Goal: Learn about a topic: Learn about a topic

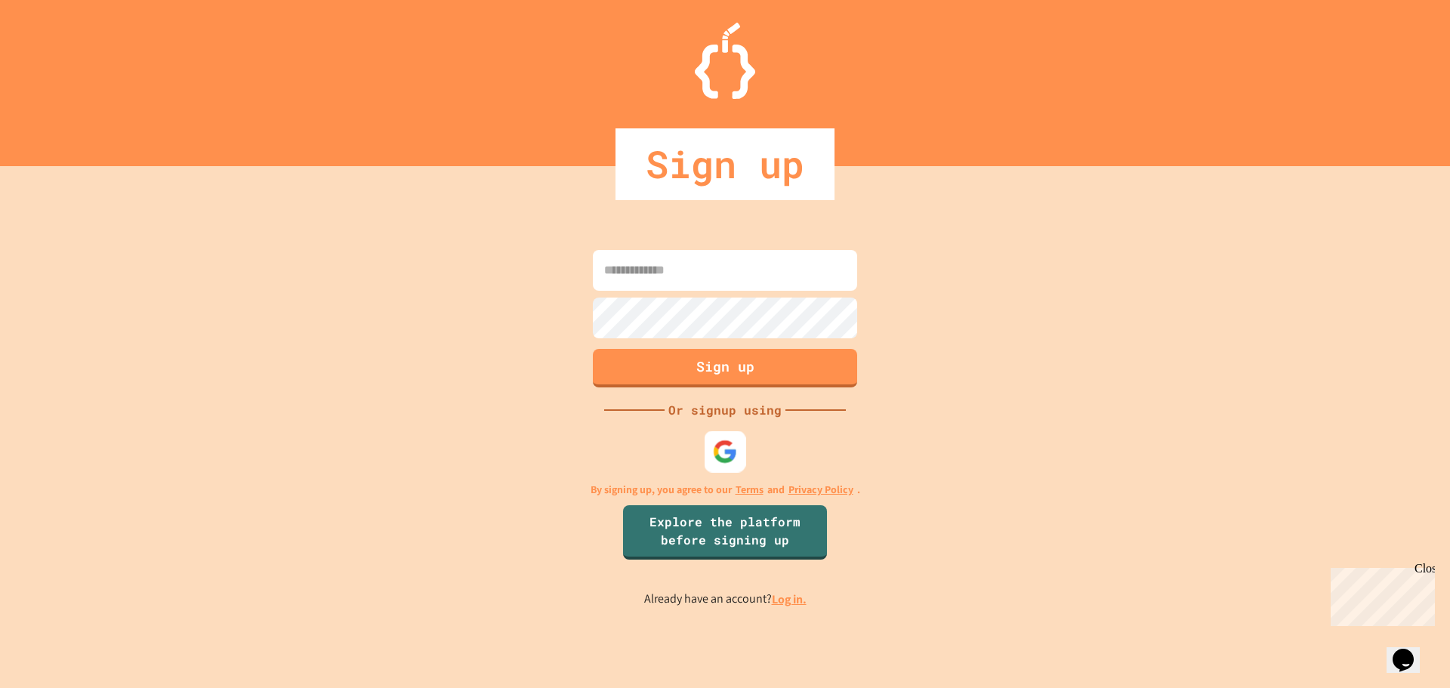
click at [725, 454] on img at bounding box center [725, 451] width 25 height 25
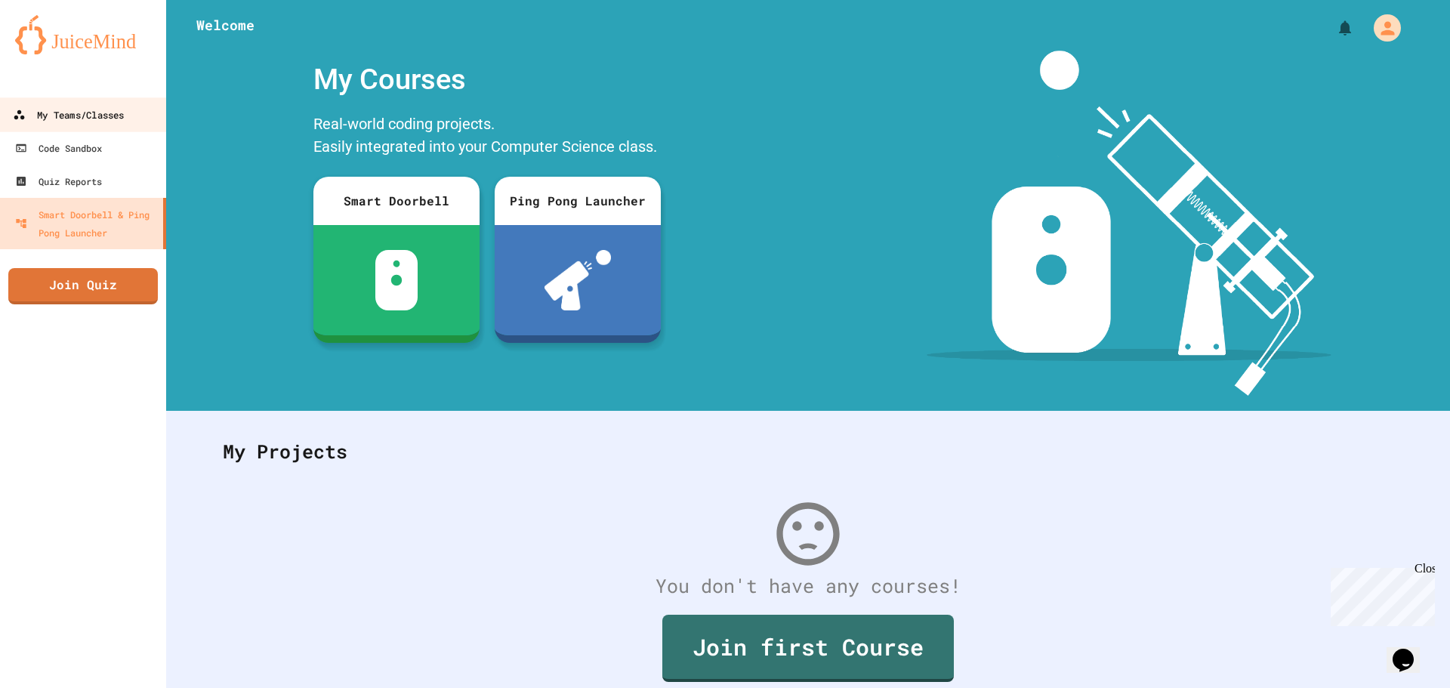
click at [97, 119] on div "My Teams/Classes" at bounding box center [68, 115] width 111 height 19
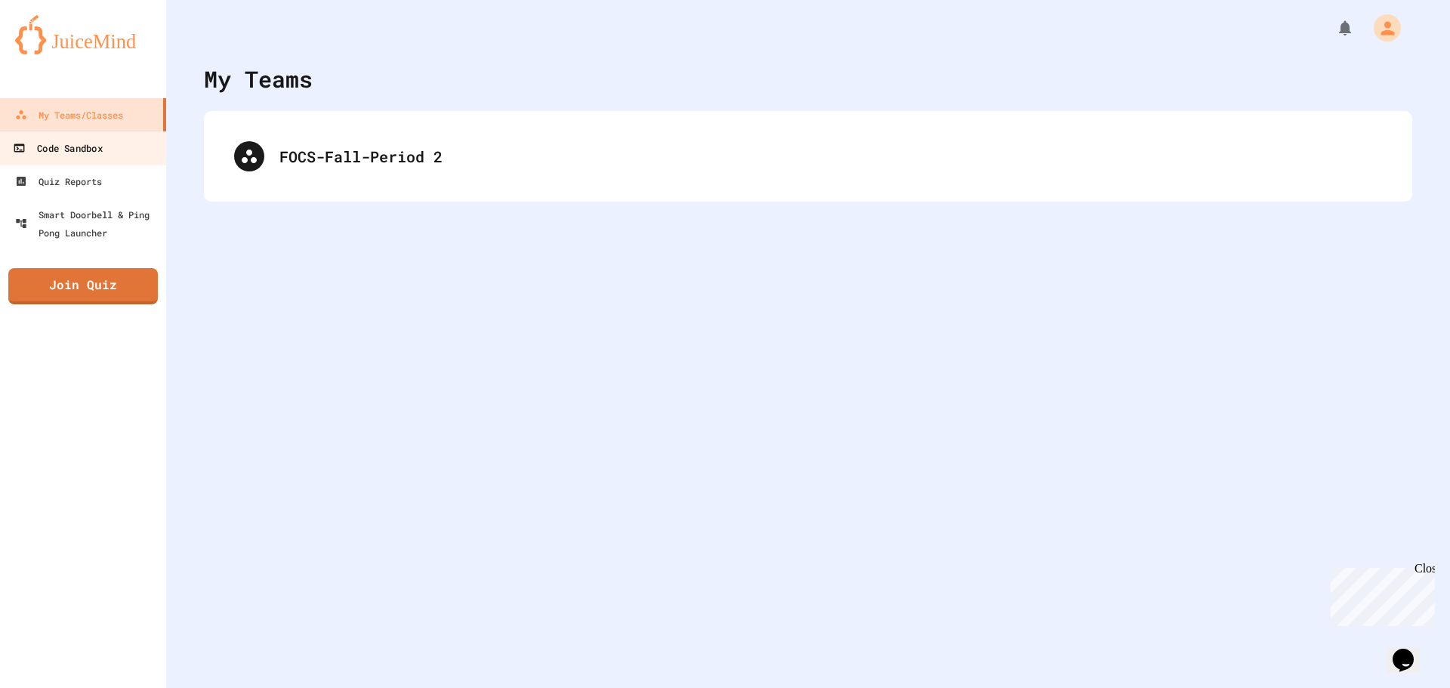
click at [102, 142] on div "Code Sandbox" at bounding box center [57, 148] width 89 height 19
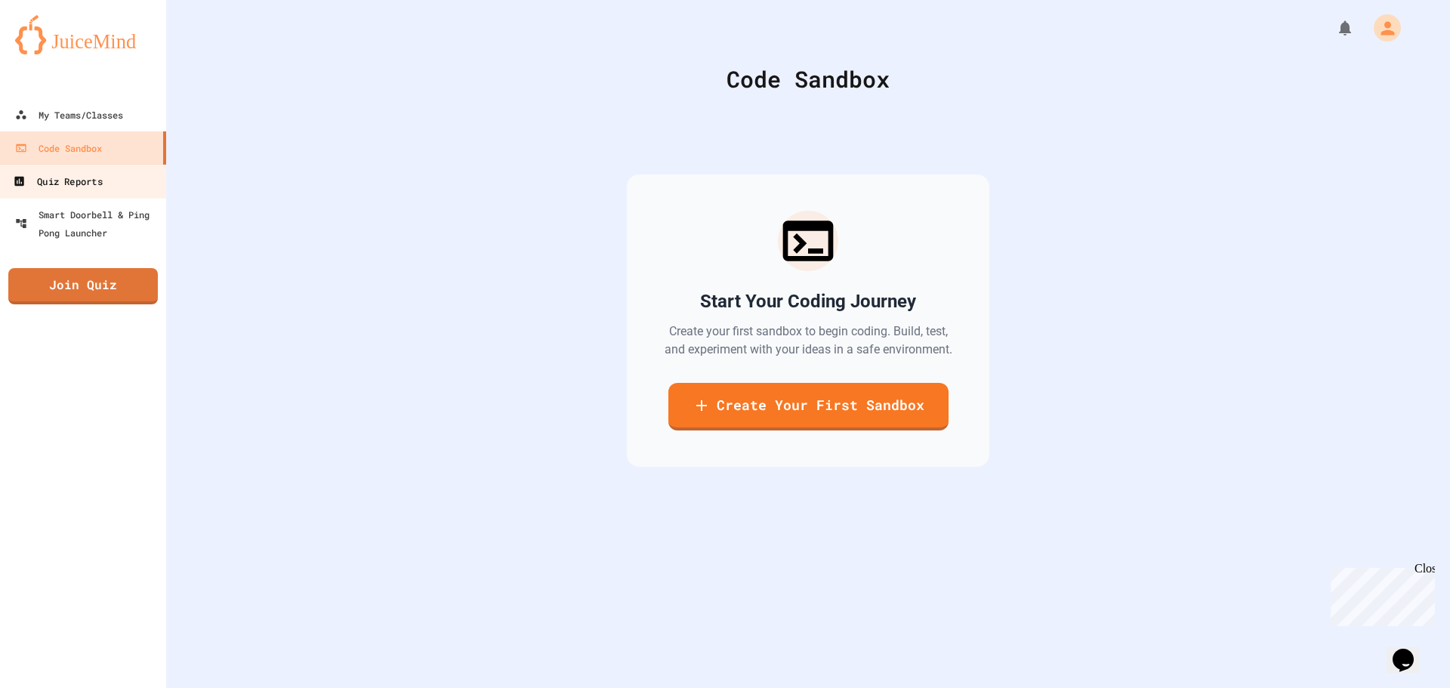
click at [115, 182] on link "Quiz Reports" at bounding box center [83, 181] width 171 height 34
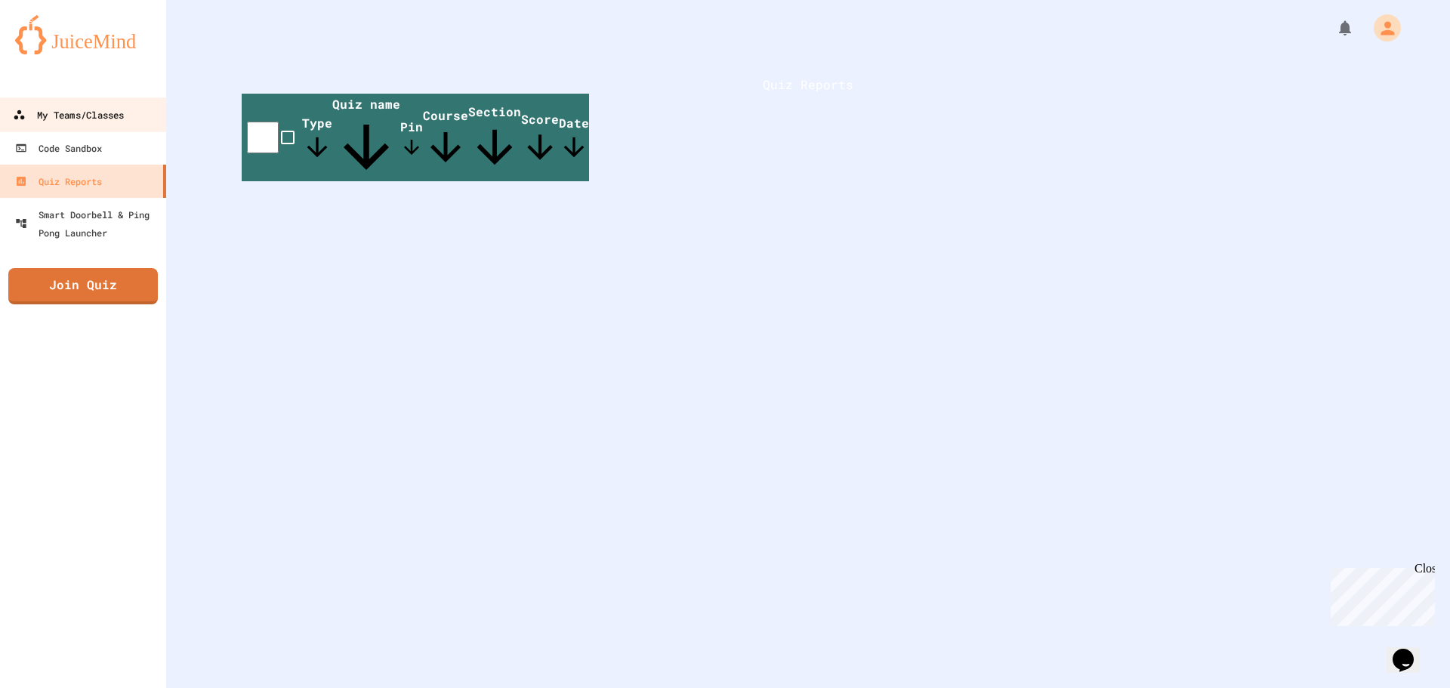
click at [90, 107] on div "My Teams/Classes" at bounding box center [68, 115] width 111 height 19
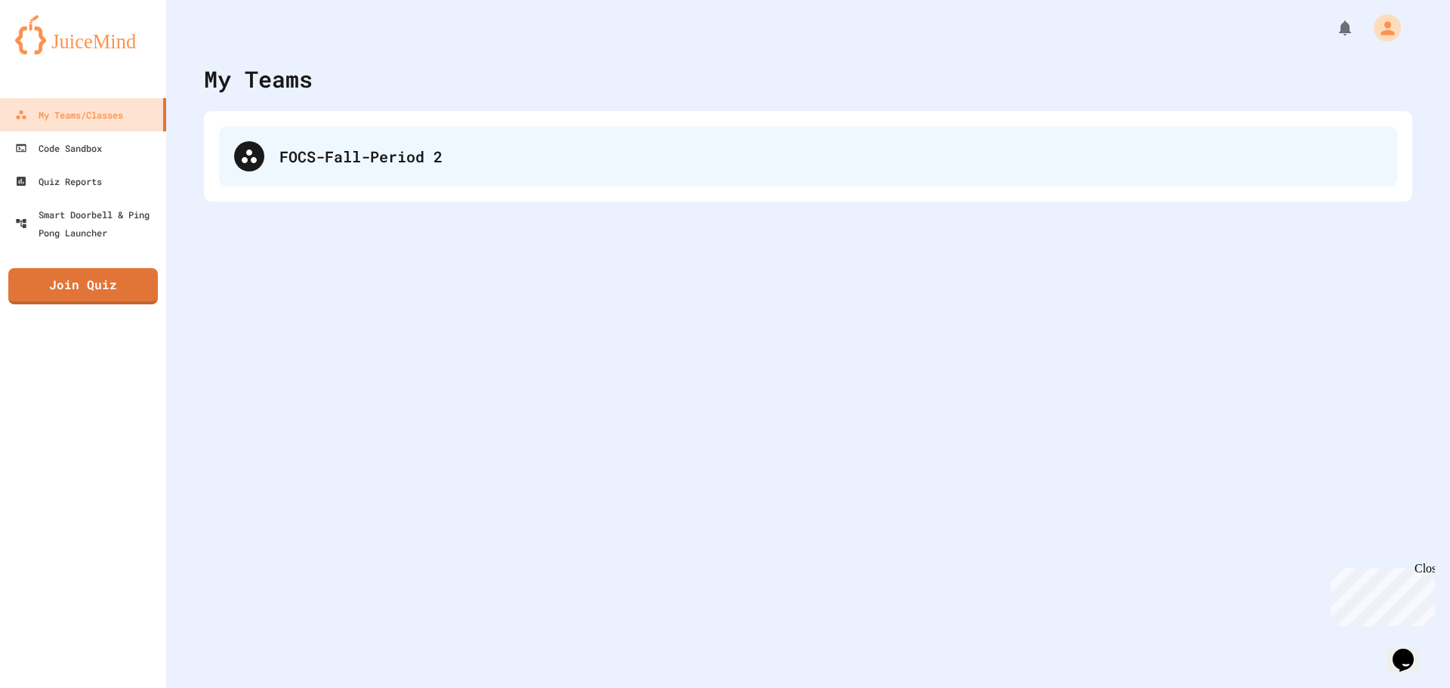
click at [405, 174] on div "FOCS-Fall-Period 2" at bounding box center [808, 156] width 1178 height 60
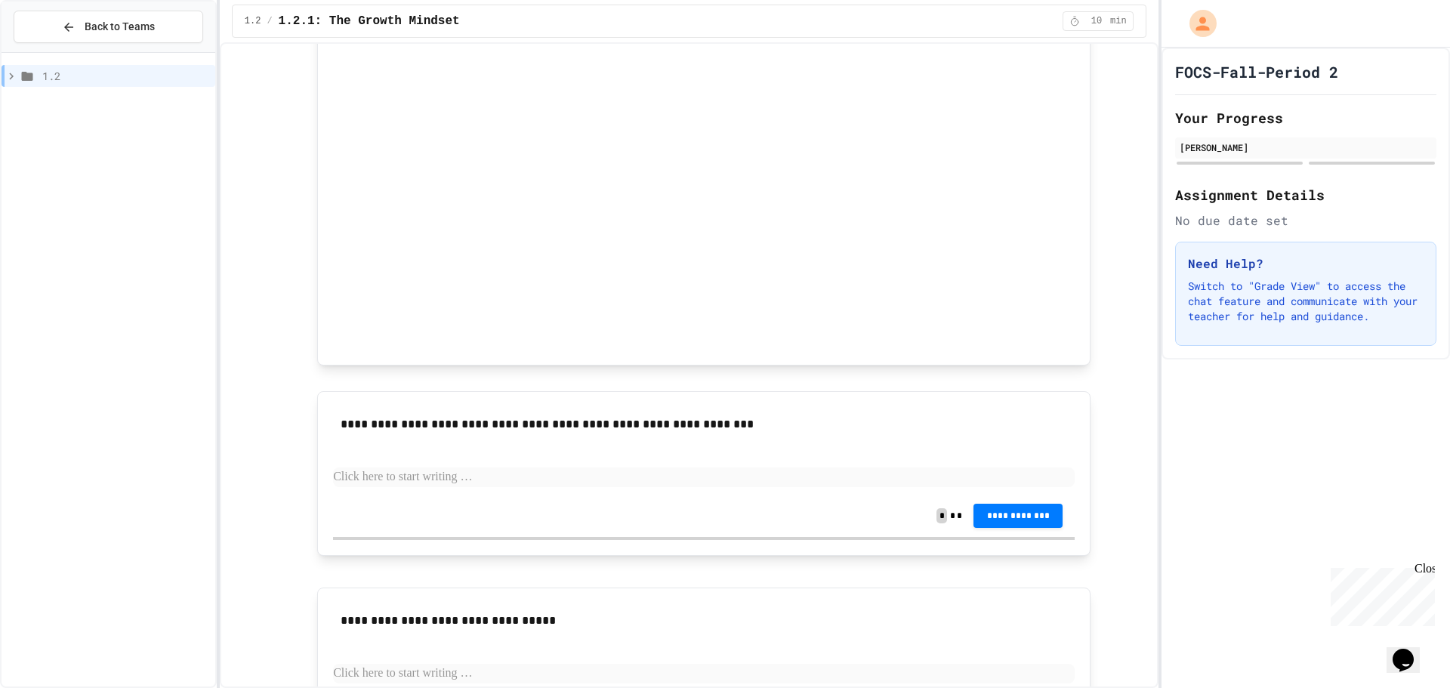
scroll to position [755, 0]
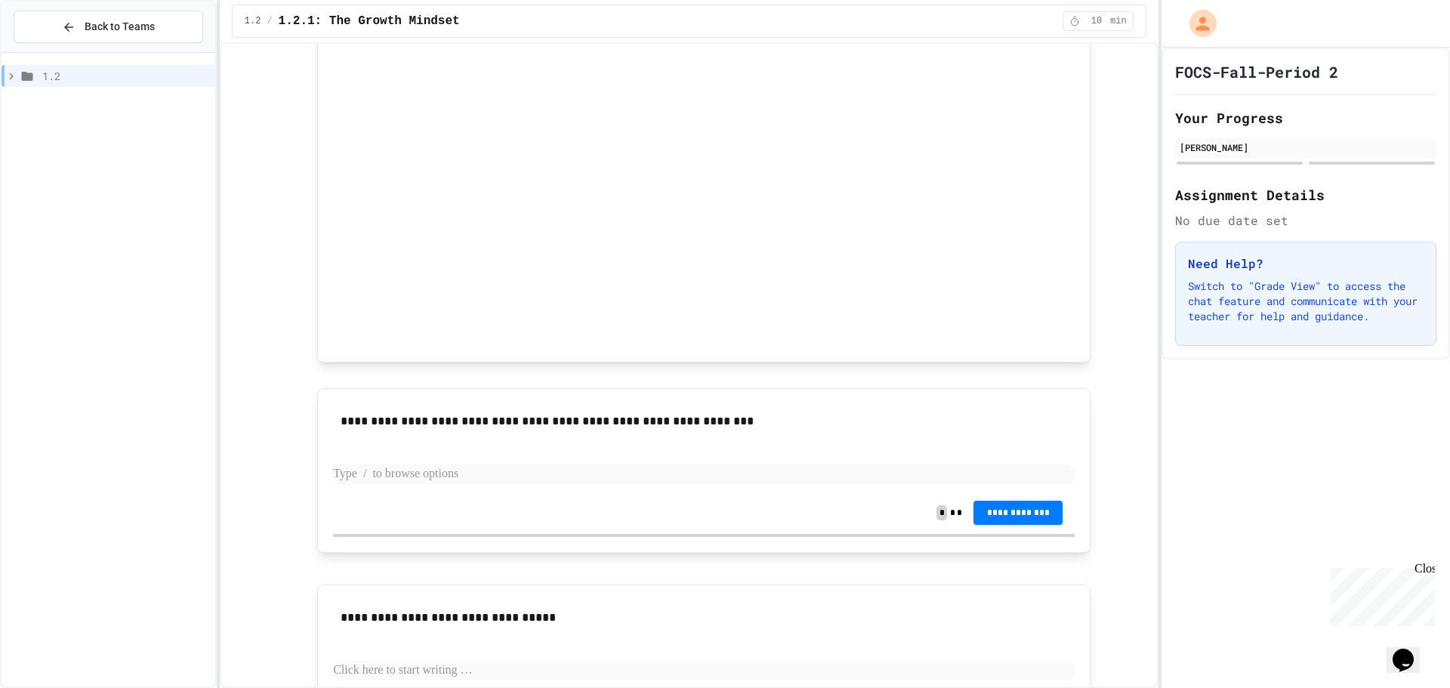
click at [477, 479] on p at bounding box center [704, 474] width 742 height 20
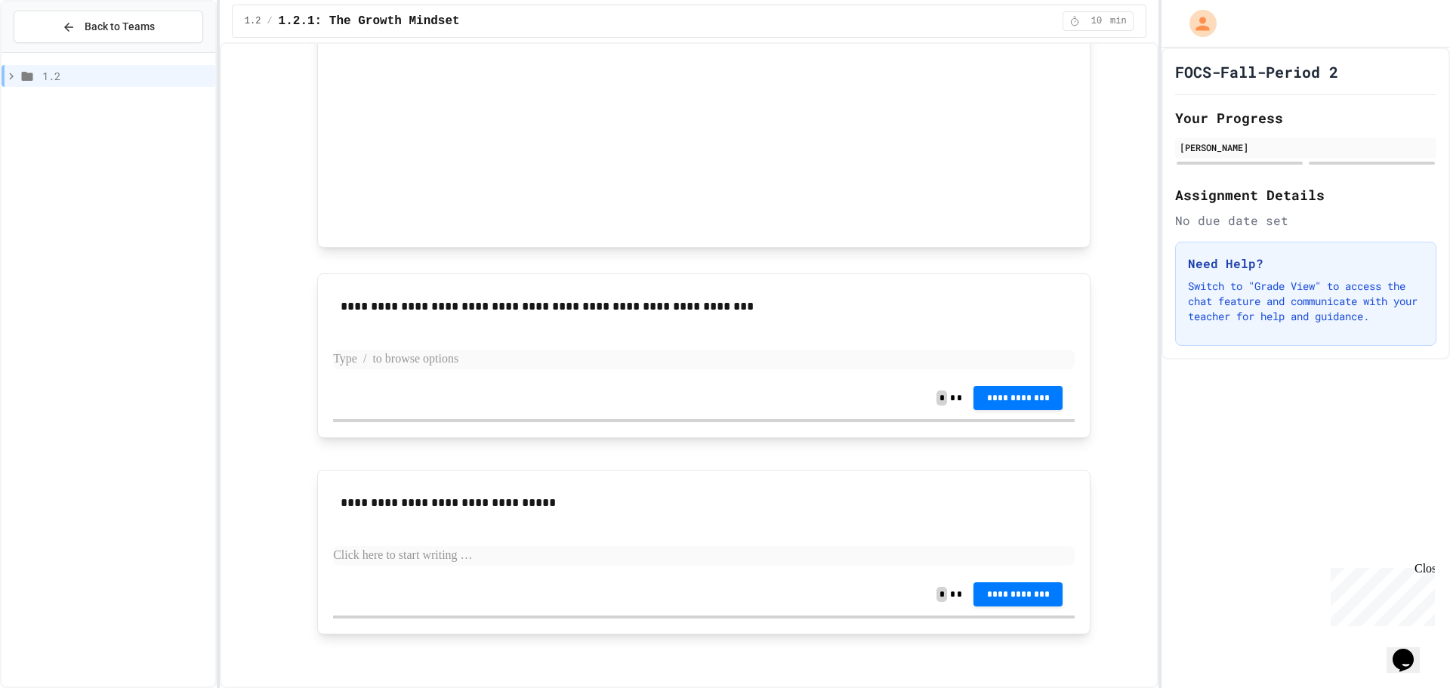
scroll to position [871, 0]
click at [594, 365] on p at bounding box center [704, 359] width 742 height 20
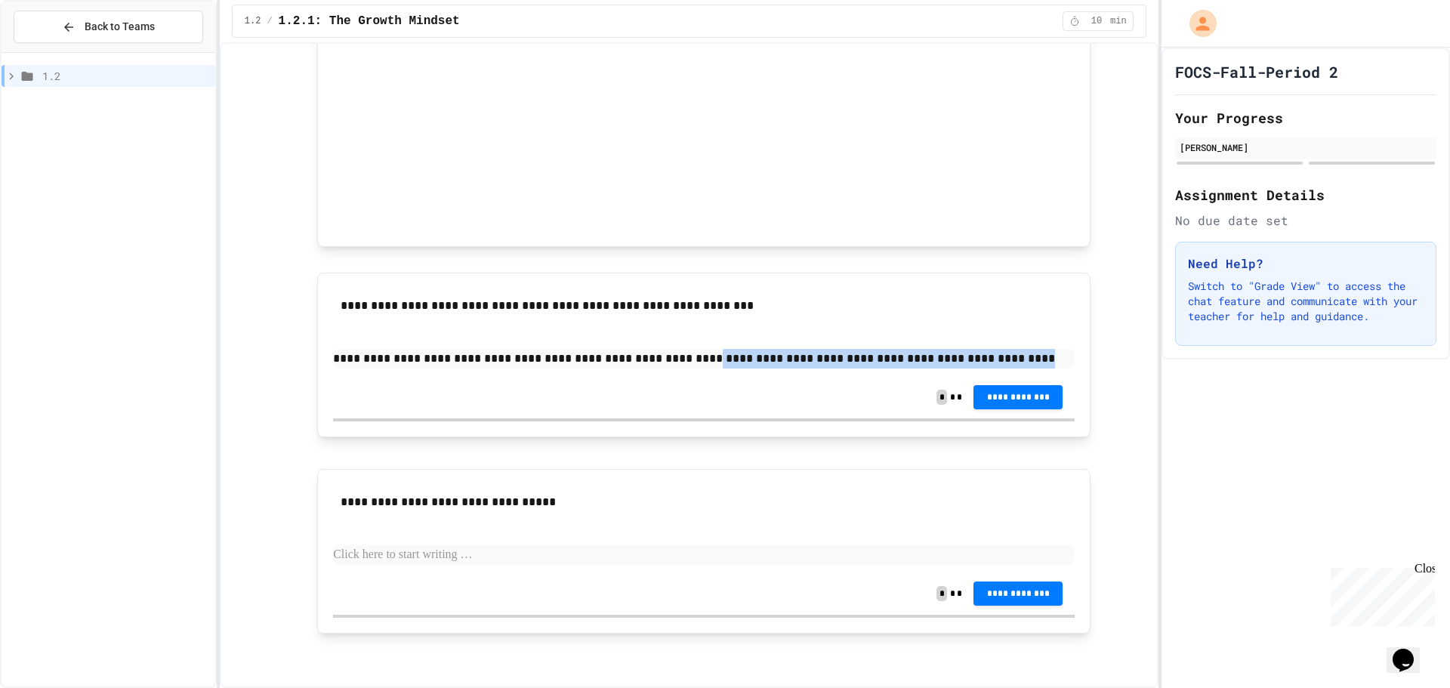
drag, startPoint x: 922, startPoint y: 362, endPoint x: 680, endPoint y: 364, distance: 242.4
click at [680, 364] on p "**********" at bounding box center [704, 359] width 742 height 20
copy p "**********"
click at [423, 557] on p at bounding box center [704, 555] width 742 height 20
paste div
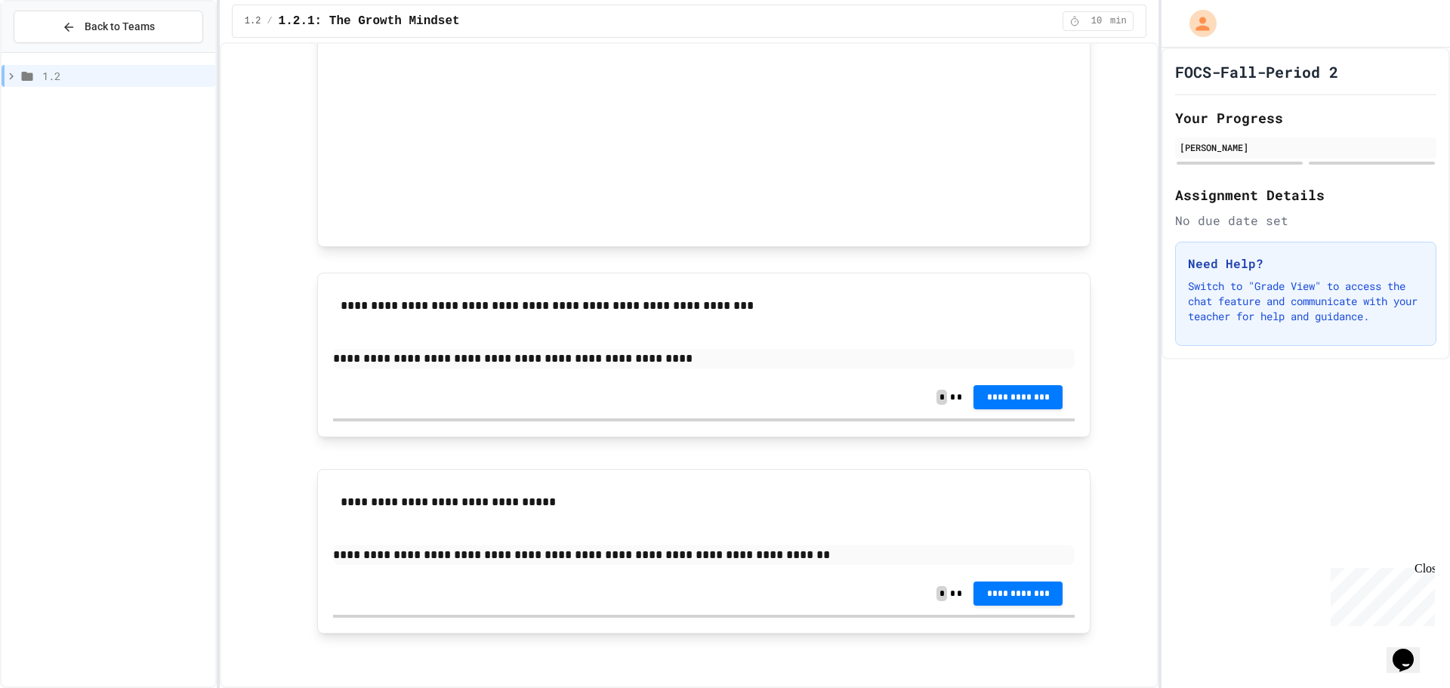
click at [398, 363] on p "**********" at bounding box center [704, 359] width 742 height 20
click at [406, 359] on p "**********" at bounding box center [704, 359] width 742 height 20
click at [405, 362] on p "**********" at bounding box center [704, 359] width 742 height 20
click at [1029, 409] on div "**********" at bounding box center [1017, 399] width 89 height 24
click at [1010, 598] on span "**********" at bounding box center [1018, 594] width 65 height 12
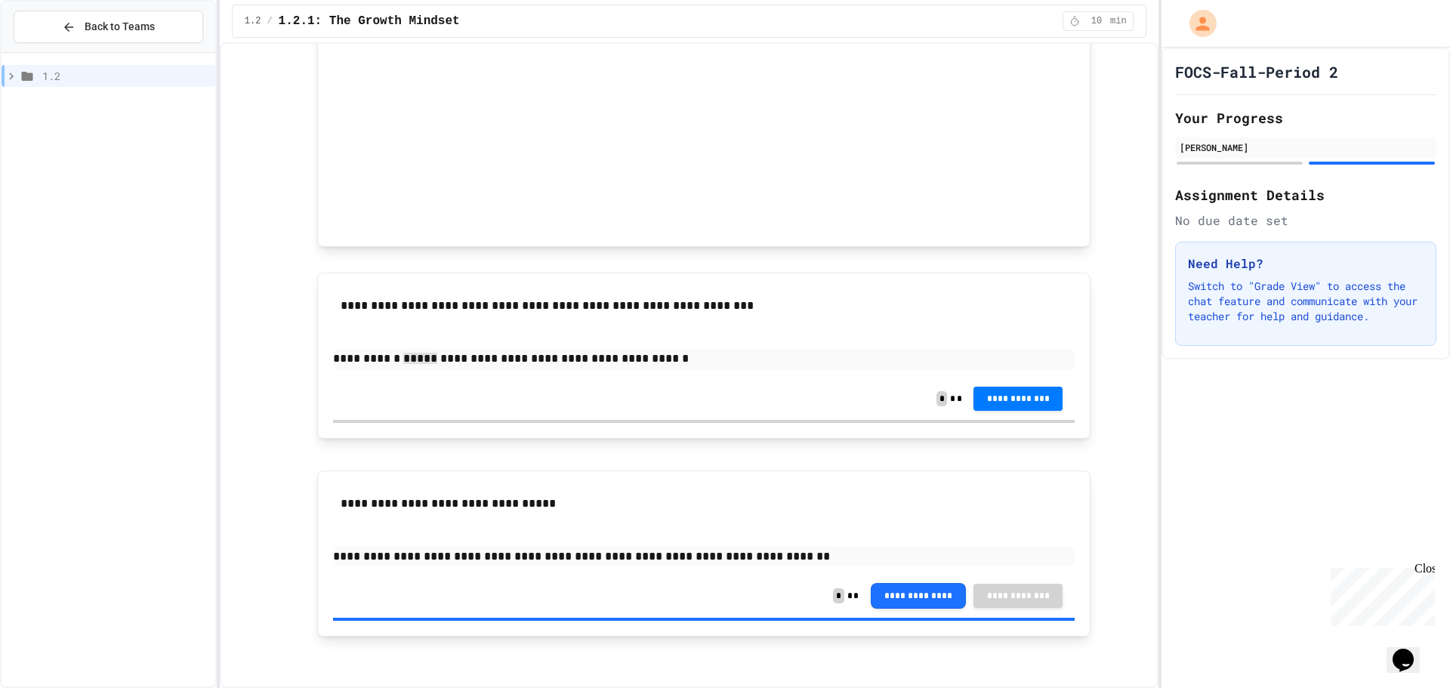
click at [1004, 406] on button "**********" at bounding box center [1017, 397] width 89 height 24
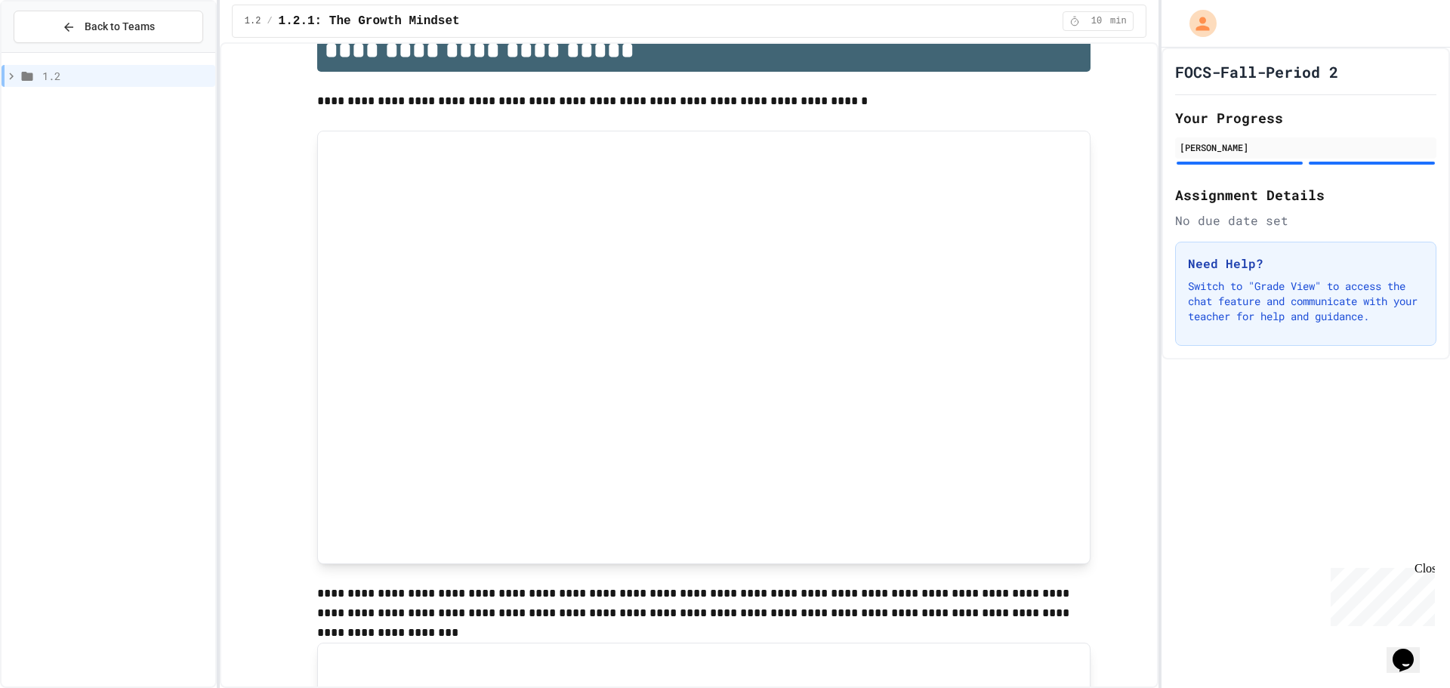
scroll to position [0, 0]
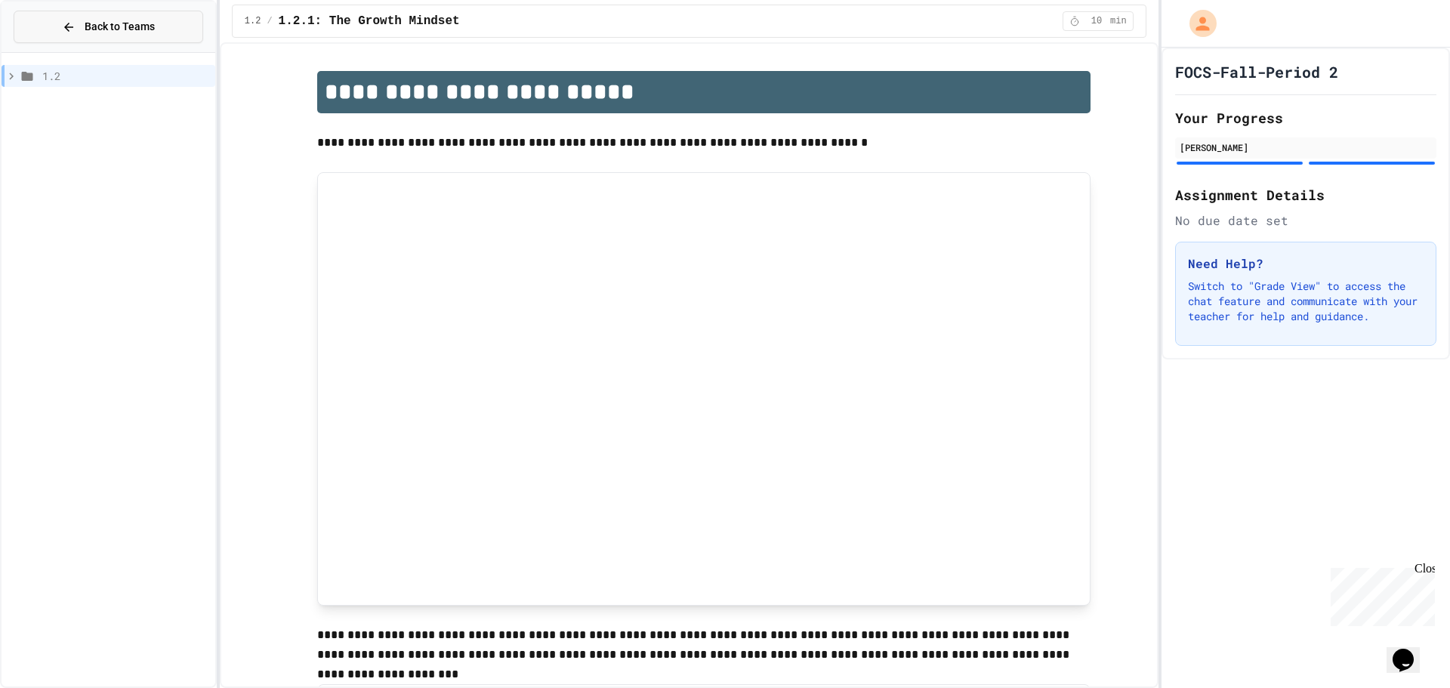
click at [113, 39] on button "Back to Teams" at bounding box center [109, 27] width 190 height 32
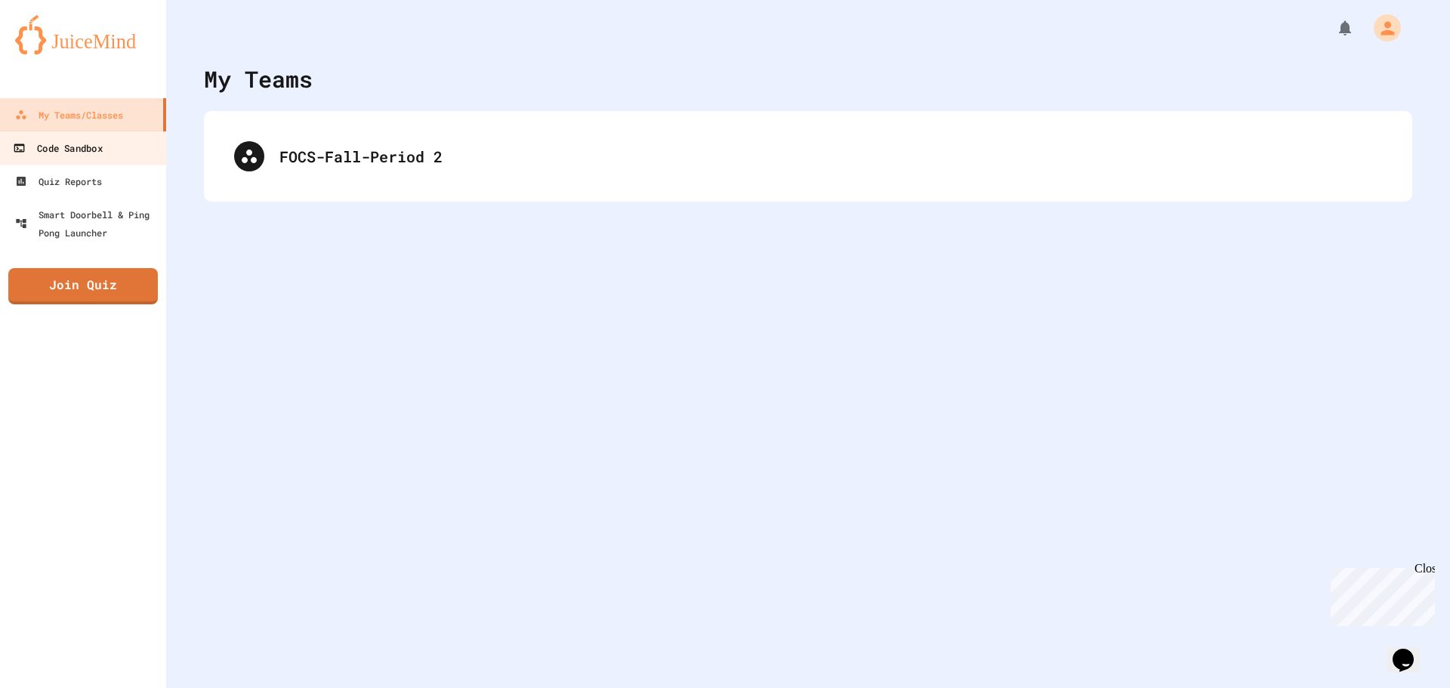
click at [102, 150] on div "Code Sandbox" at bounding box center [57, 148] width 89 height 19
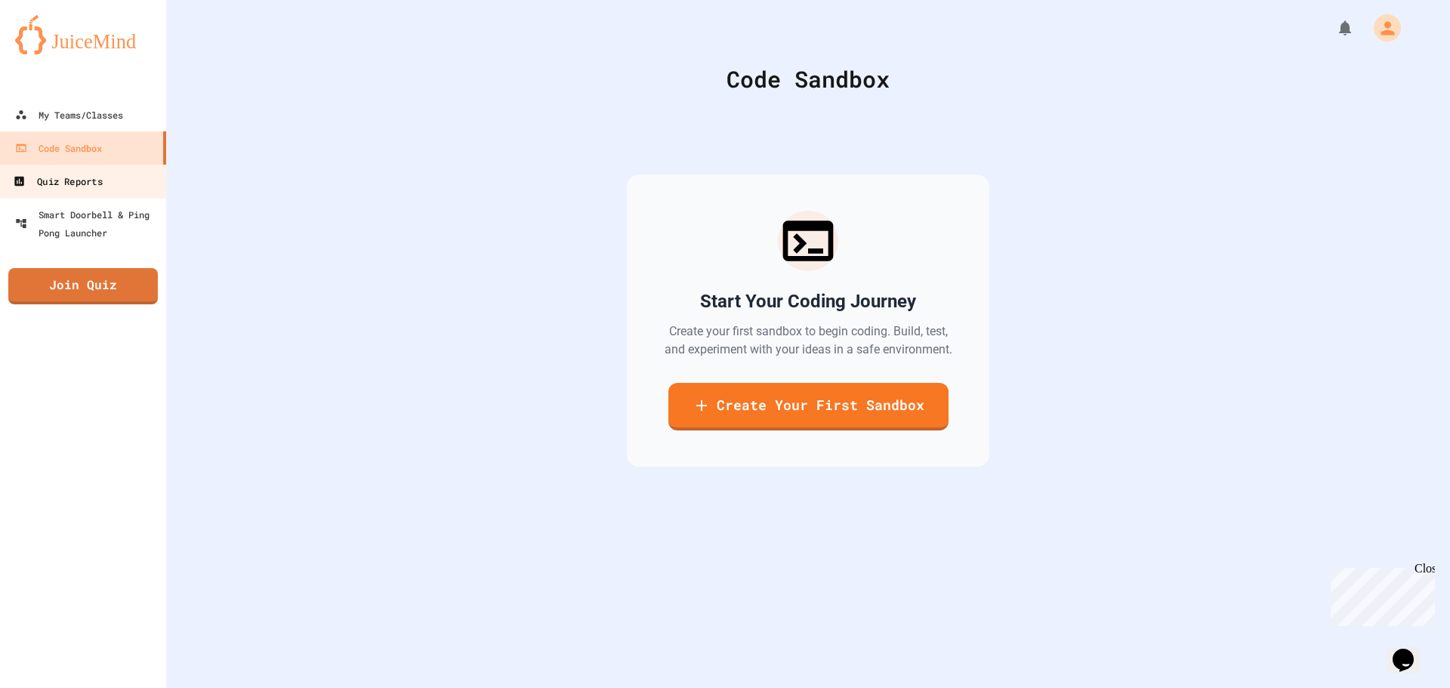
click at [124, 189] on link "Quiz Reports" at bounding box center [83, 181] width 171 height 34
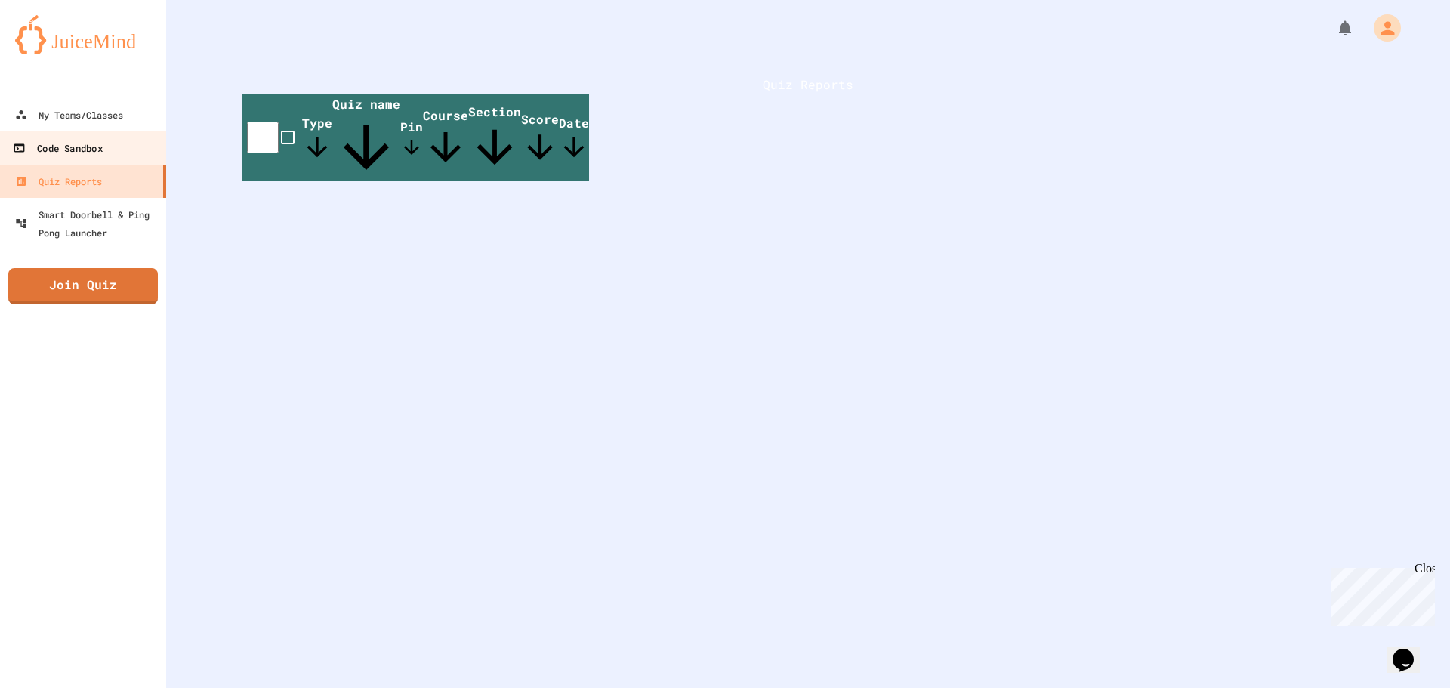
click at [79, 153] on div "Code Sandbox" at bounding box center [57, 148] width 89 height 19
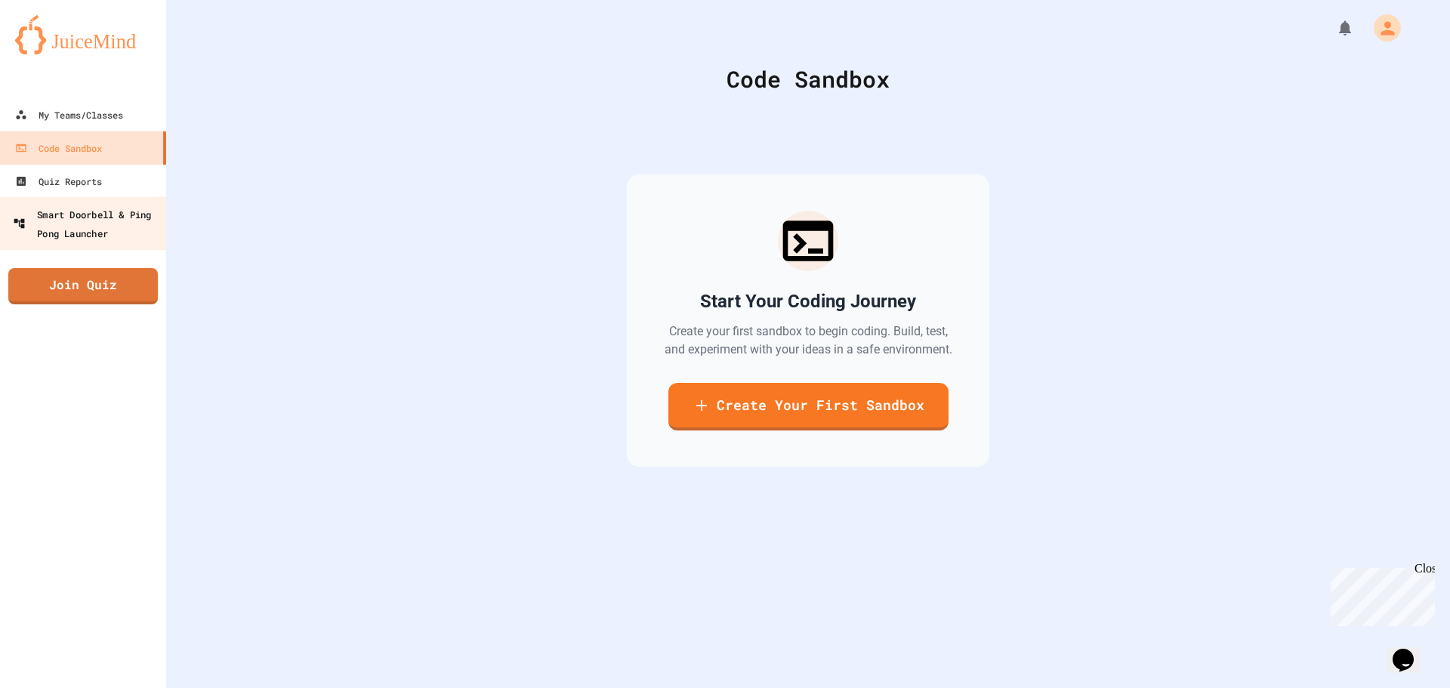
click at [103, 218] on div "Smart Doorbell & Ping Pong Launcher" at bounding box center [88, 223] width 150 height 37
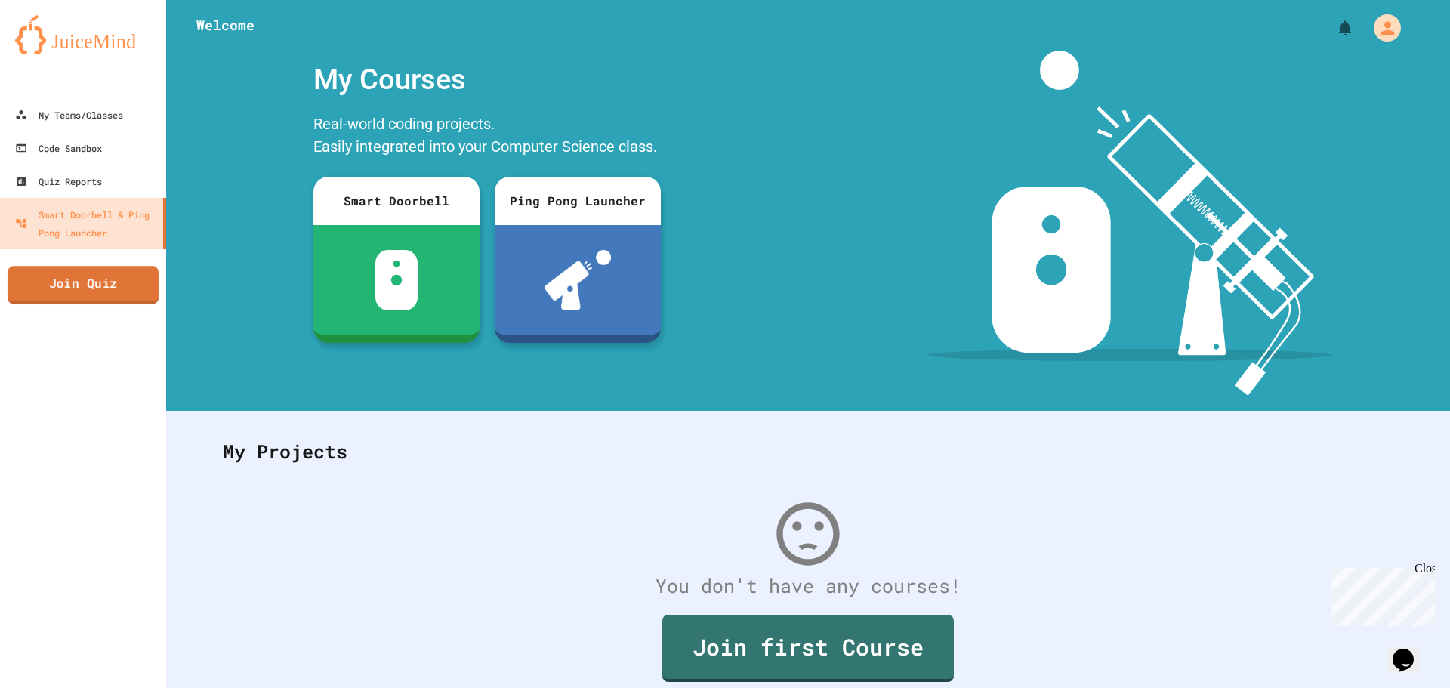
click at [129, 283] on link "Join Quiz" at bounding box center [83, 285] width 151 height 38
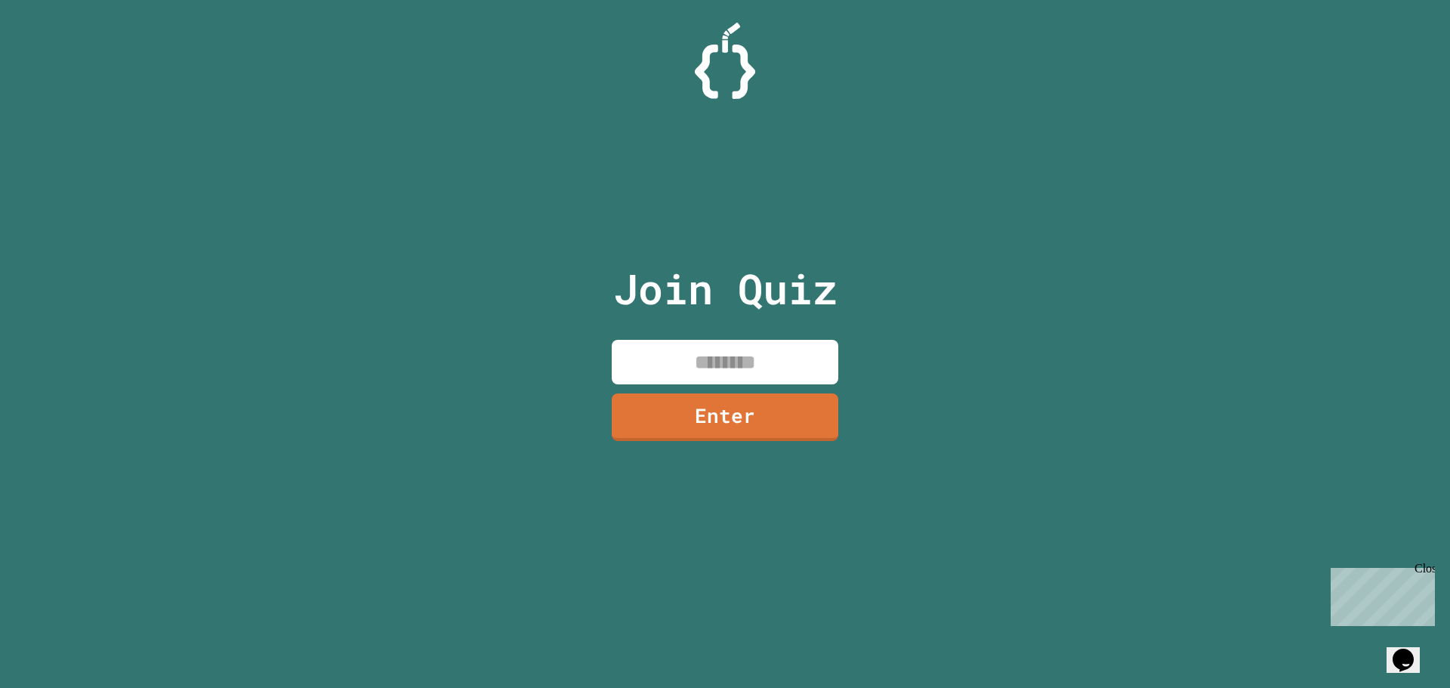
drag, startPoint x: 1422, startPoint y: 575, endPoint x: 2030, endPoint y: 878, distance: 679.5
click at [1422, 575] on div "Close" at bounding box center [1424, 571] width 19 height 19
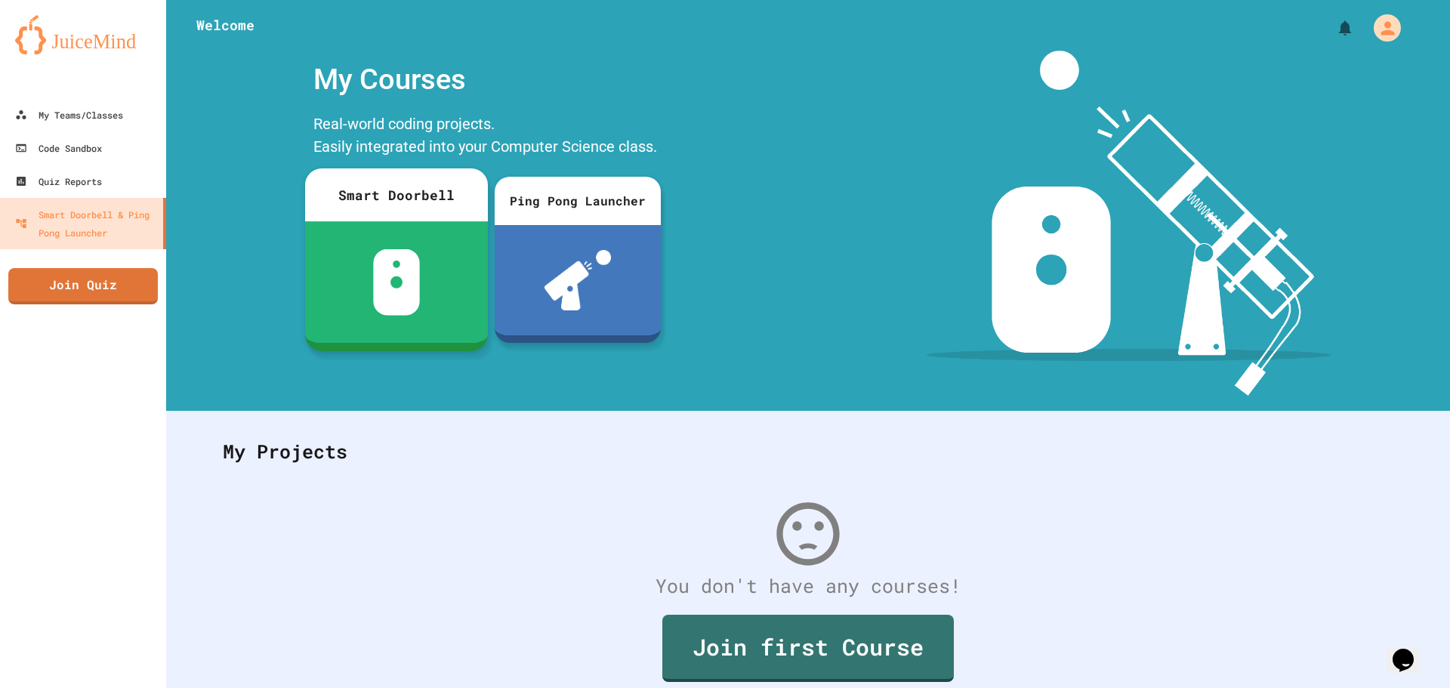
click at [387, 225] on div at bounding box center [396, 282] width 183 height 122
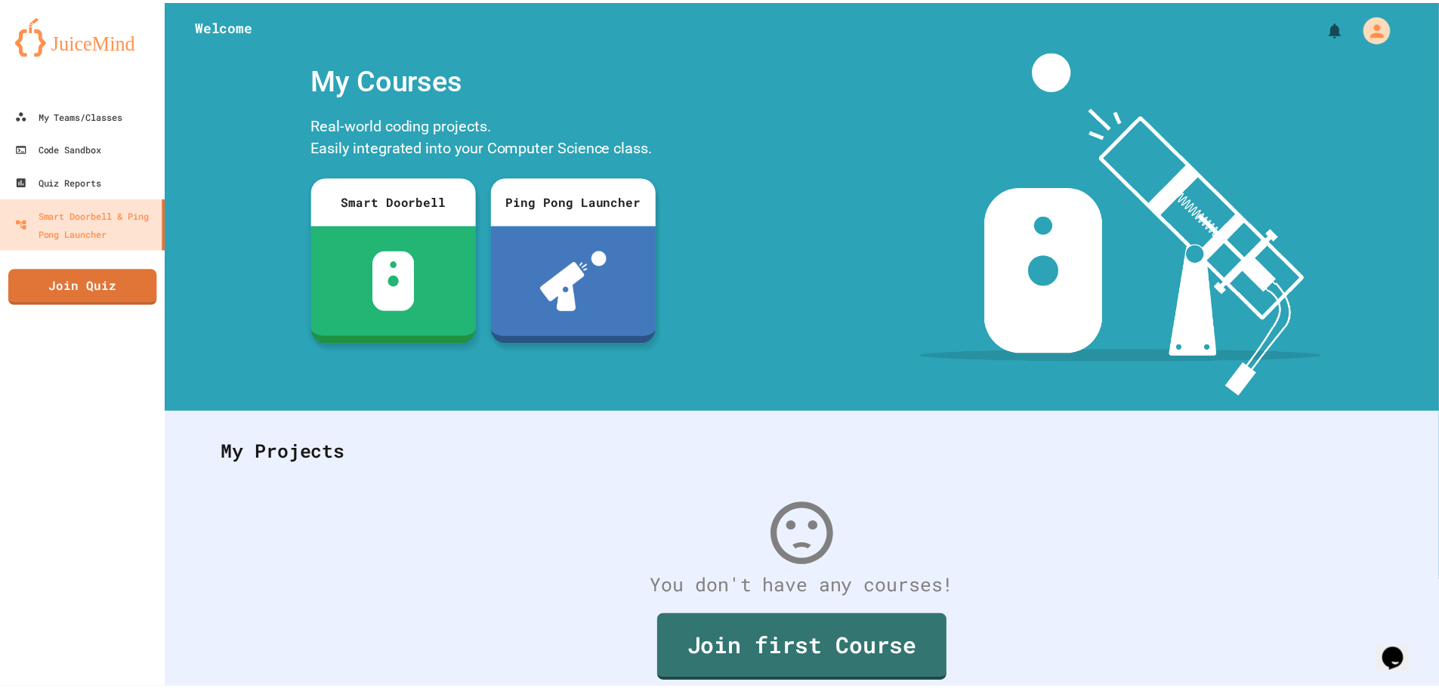
scroll to position [76, 0]
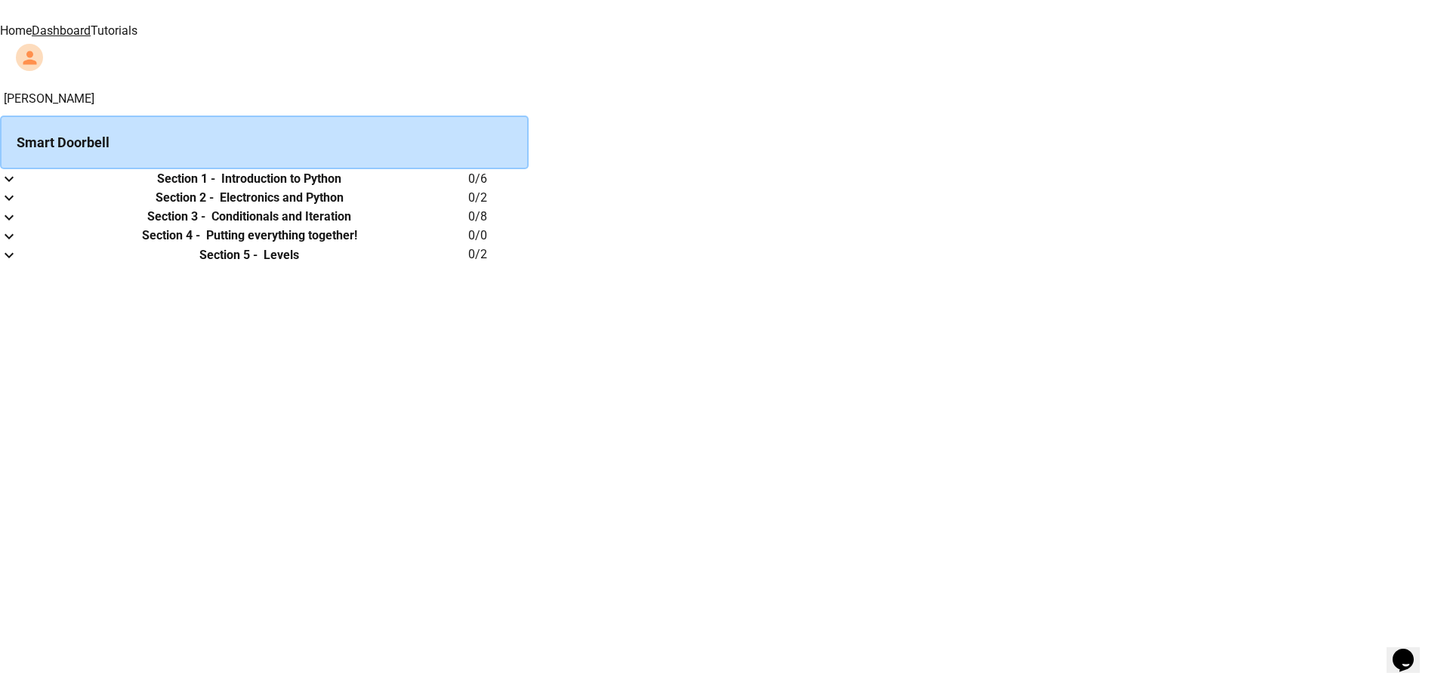
click at [341, 188] on h6 "Introduction to Python" at bounding box center [281, 179] width 120 height 18
click at [14, 182] on icon "expand row" at bounding box center [9, 179] width 9 height 5
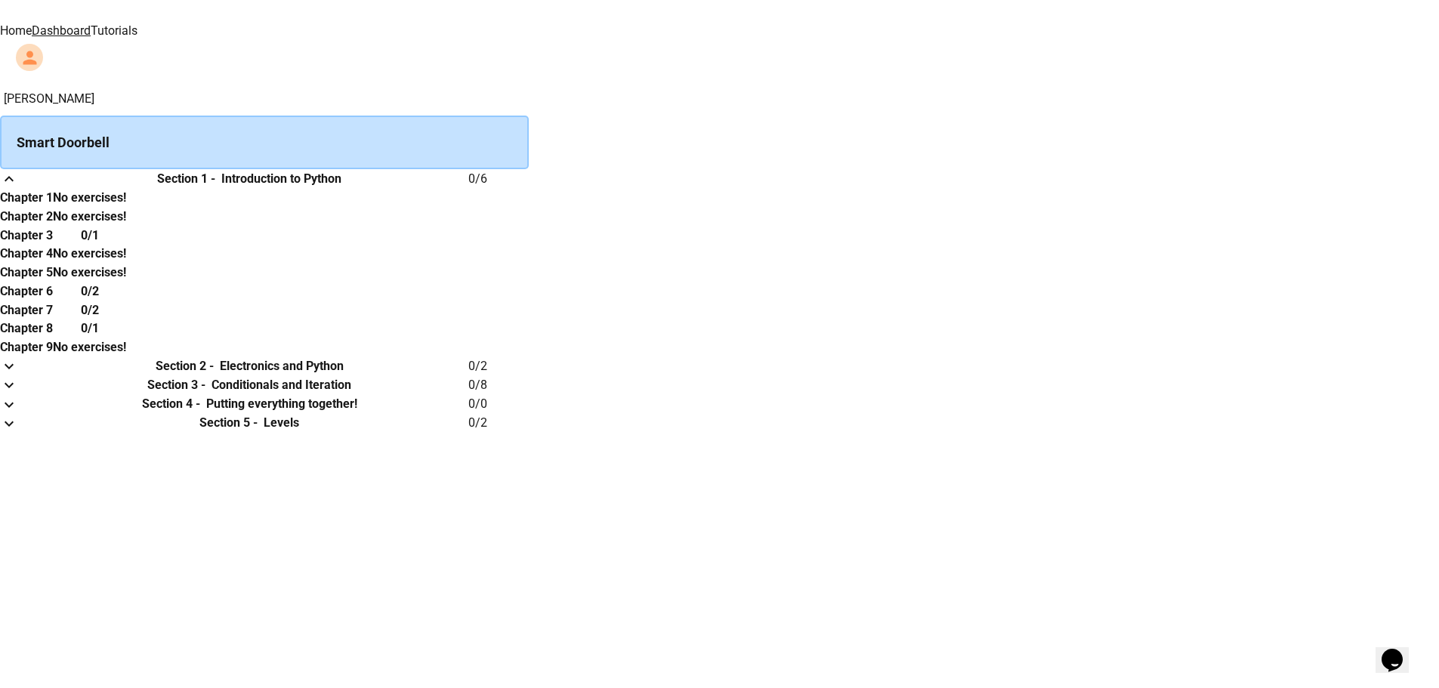
click at [53, 207] on h6 "Chapter 1" at bounding box center [26, 198] width 53 height 18
click at [18, 188] on icon "expand row" at bounding box center [9, 179] width 18 height 18
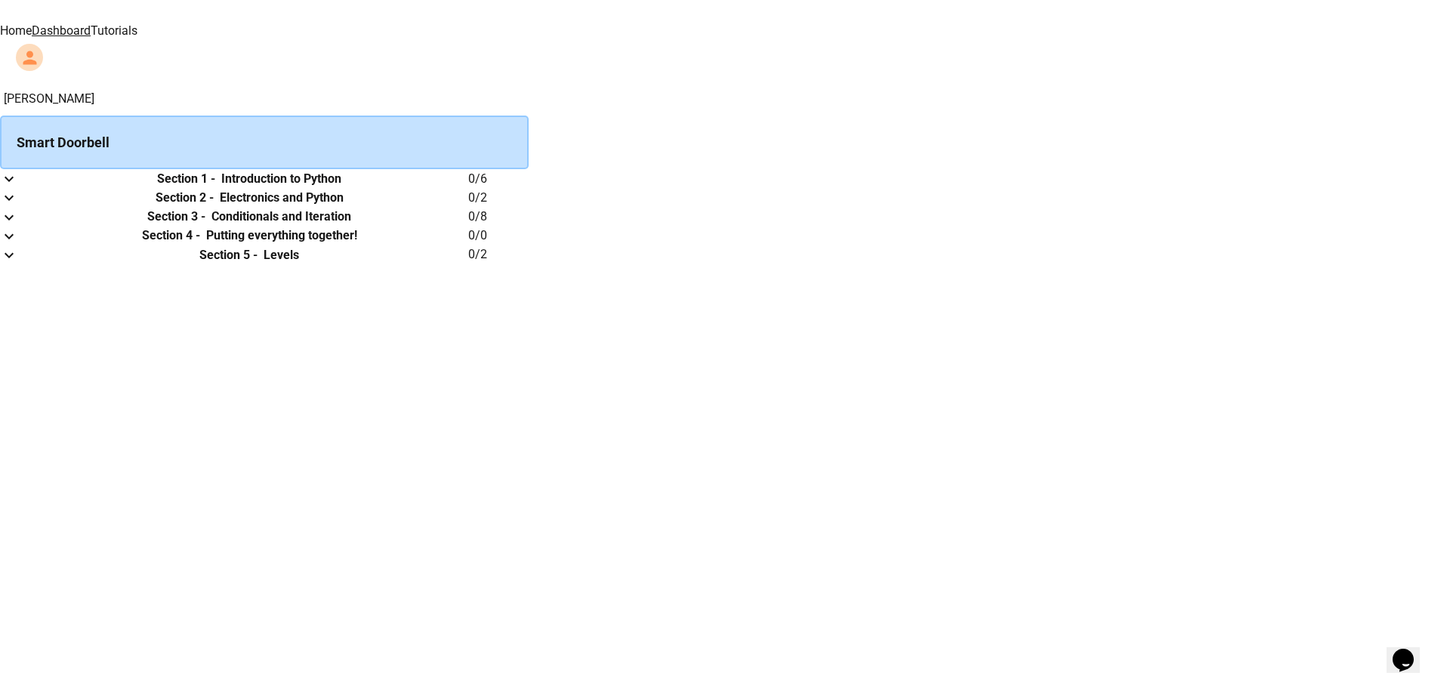
click at [468, 188] on th "Section 1 - Introduction to Python" at bounding box center [249, 178] width 438 height 19
drag, startPoint x: 763, startPoint y: 125, endPoint x: 717, endPoint y: 140, distance: 48.7
click at [529, 125] on div "Smart Doorbell" at bounding box center [264, 143] width 529 height 54
click at [18, 188] on icon "expand row" at bounding box center [9, 179] width 18 height 18
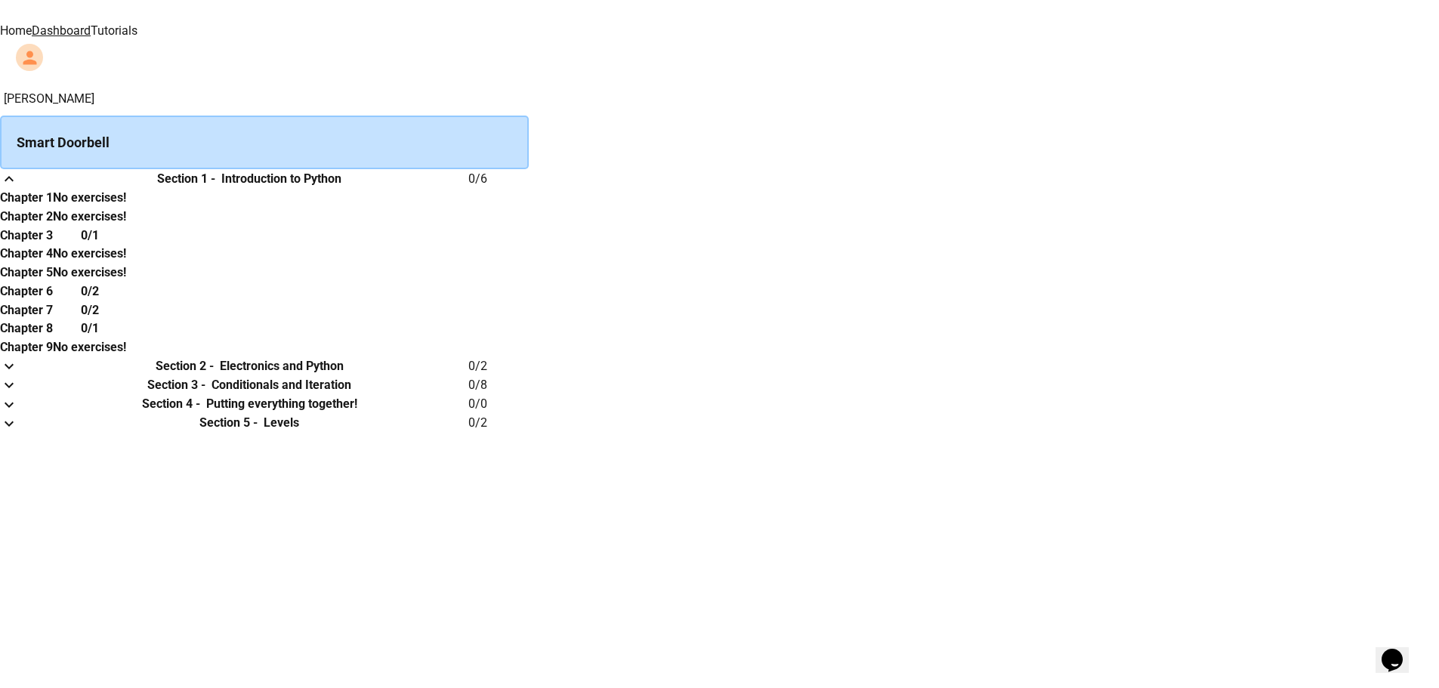
click at [53, 207] on h6 "Chapter 1" at bounding box center [26, 198] width 53 height 18
click at [126, 207] on h6 "No exercises!" at bounding box center [89, 198] width 73 height 18
click at [344, 375] on h6 "Electronics and Python" at bounding box center [282, 366] width 124 height 18
click at [18, 375] on button "expand row" at bounding box center [9, 365] width 18 height 19
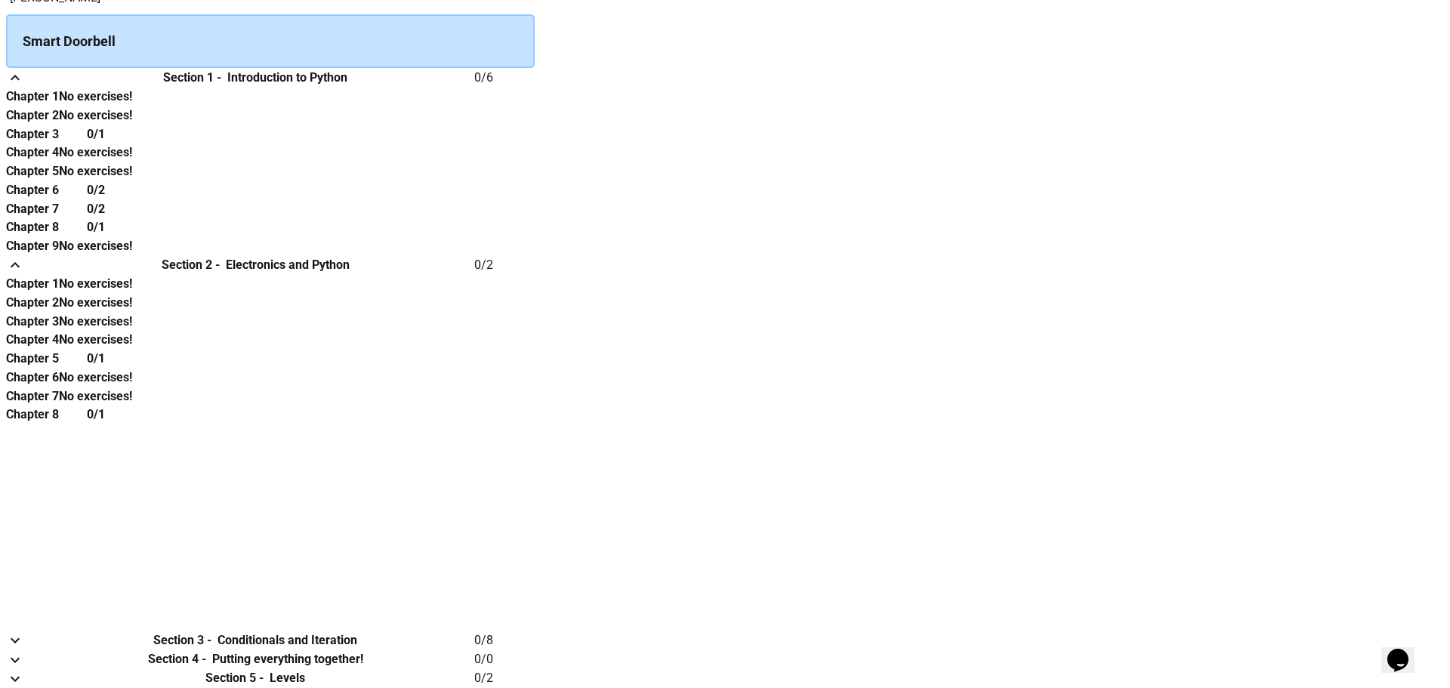
scroll to position [0, 0]
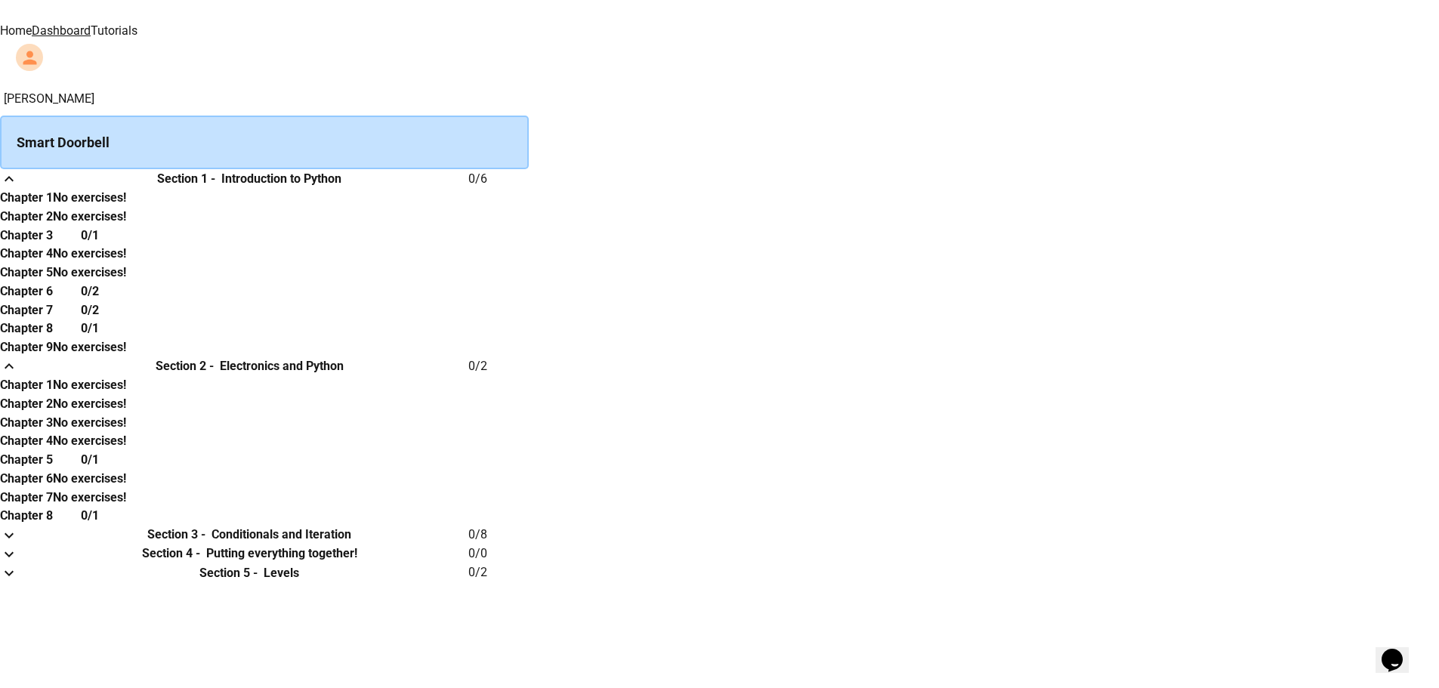
drag, startPoint x: 622, startPoint y: 122, endPoint x: 539, endPoint y: 140, distance: 85.0
click at [529, 125] on div "Smart Doorbell" at bounding box center [264, 143] width 529 height 54
click at [18, 184] on button "expand row" at bounding box center [9, 178] width 18 height 19
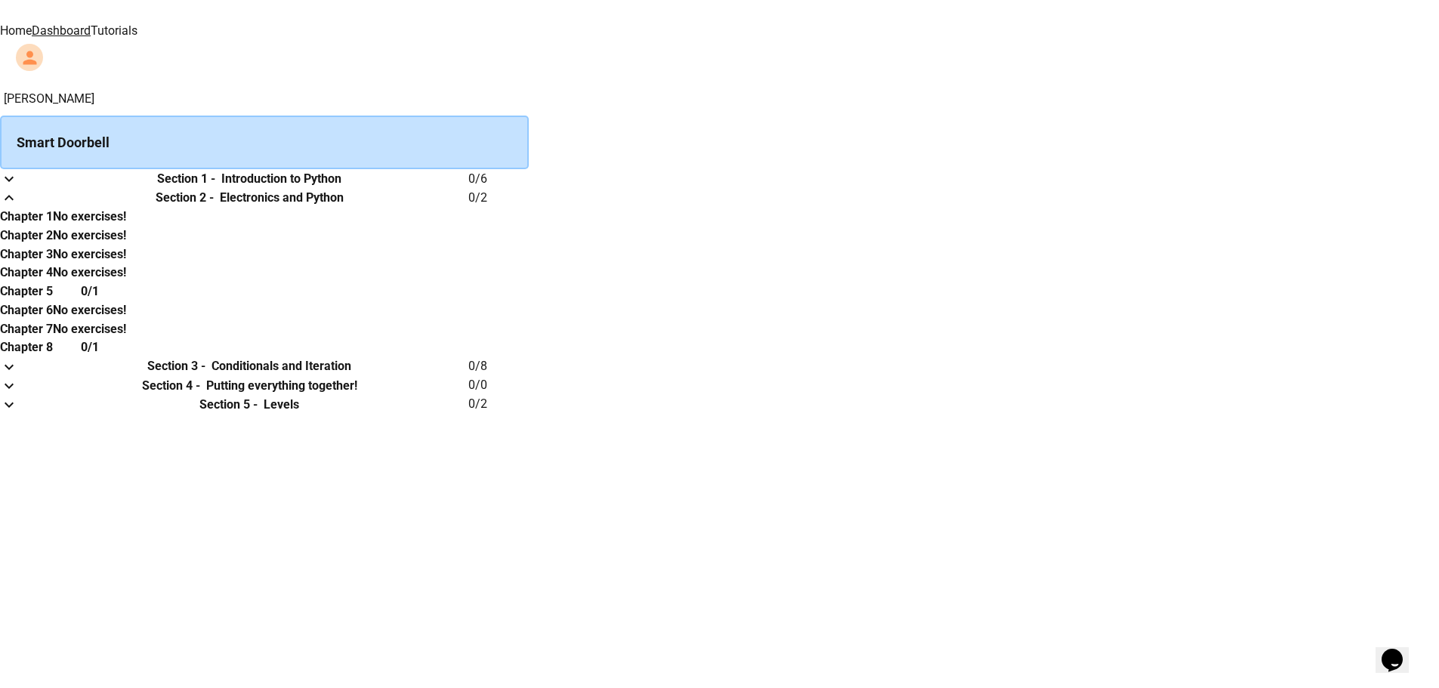
click at [18, 207] on icon "expand row" at bounding box center [9, 198] width 18 height 18
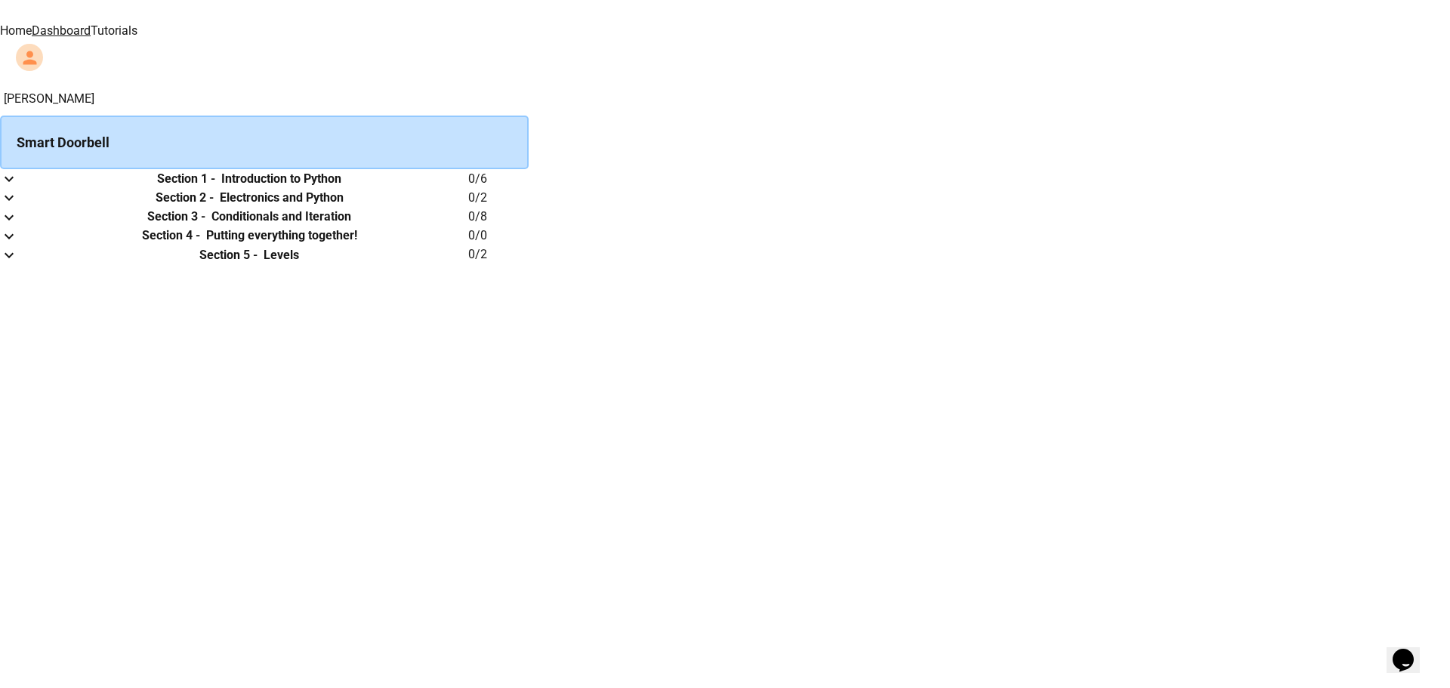
click at [468, 245] on th "Section 4 - Putting everything together!" at bounding box center [249, 236] width 438 height 19
click at [435, 21] on img at bounding box center [480, 10] width 91 height 21
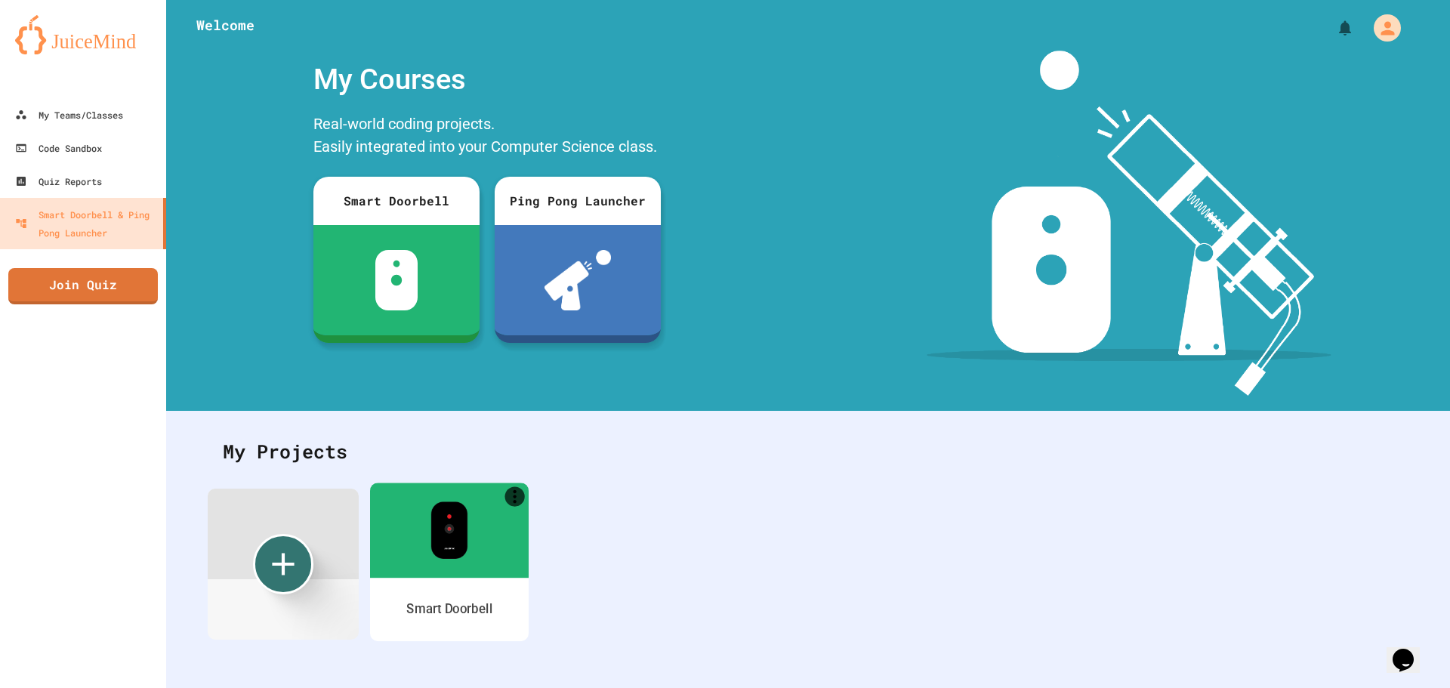
click at [448, 529] on img at bounding box center [448, 529] width 37 height 57
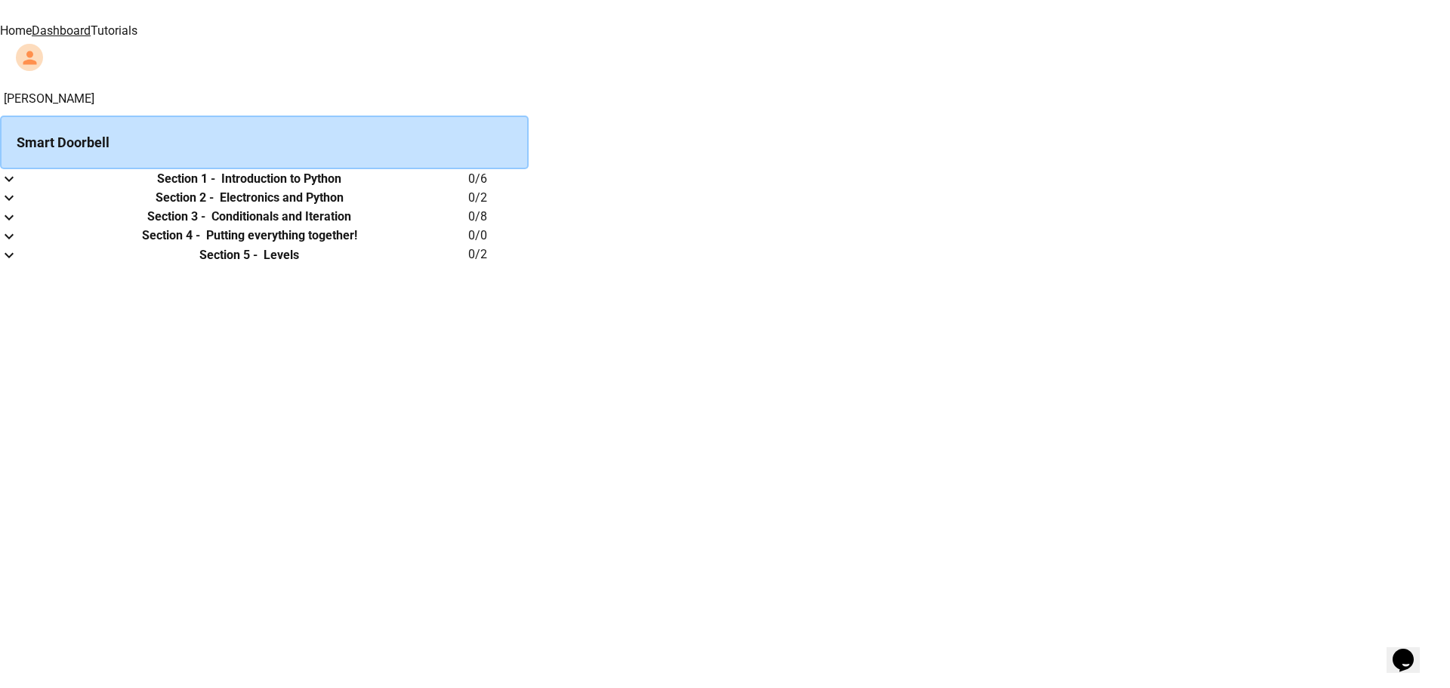
click at [529, 147] on div "Smart Doorbell" at bounding box center [264, 143] width 529 height 54
click at [529, 188] on h6 "0 / 6" at bounding box center [498, 179] width 60 height 18
drag, startPoint x: 845, startPoint y: 197, endPoint x: 822, endPoint y: 196, distance: 22.7
click at [468, 188] on th "Section 1 - Introduction to Python" at bounding box center [249, 178] width 438 height 19
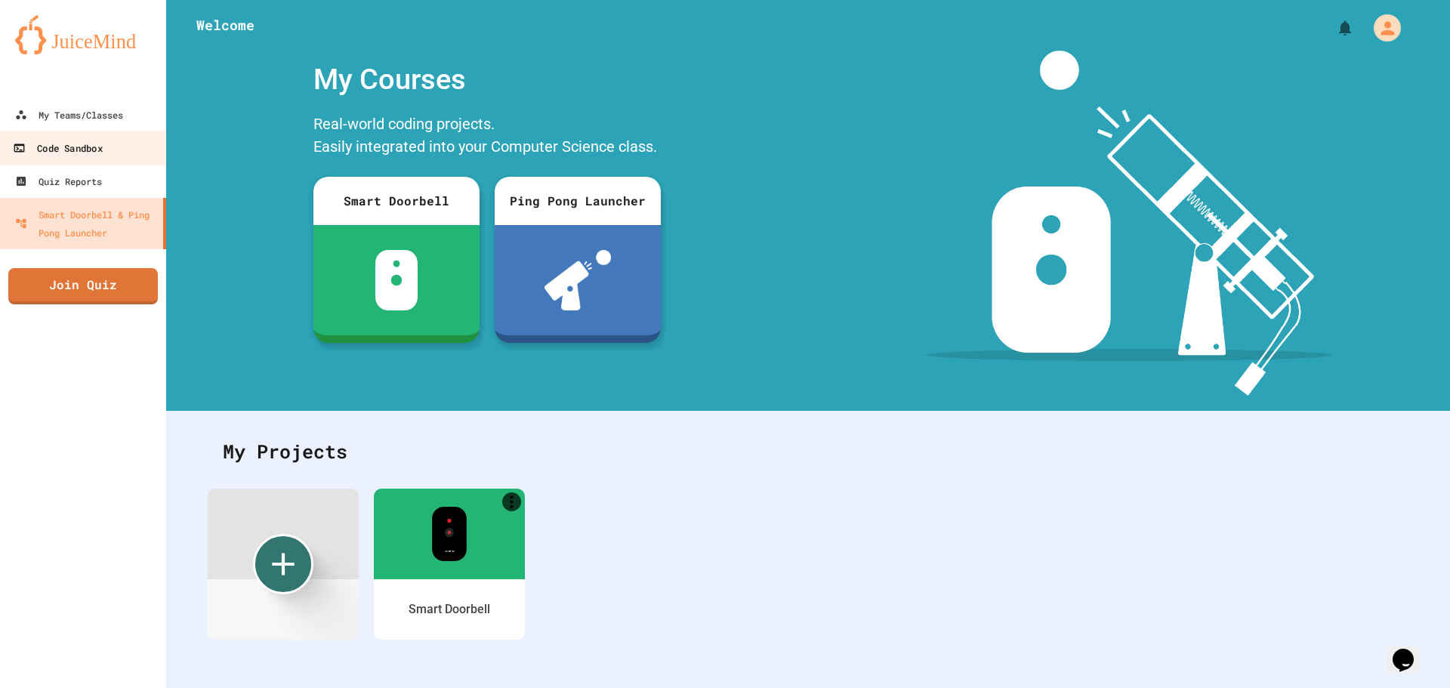
click at [88, 147] on div "Code Sandbox" at bounding box center [57, 148] width 89 height 19
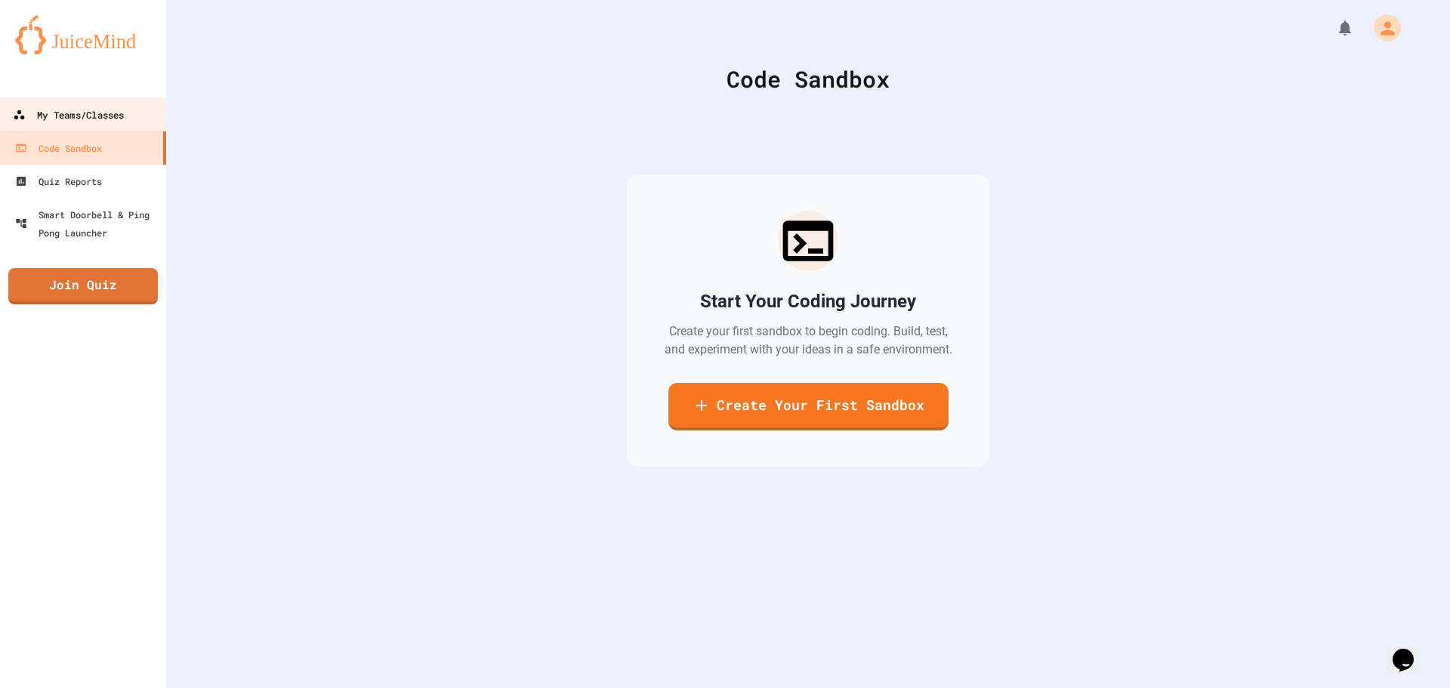
click at [94, 123] on div "My Teams/Classes" at bounding box center [68, 115] width 111 height 19
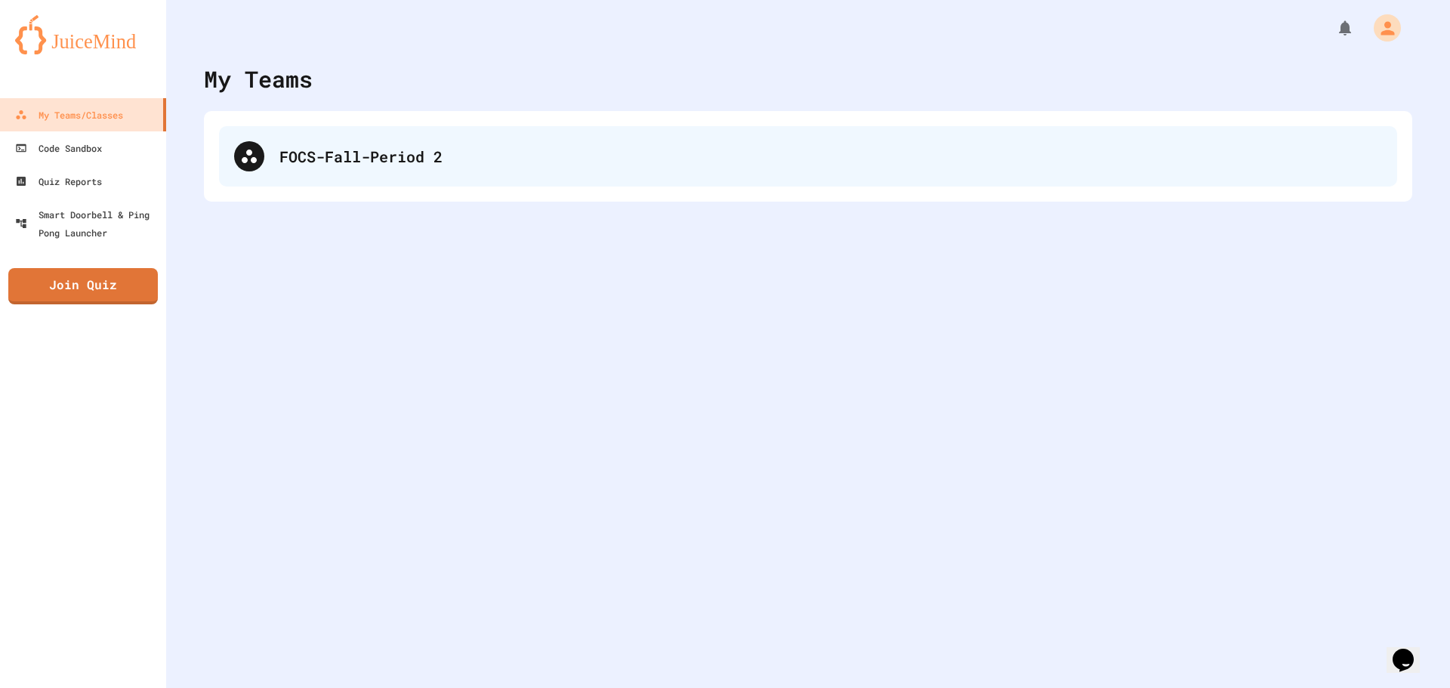
click at [324, 151] on div "FOCS-Fall-Period 2" at bounding box center [830, 156] width 1103 height 23
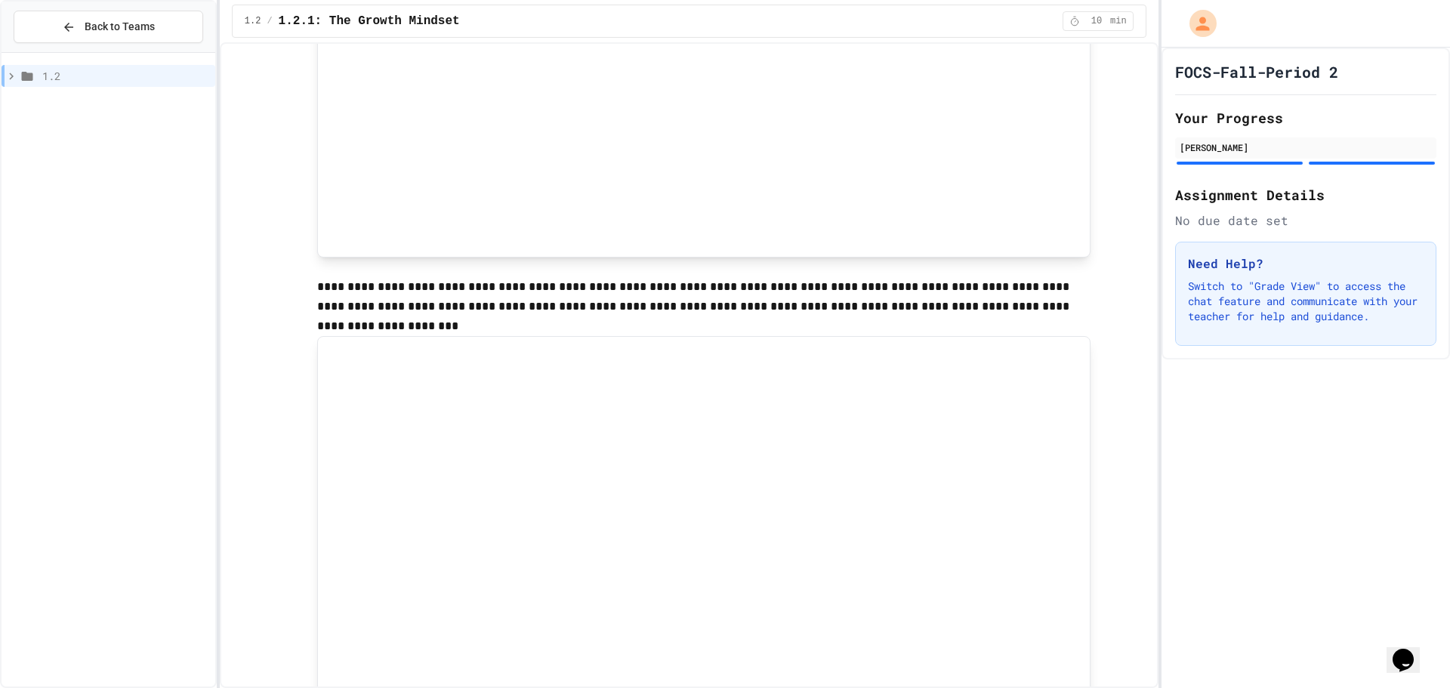
scroll to position [345, 0]
click at [310, 25] on span "1.2.1: The Growth Mindset" at bounding box center [369, 21] width 181 height 18
drag, startPoint x: 253, startPoint y: 17, endPoint x: 282, endPoint y: 20, distance: 28.8
click at [256, 19] on span "1.2" at bounding box center [253, 21] width 17 height 12
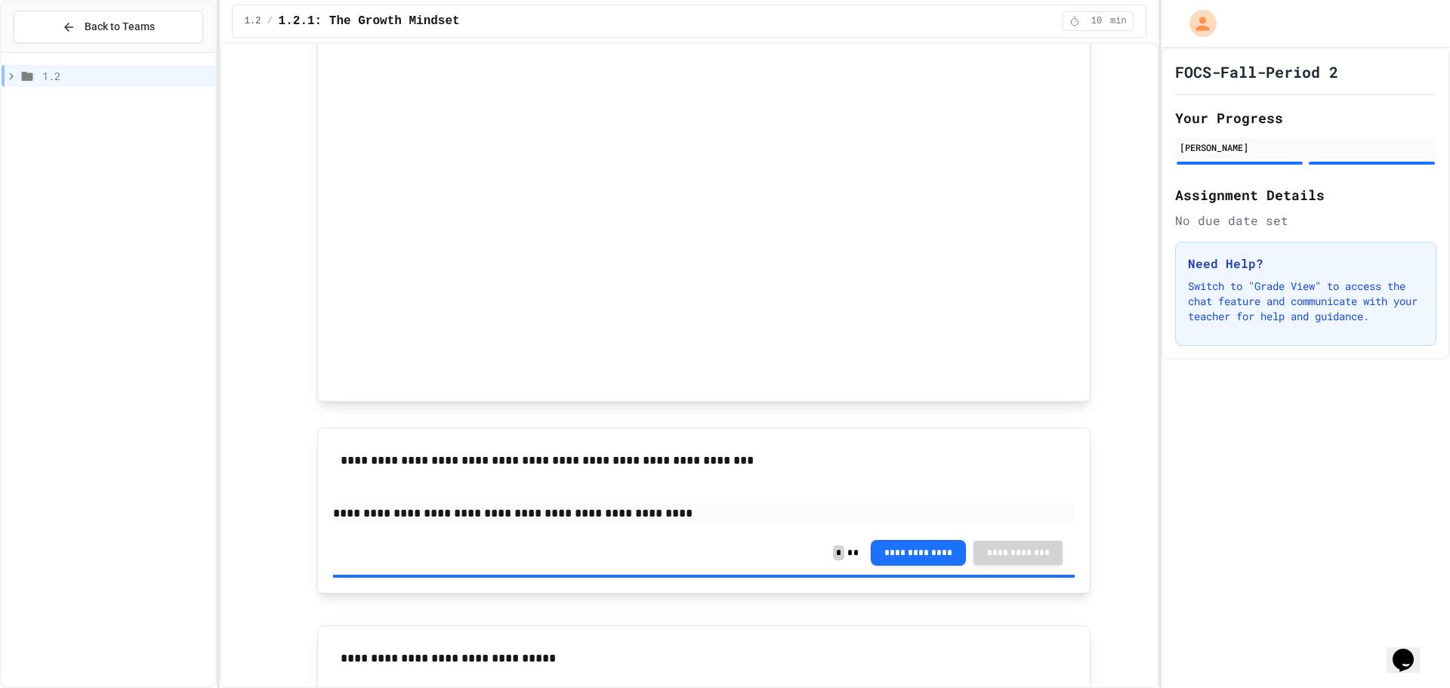
scroll to position [496, 0]
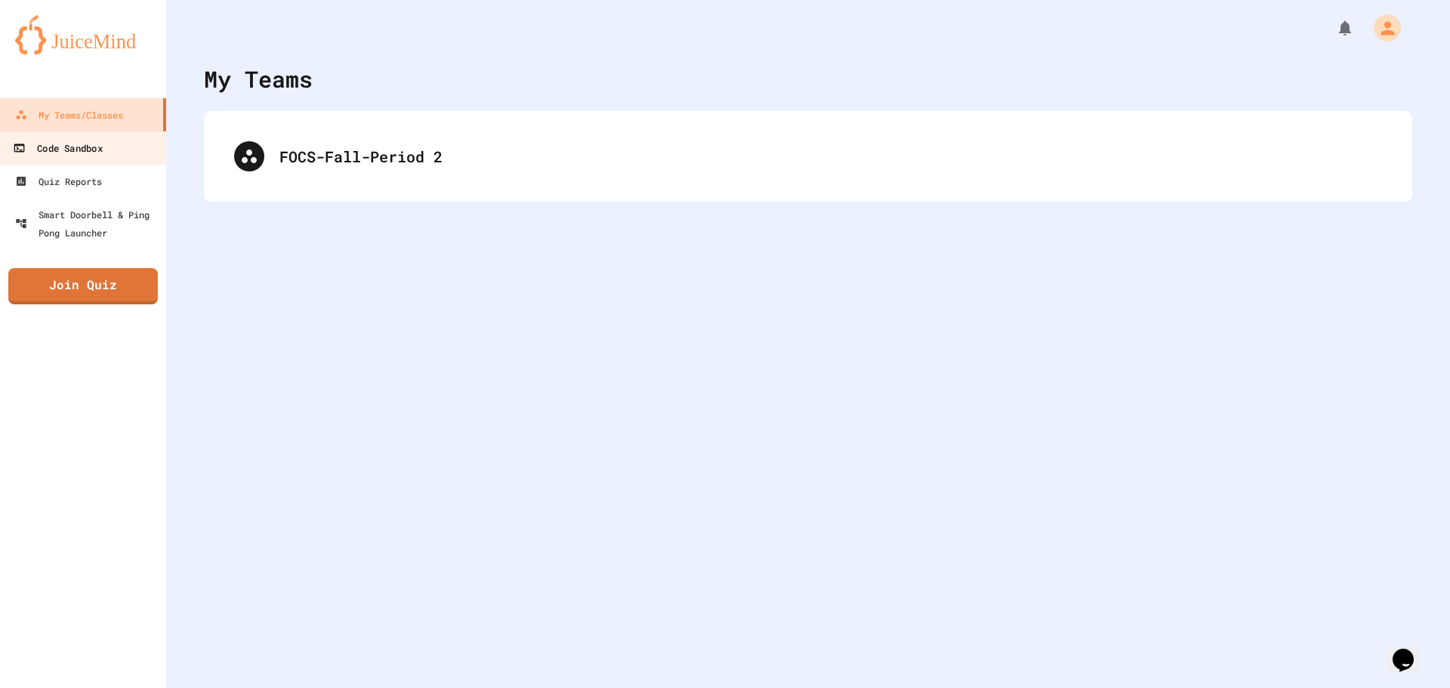
click at [109, 144] on link "Code Sandbox" at bounding box center [83, 148] width 171 height 34
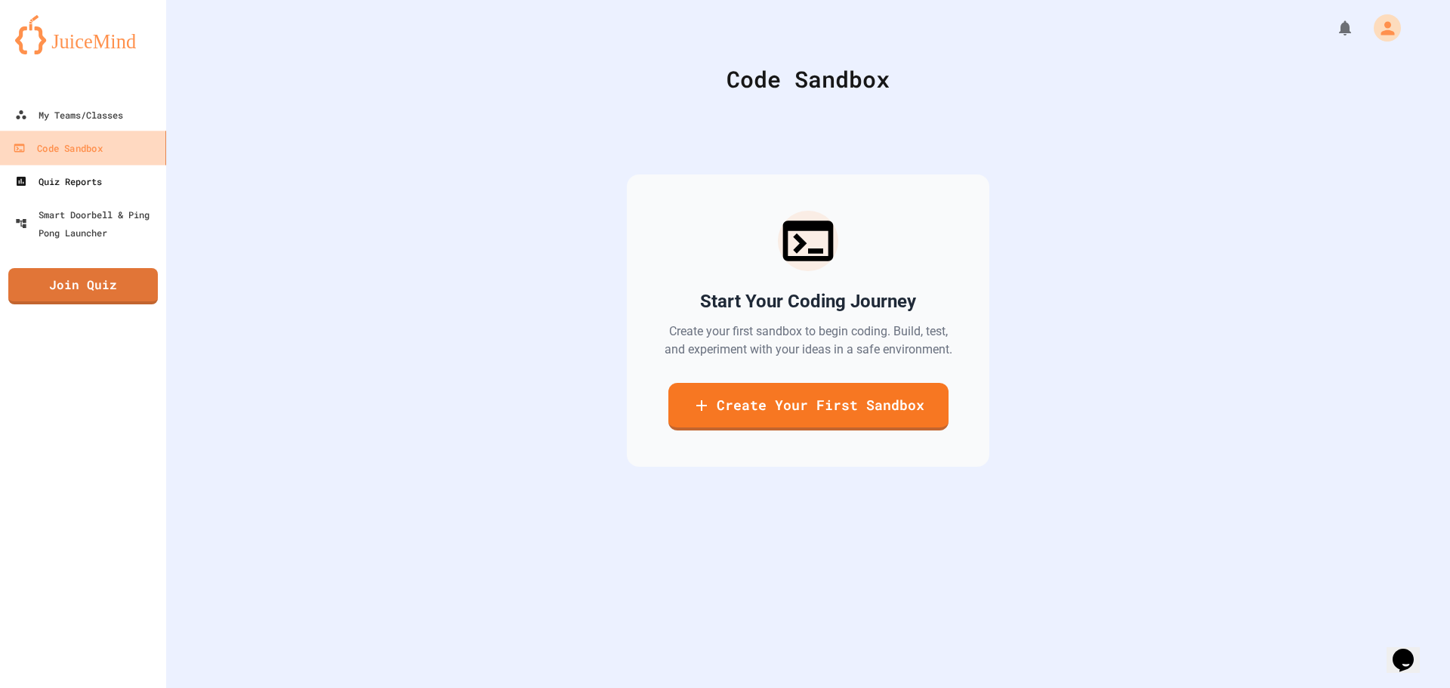
click at [106, 165] on ul "My Teams/Classes Code Sandbox Quiz Reports Smart Doorbell & Ping Pong Launcher" at bounding box center [83, 173] width 166 height 151
click at [108, 176] on link "Quiz Reports" at bounding box center [83, 181] width 171 height 34
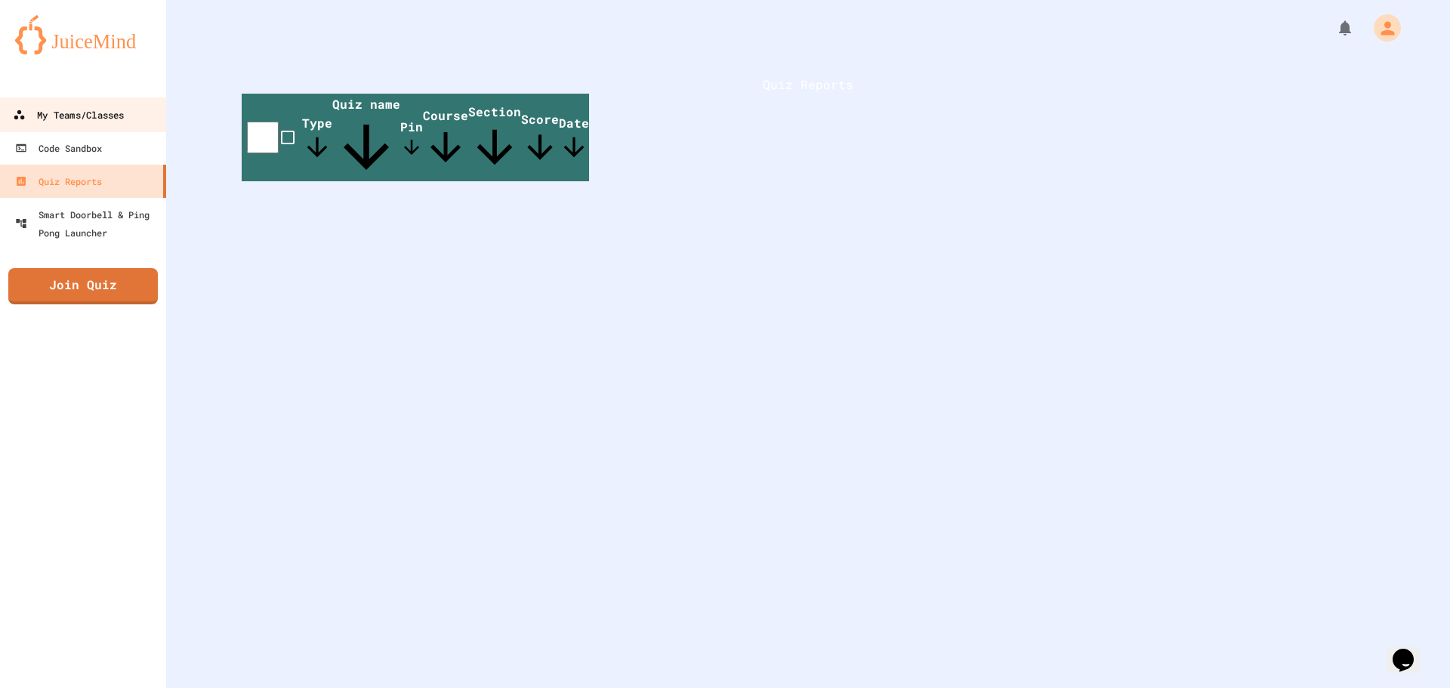
click at [99, 124] on div "My Teams/Classes" at bounding box center [68, 115] width 111 height 19
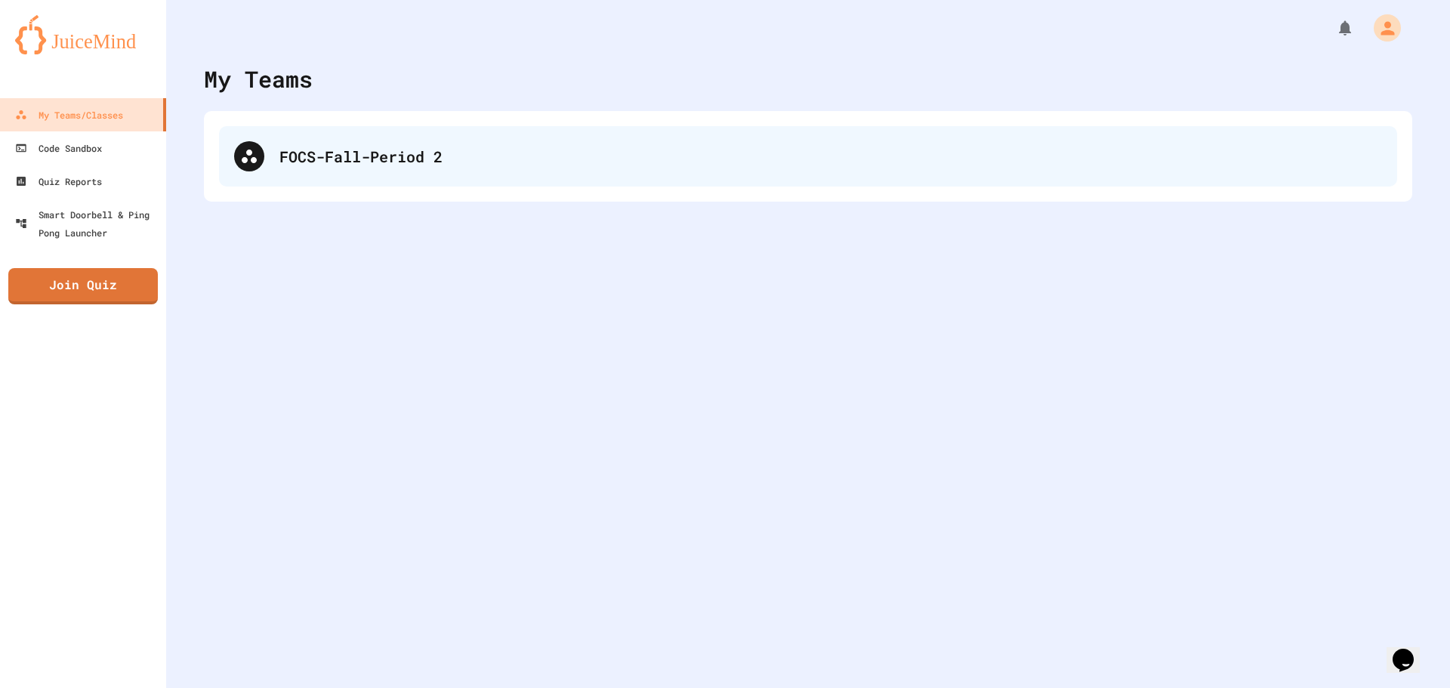
click at [407, 171] on div "FOCS-Fall-Period 2" at bounding box center [808, 156] width 1178 height 60
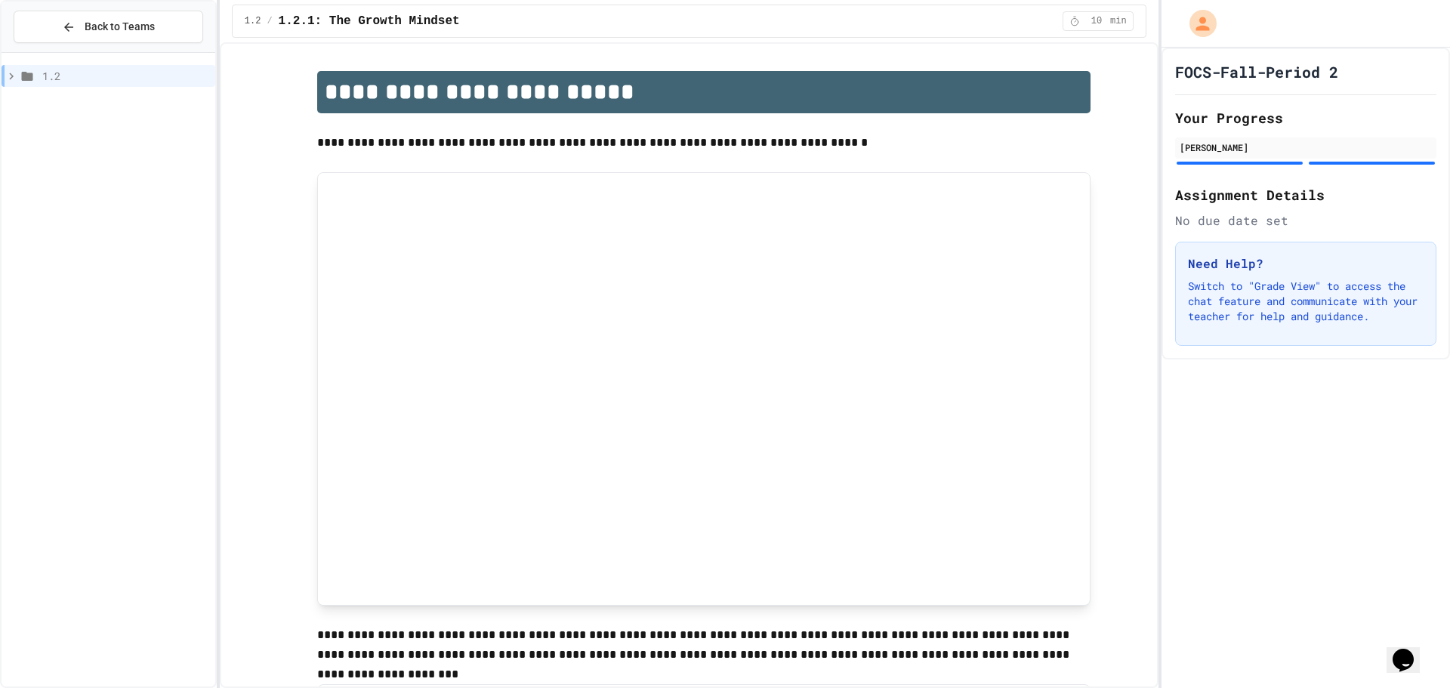
scroll to position [76, 0]
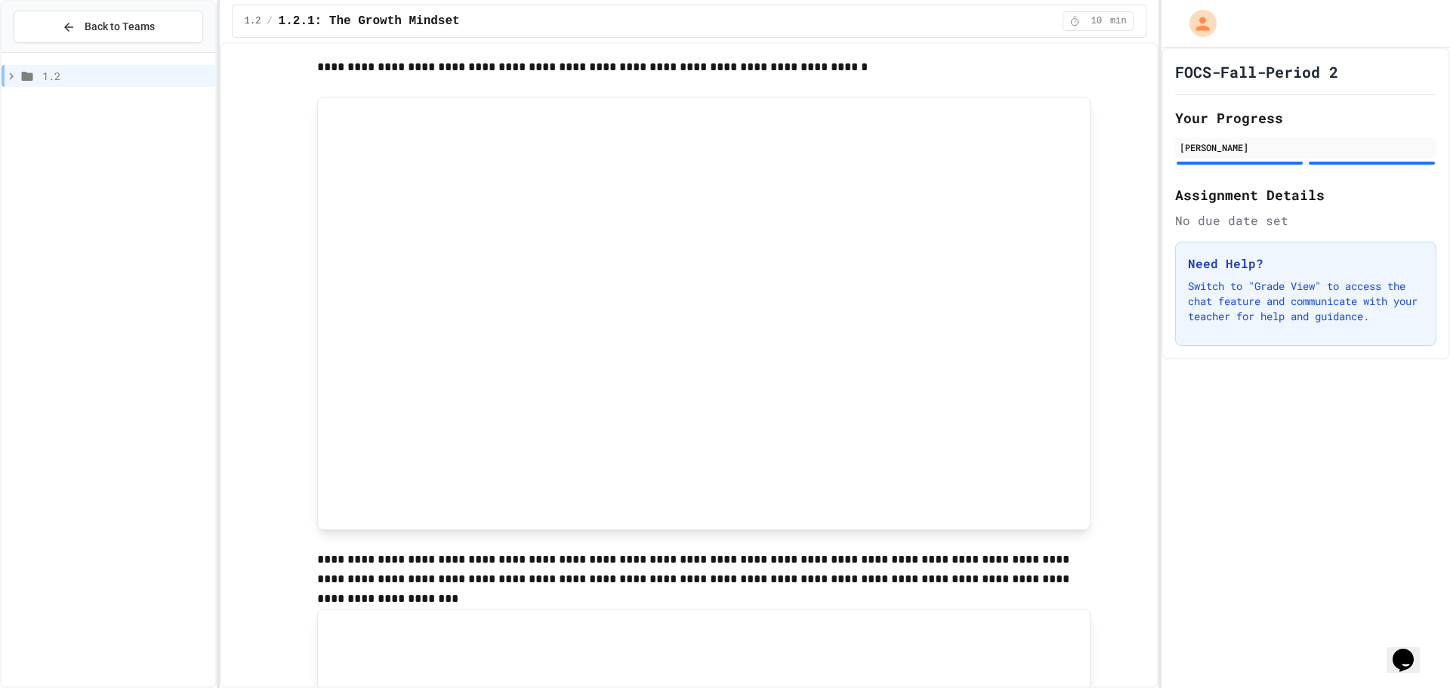
click at [35, 71] on icon at bounding box center [27, 76] width 18 height 14
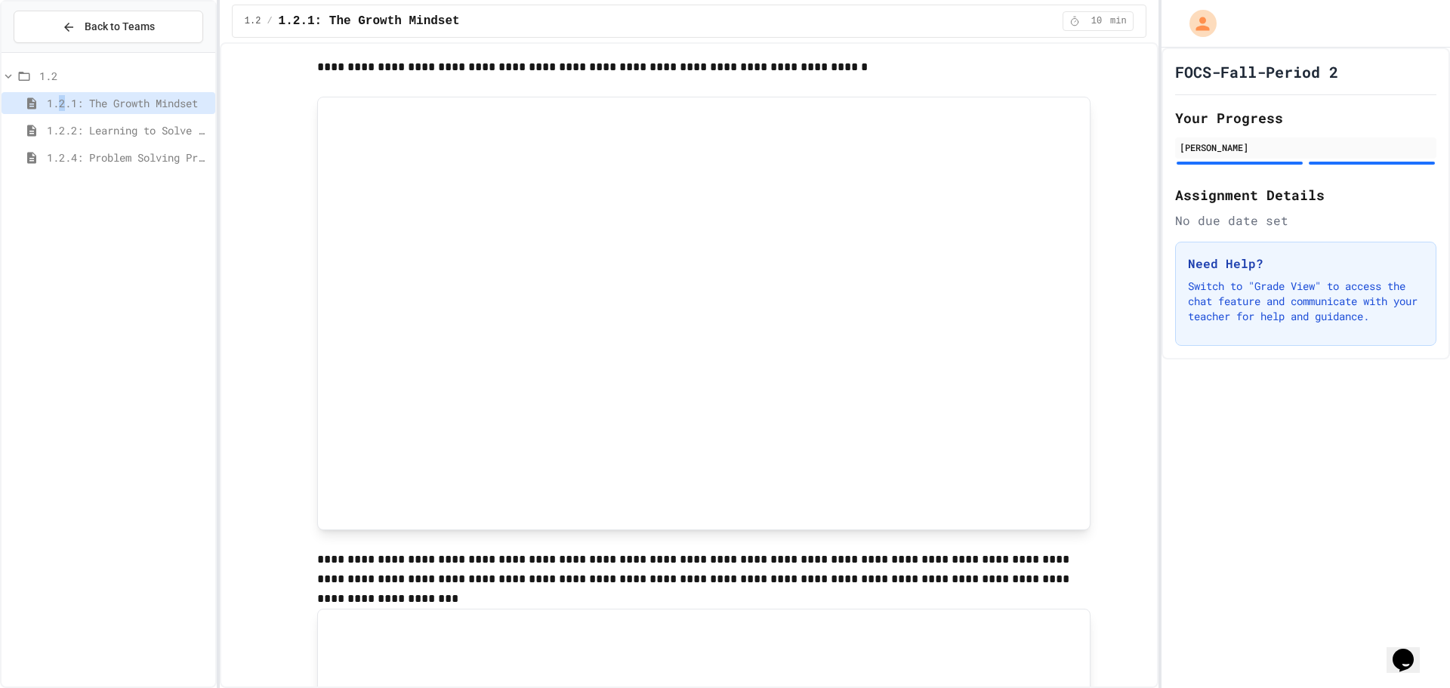
click at [64, 117] on div "1.2.1: The Growth Mindset" at bounding box center [109, 105] width 214 height 27
click at [67, 127] on span "1.2.2: Learning to Solve Hard Problems" at bounding box center [128, 130] width 162 height 16
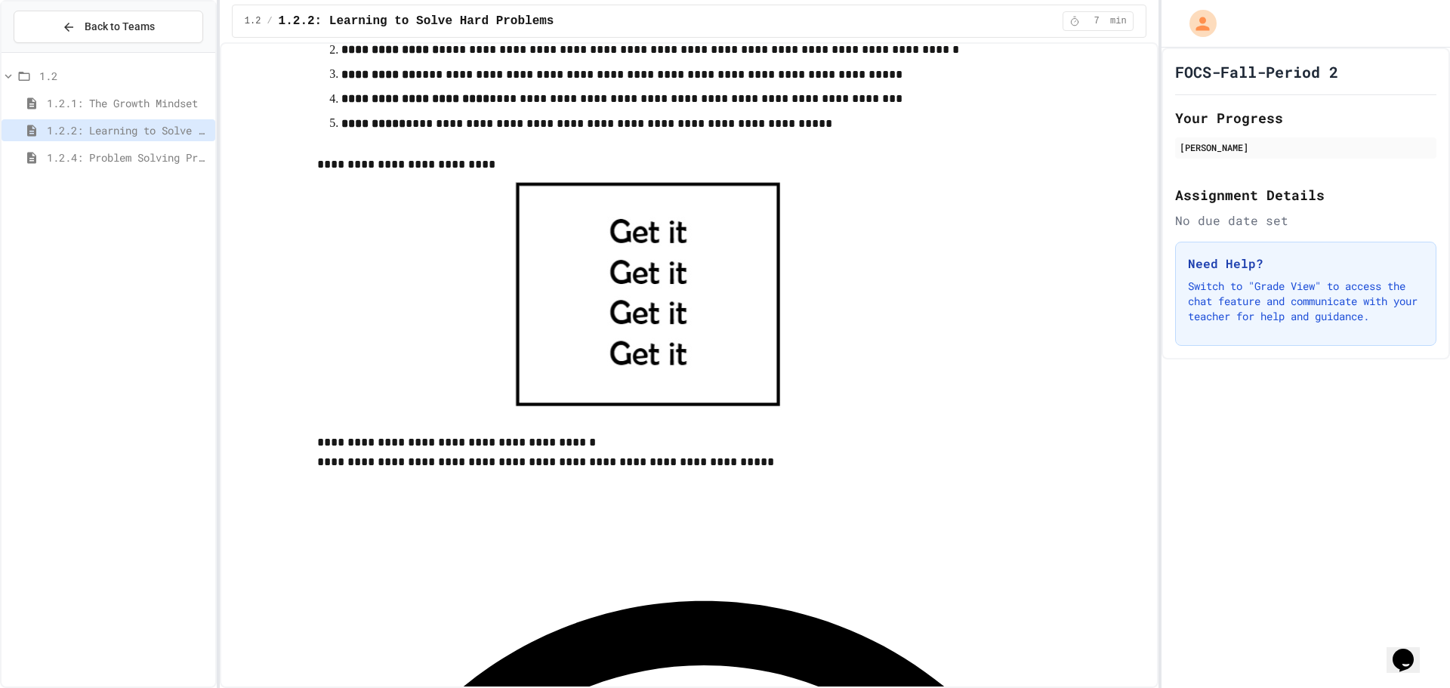
scroll to position [604, 0]
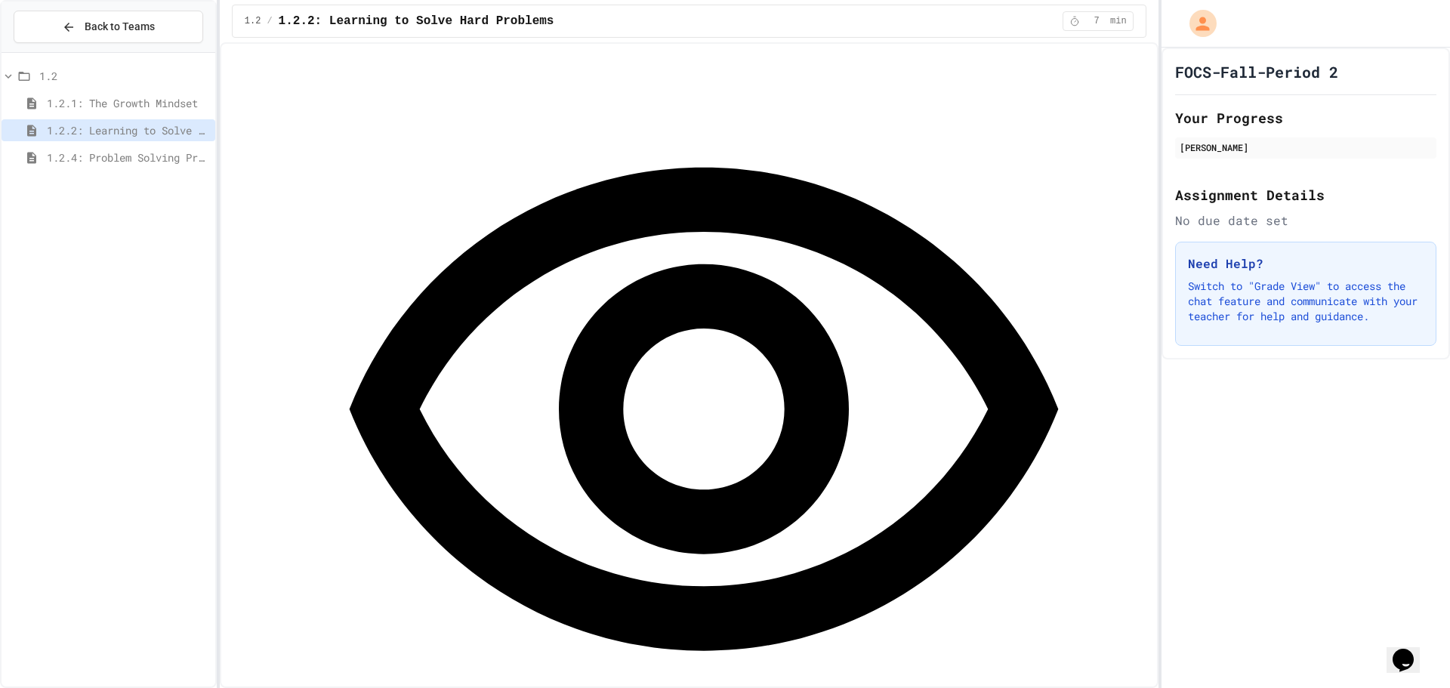
scroll to position [982, 0]
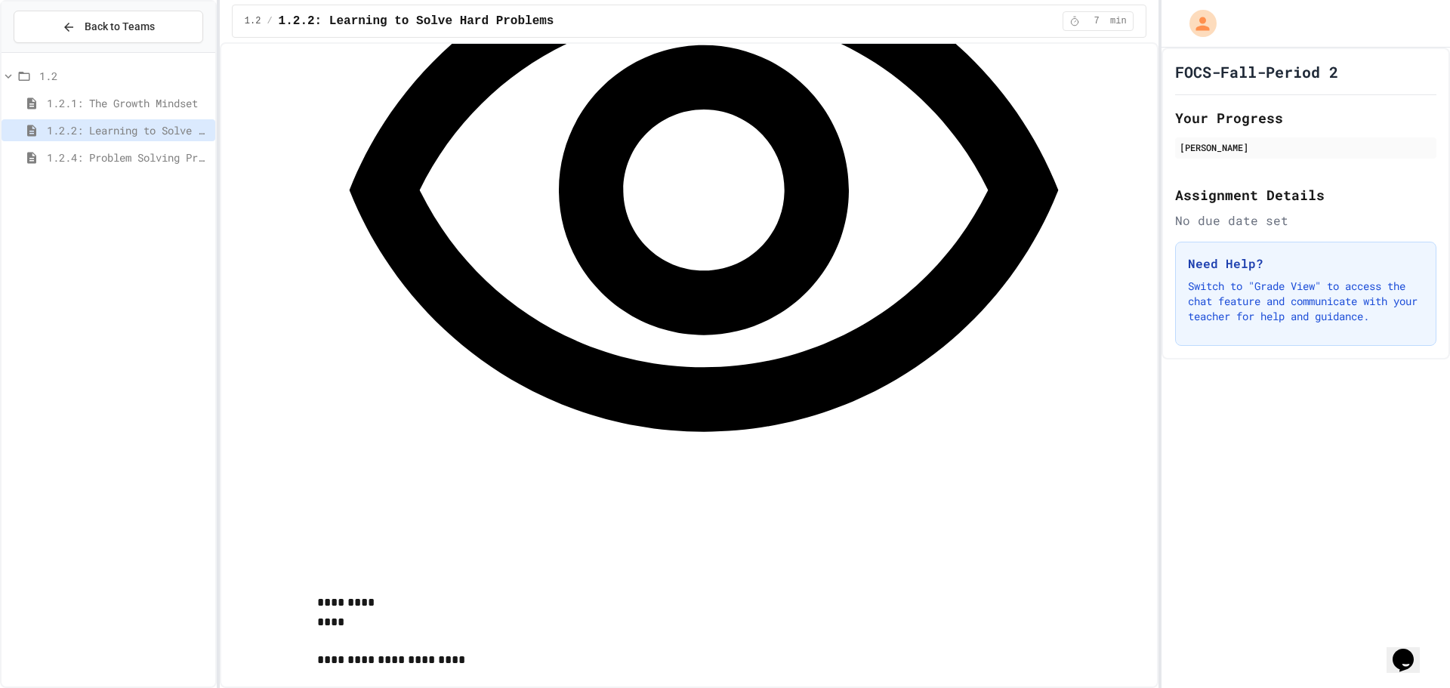
scroll to position [1208, 0]
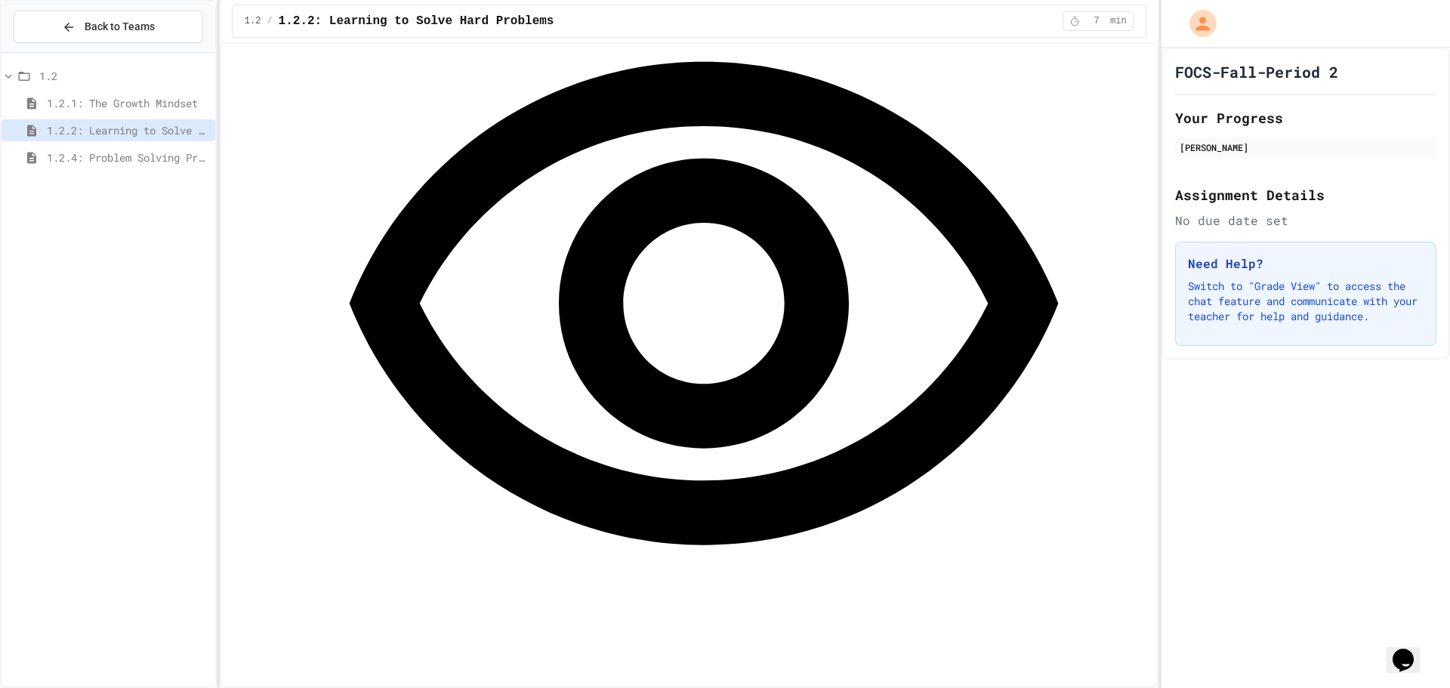
scroll to position [1133, 0]
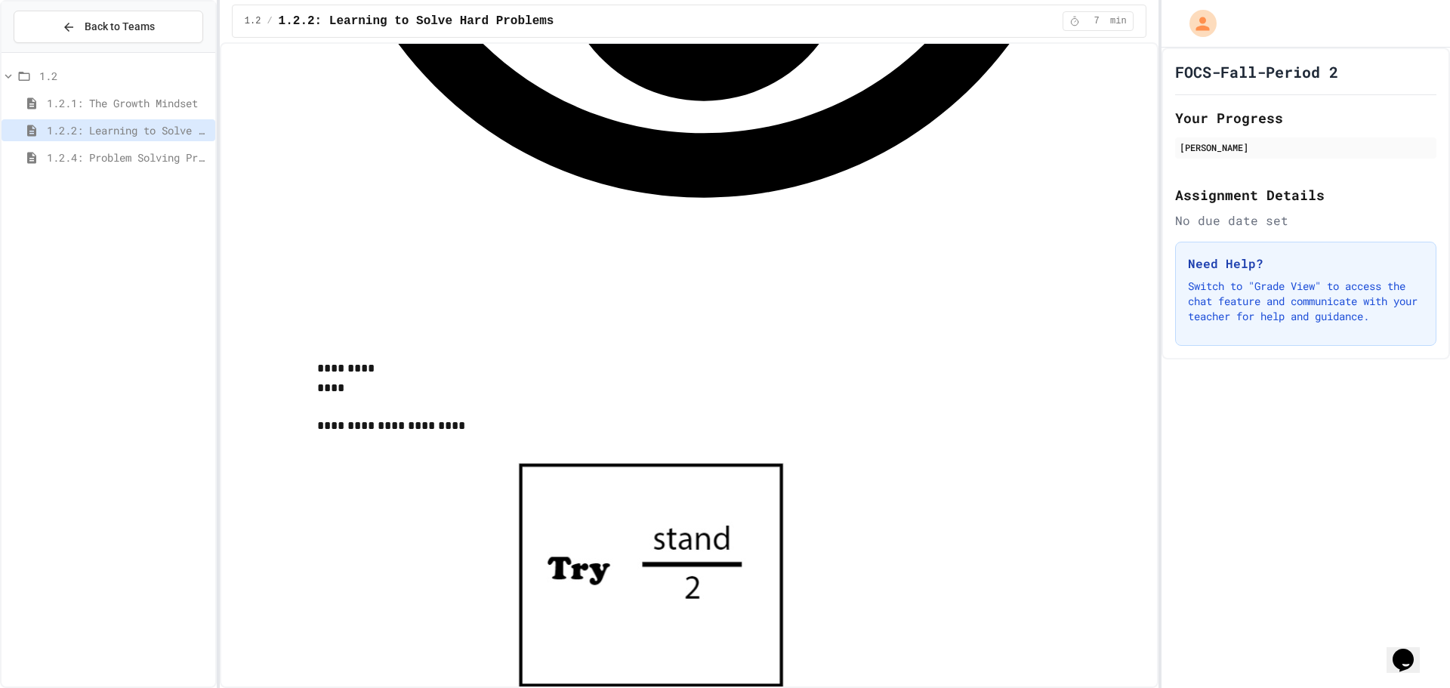
scroll to position [1435, 0]
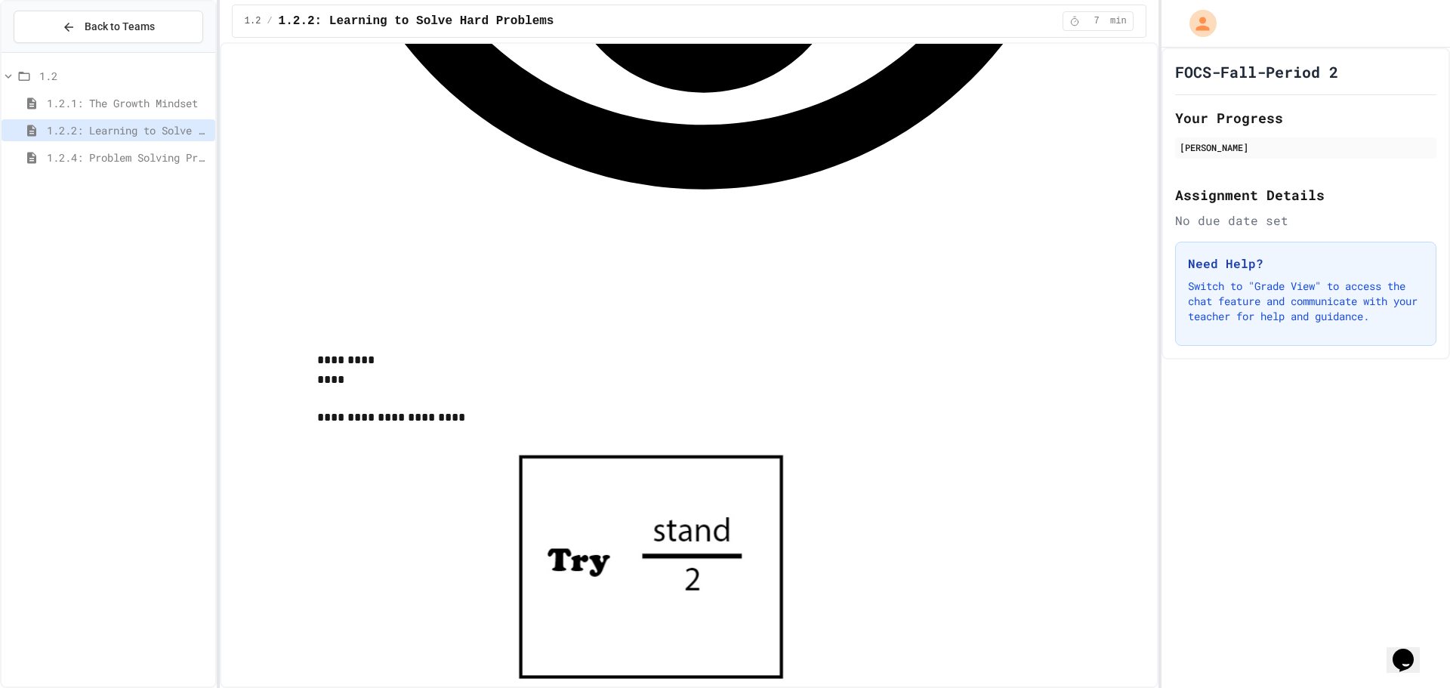
drag, startPoint x: 1154, startPoint y: 339, endPoint x: 1313, endPoint y: 327, distance: 159.1
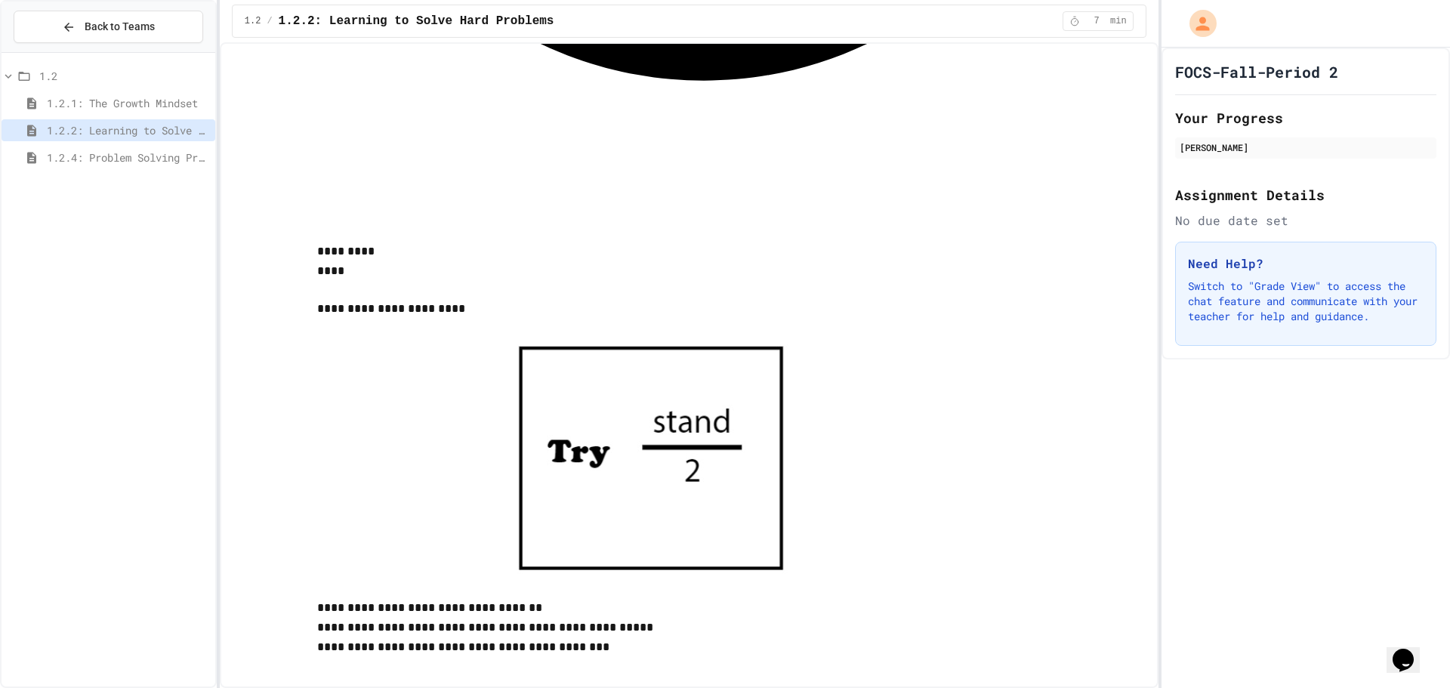
scroll to position [1723, 0]
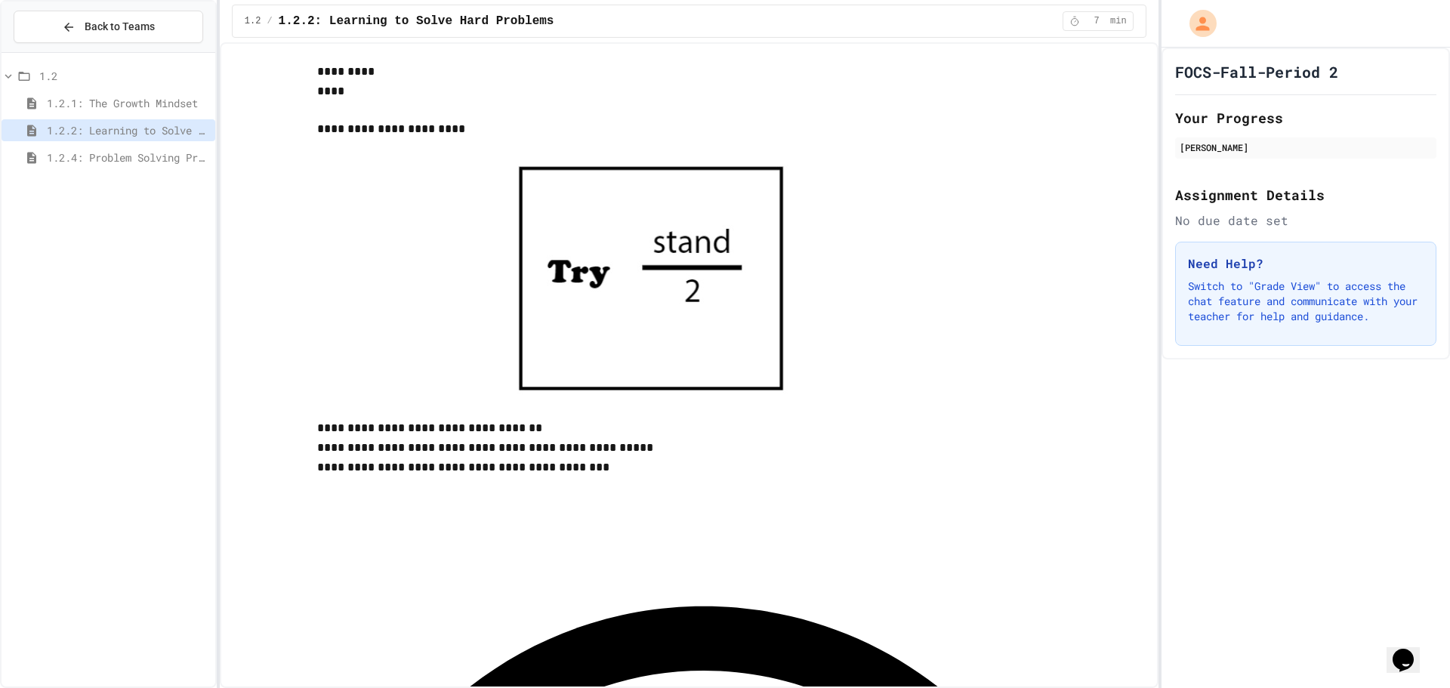
click at [60, 157] on span "1.2.4: Problem Solving Practice" at bounding box center [128, 158] width 162 height 16
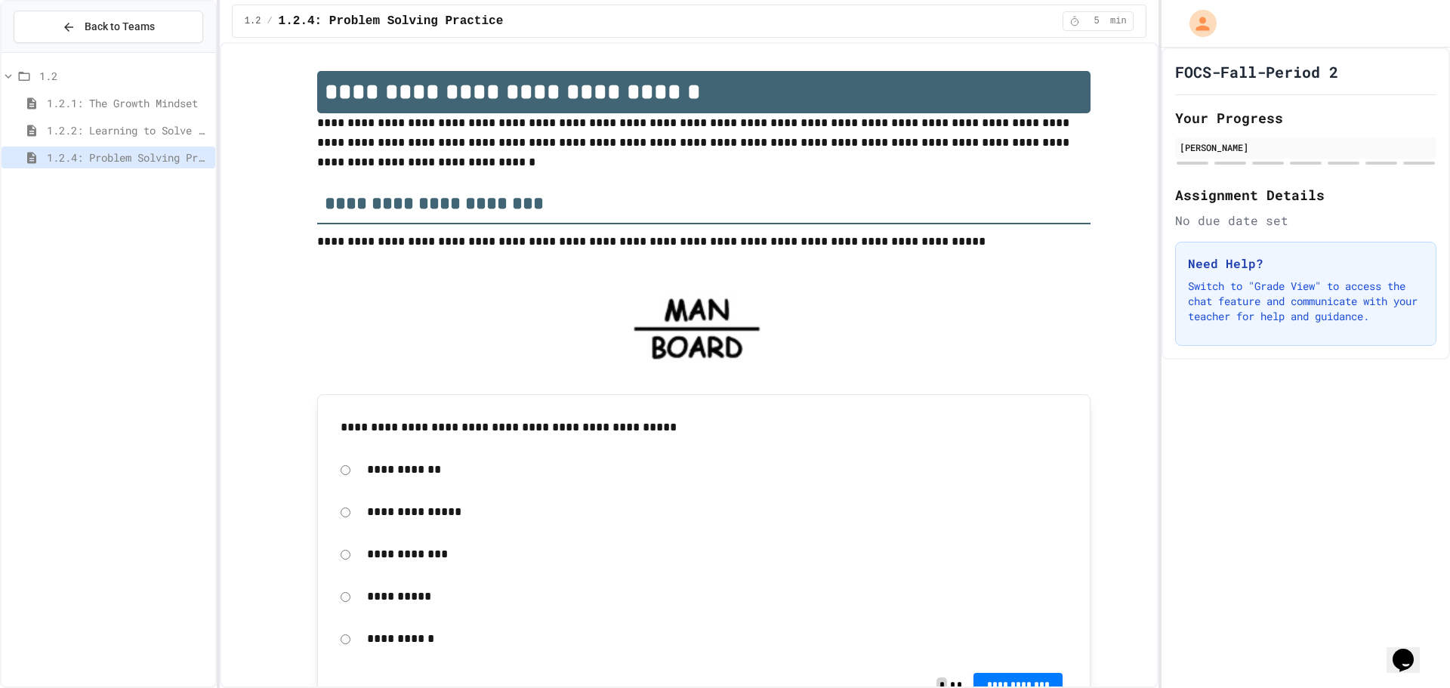
scroll to position [76, 0]
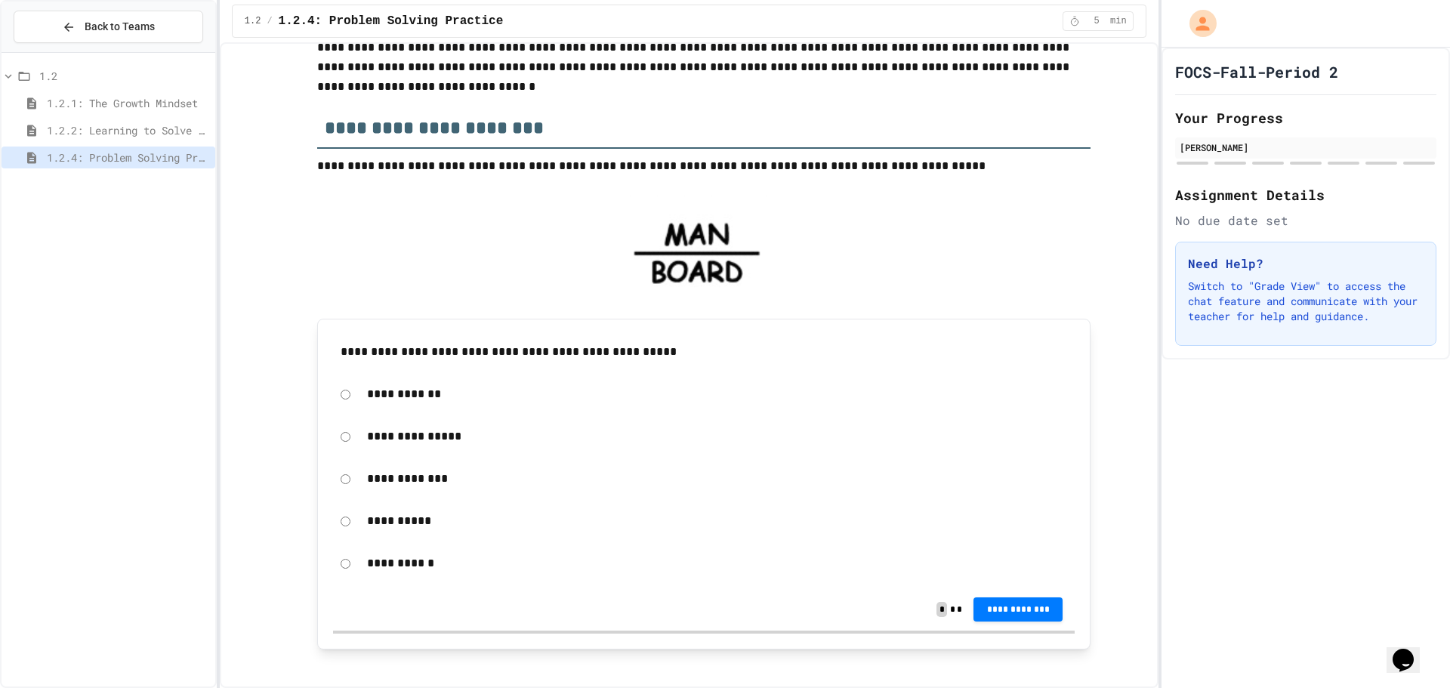
click at [386, 485] on p "**********" at bounding box center [717, 479] width 700 height 20
click at [1016, 606] on span "**********" at bounding box center [1018, 609] width 65 height 12
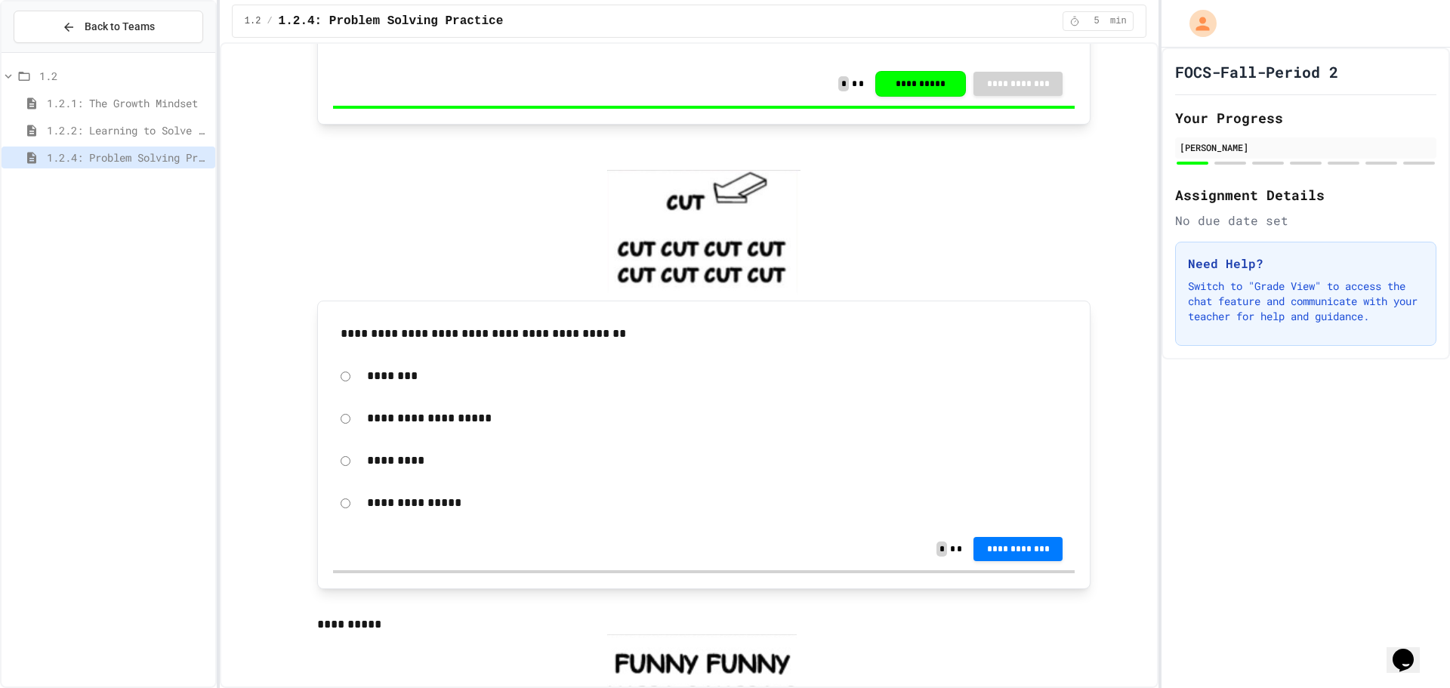
scroll to position [604, 0]
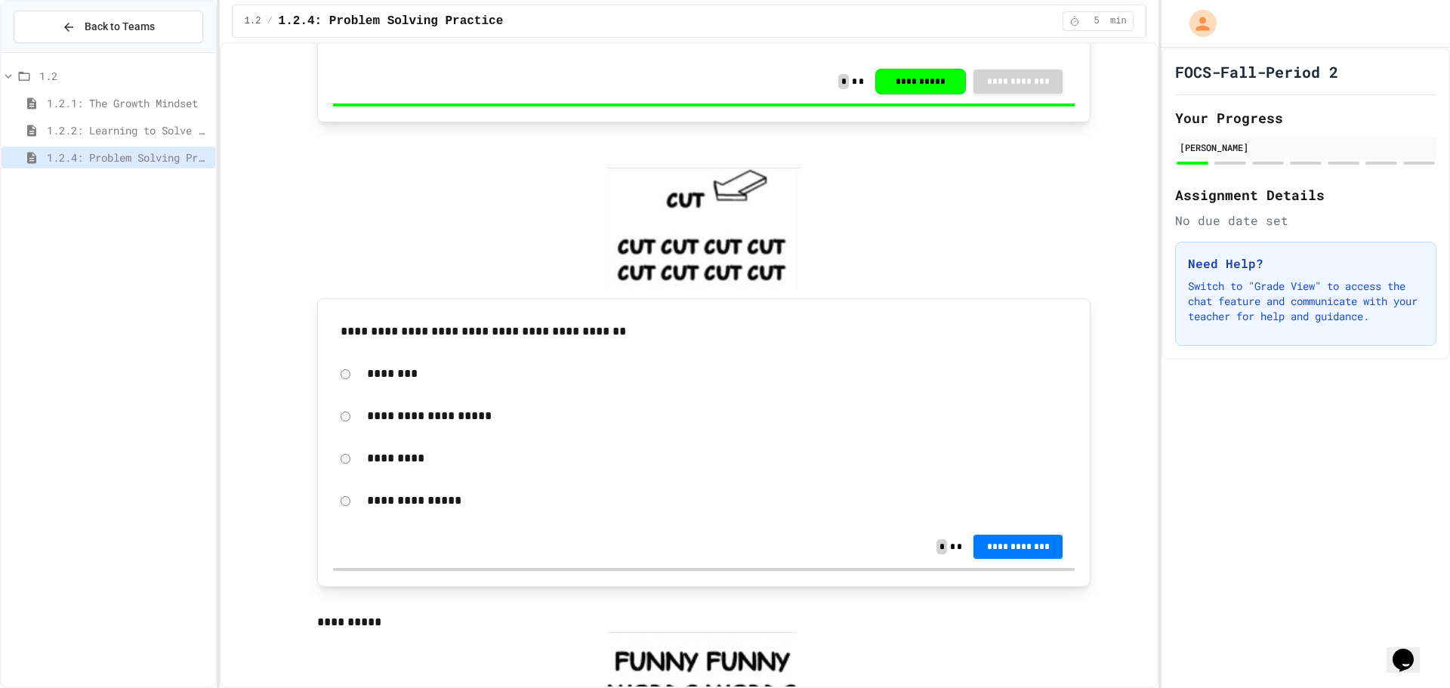
click at [444, 406] on div "**********" at bounding box center [716, 416] width 715 height 35
click at [1020, 535] on button "**********" at bounding box center [1017, 545] width 89 height 24
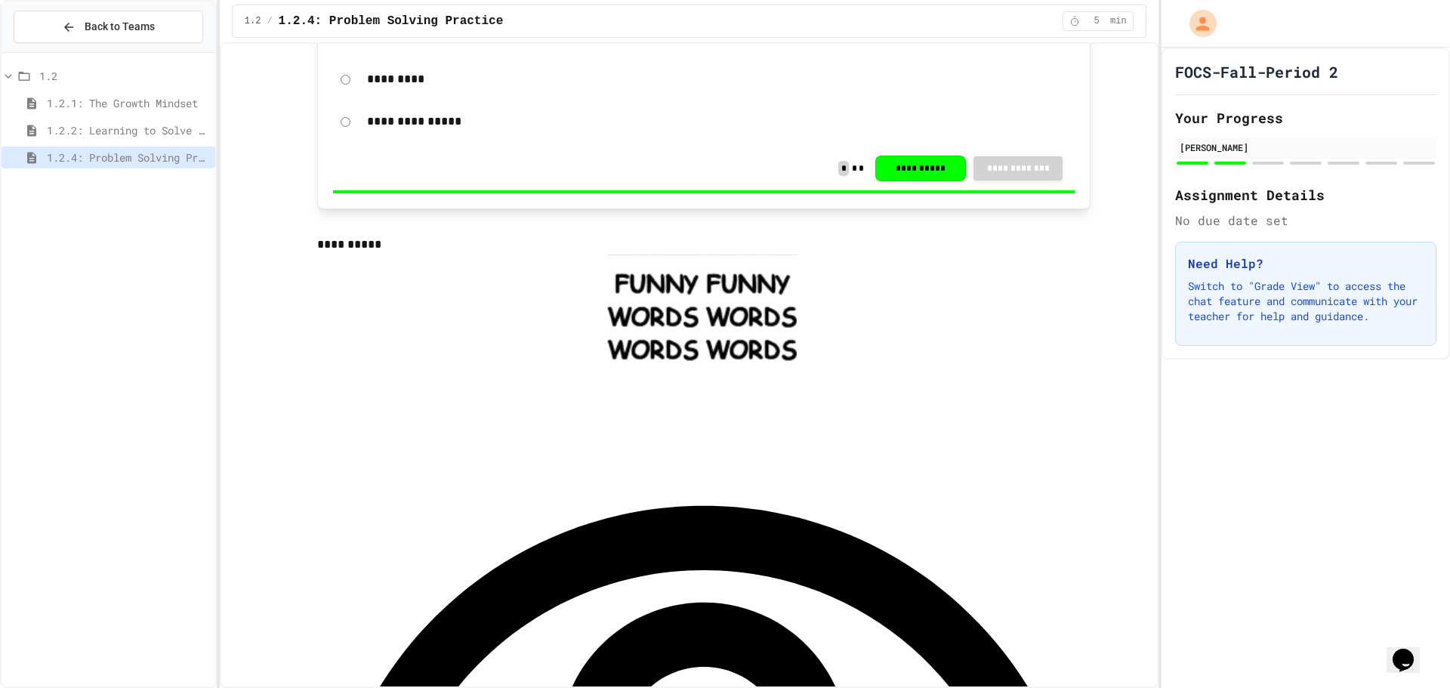
scroll to position [1057, 0]
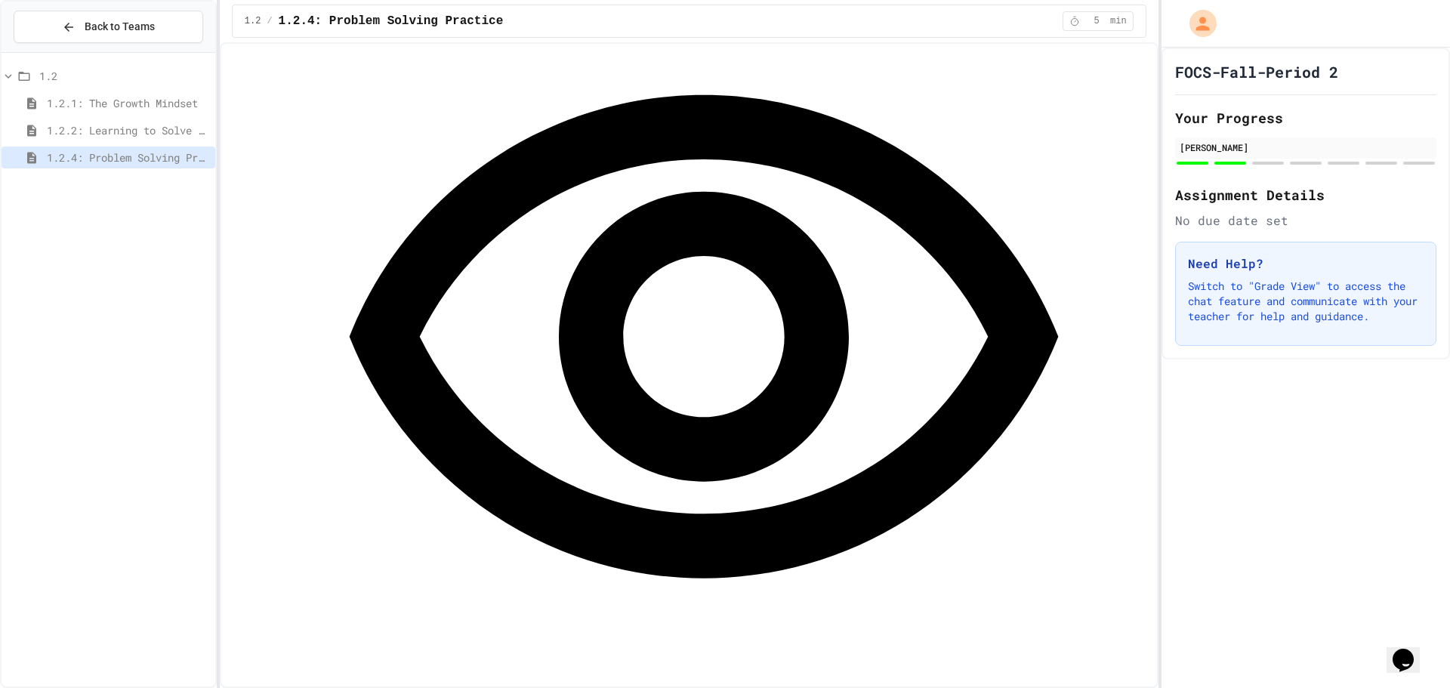
scroll to position [1359, 0]
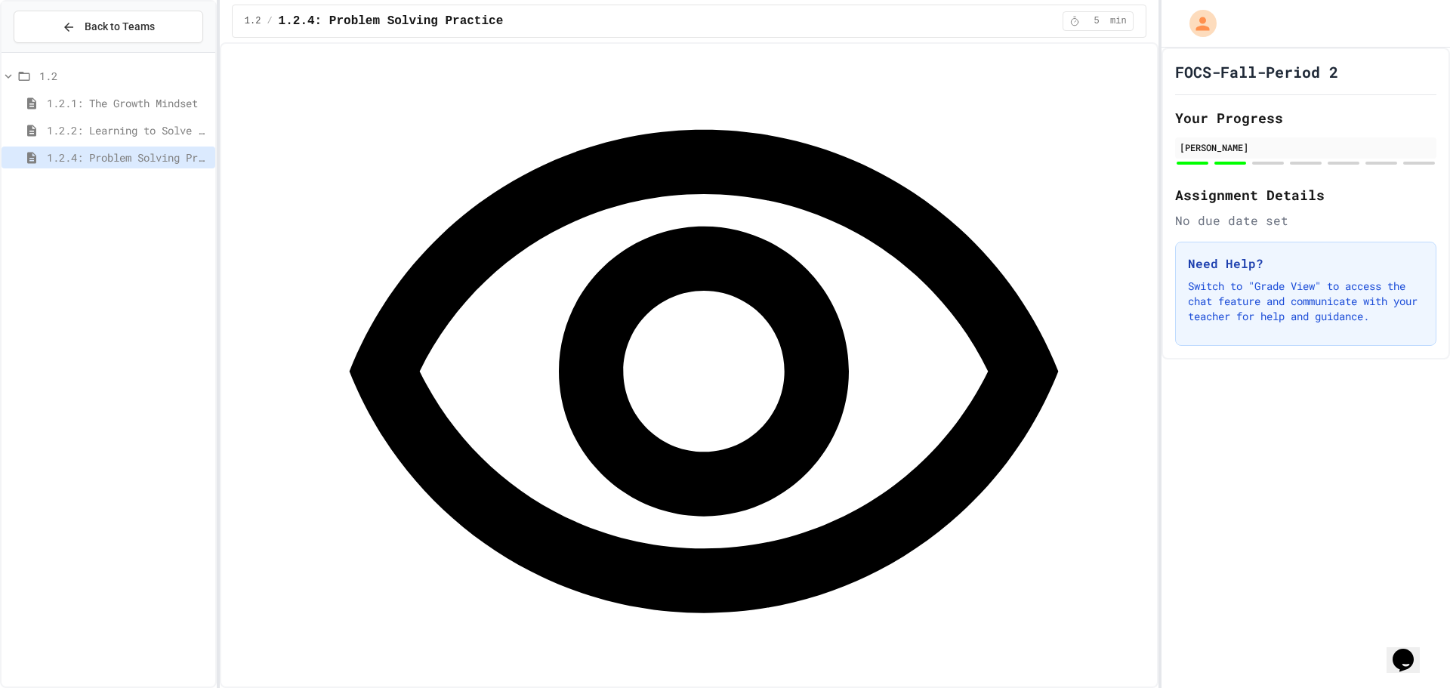
drag, startPoint x: 381, startPoint y: 344, endPoint x: 418, endPoint y: 281, distance: 73.1
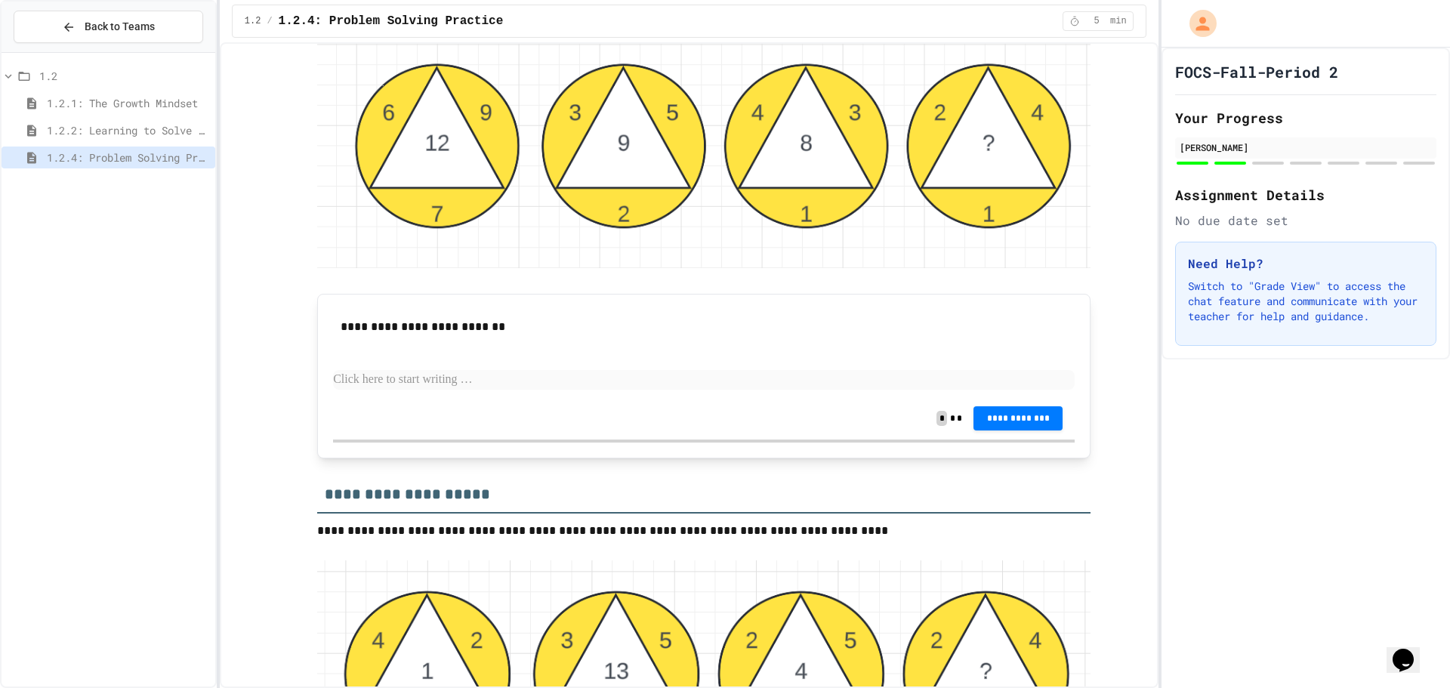
scroll to position [2341, 0]
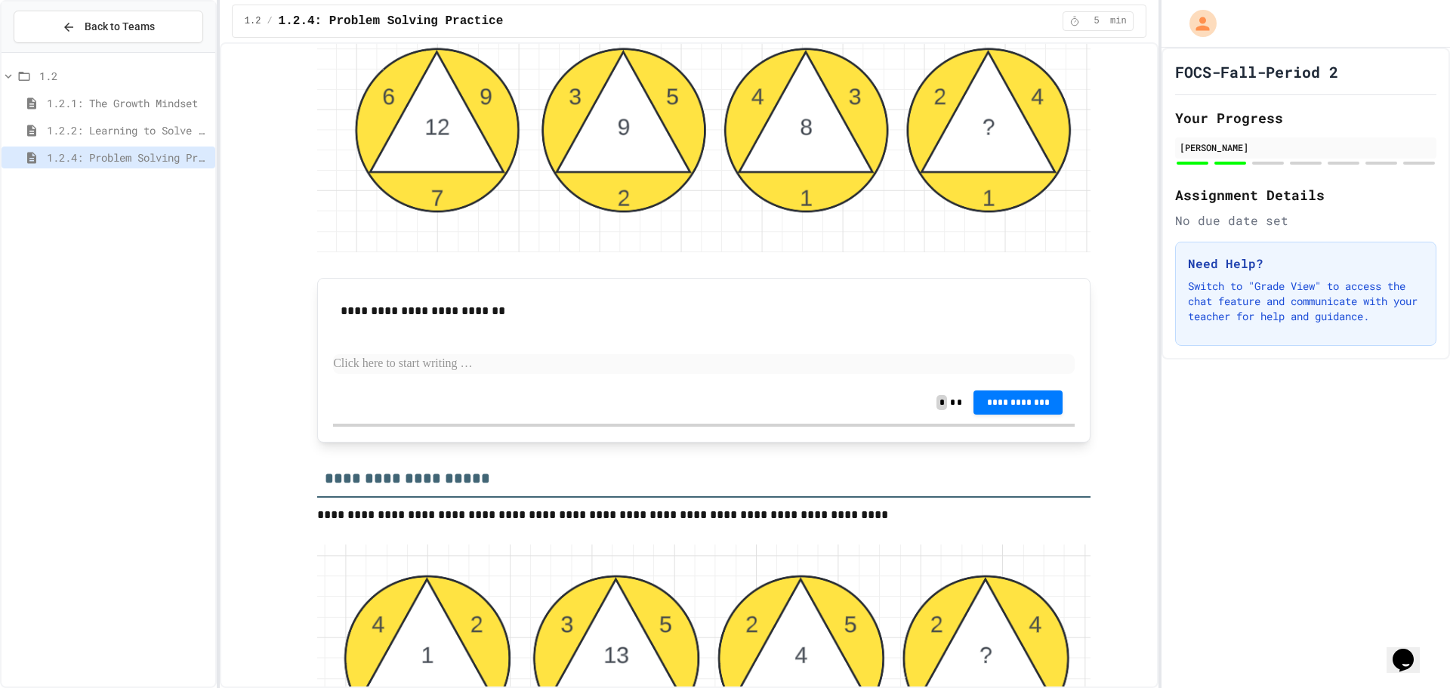
drag, startPoint x: 678, startPoint y: 372, endPoint x: 743, endPoint y: 394, distance: 68.5
drag, startPoint x: 517, startPoint y: 371, endPoint x: 501, endPoint y: 375, distance: 16.5
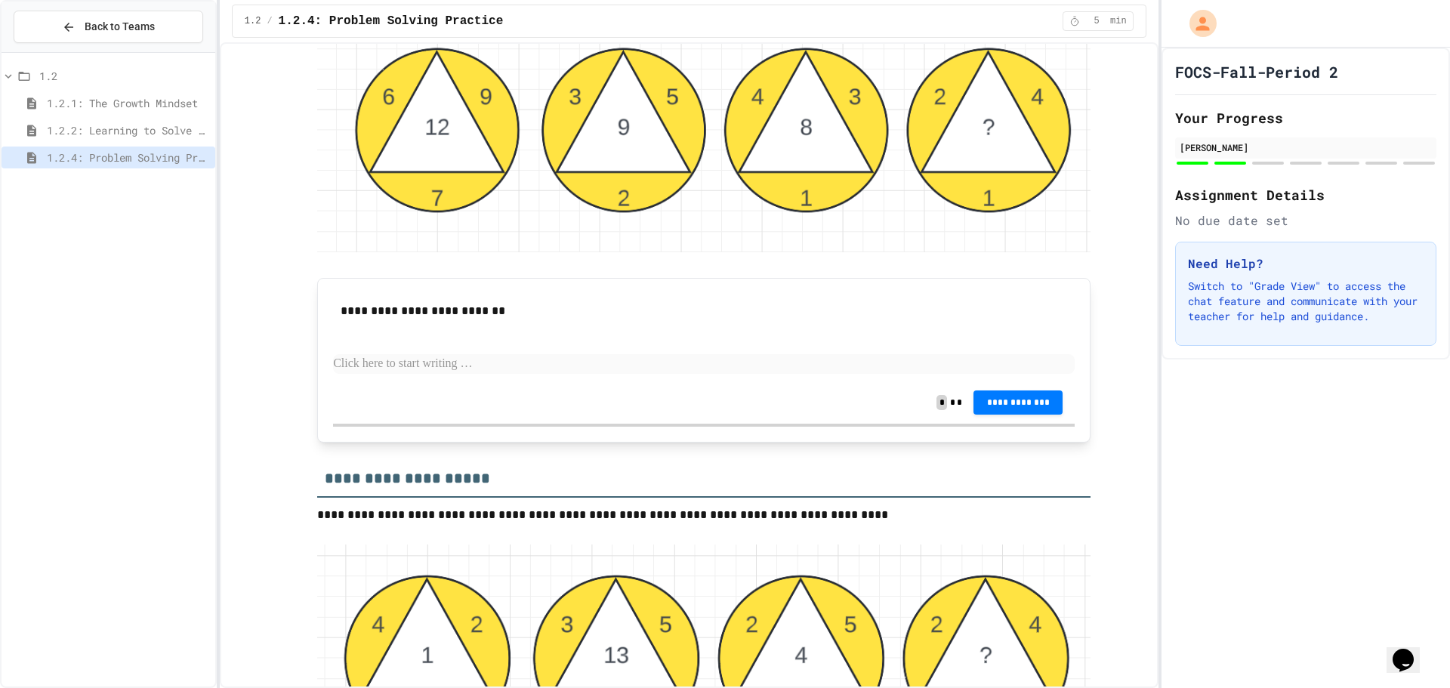
drag, startPoint x: 494, startPoint y: 447, endPoint x: 504, endPoint y: 444, distance: 11.0
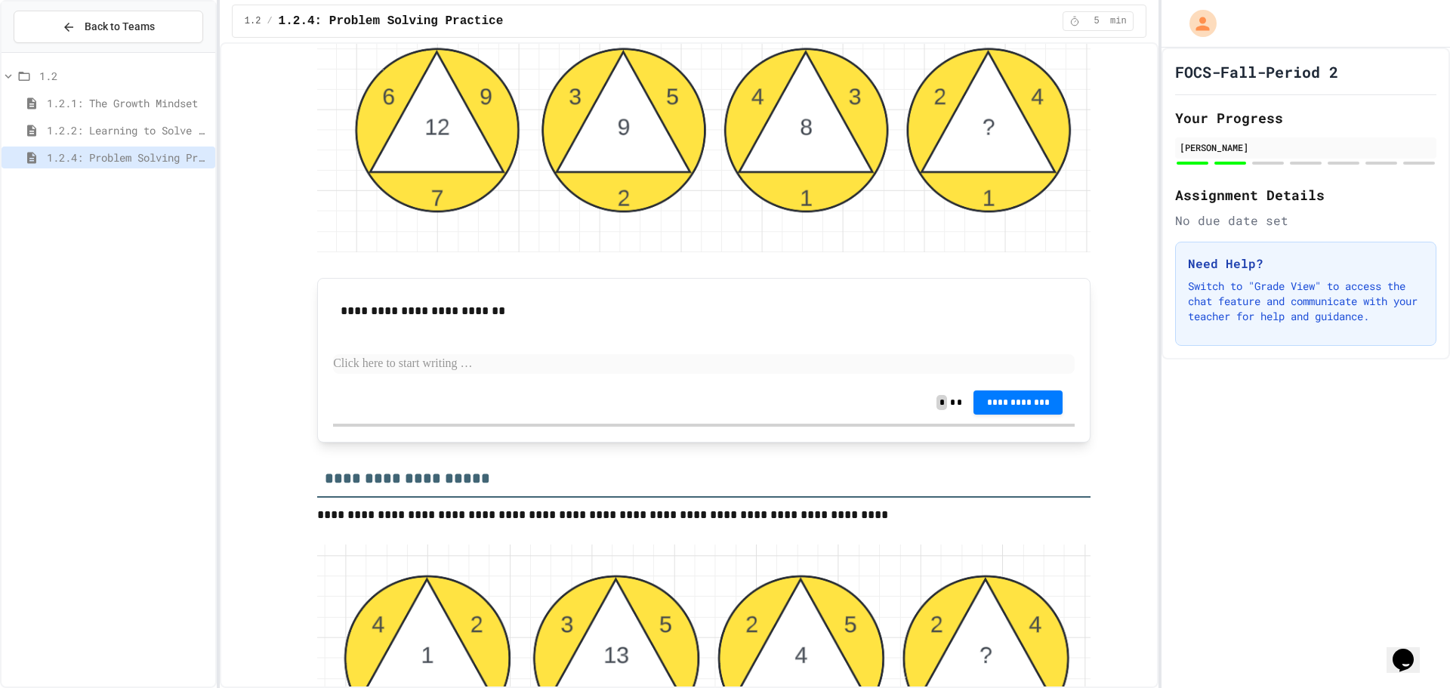
drag, startPoint x: 452, startPoint y: 445, endPoint x: 508, endPoint y: 440, distance: 56.1
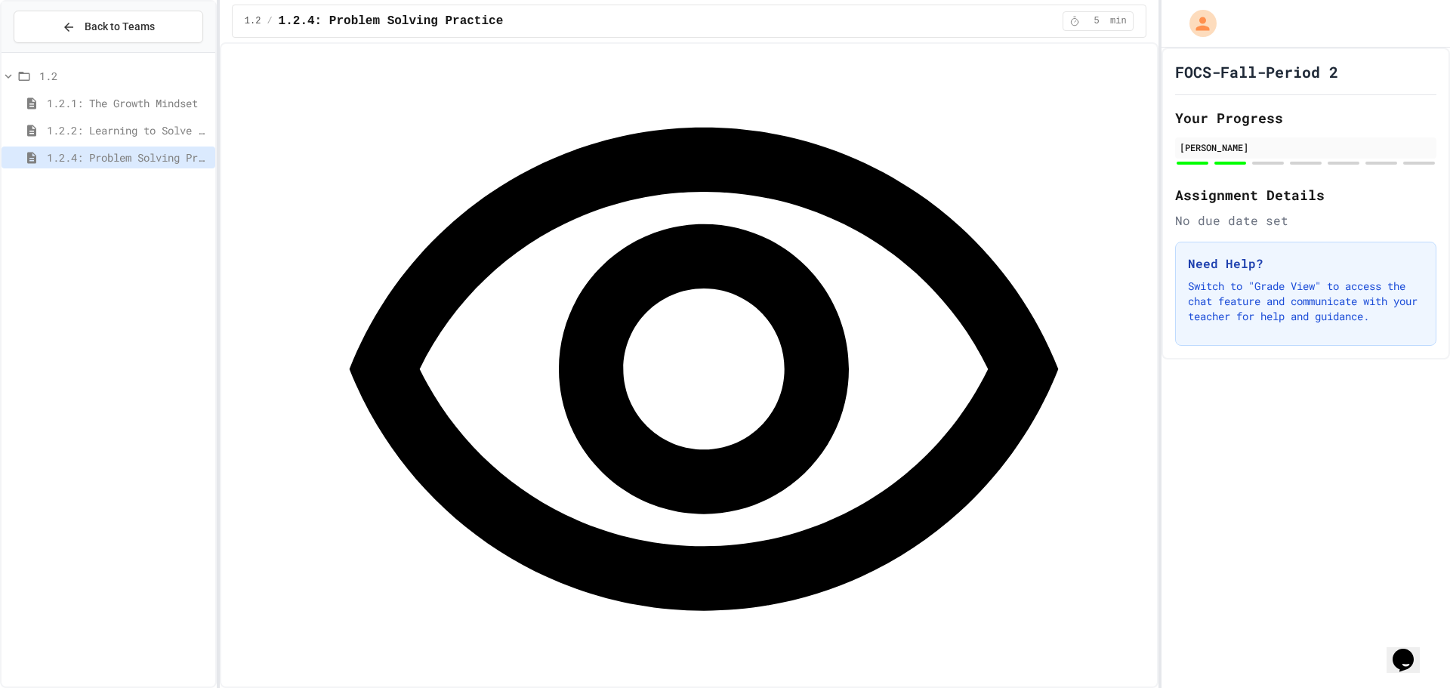
scroll to position [1359, 0]
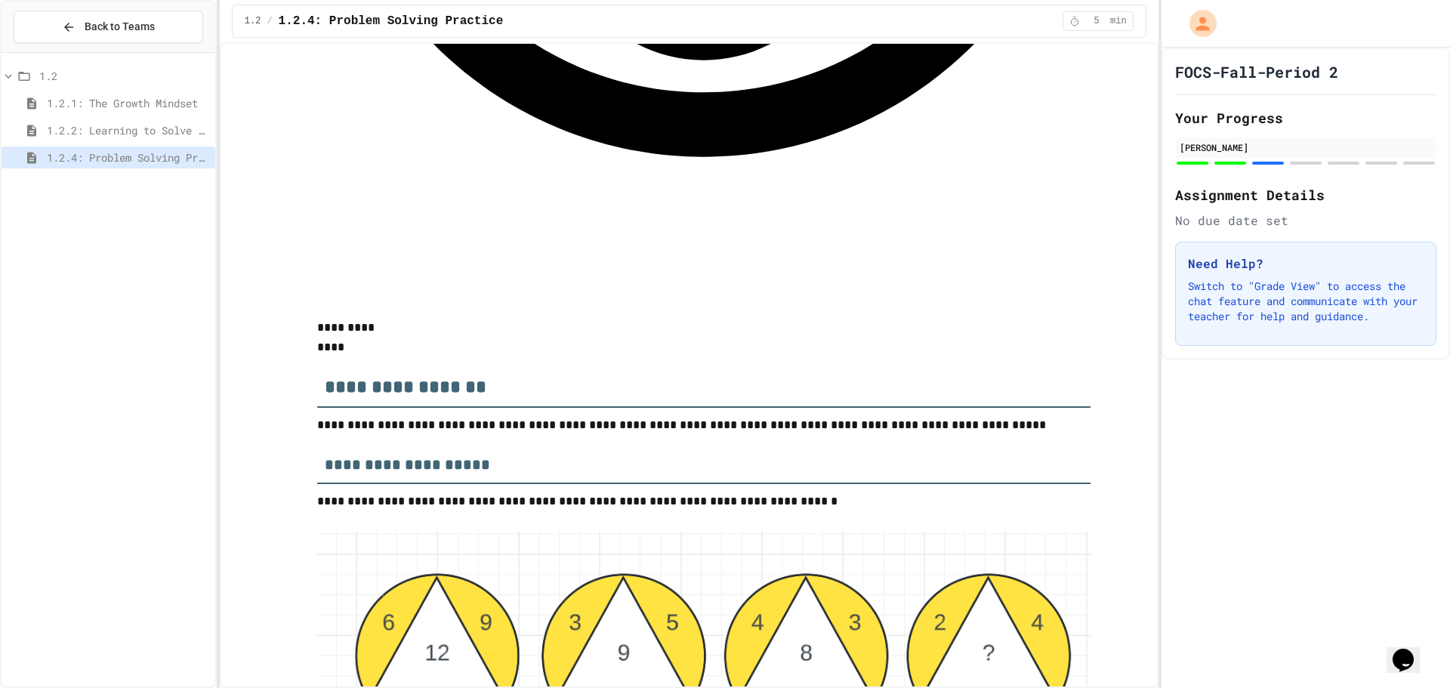
scroll to position [1813, 0]
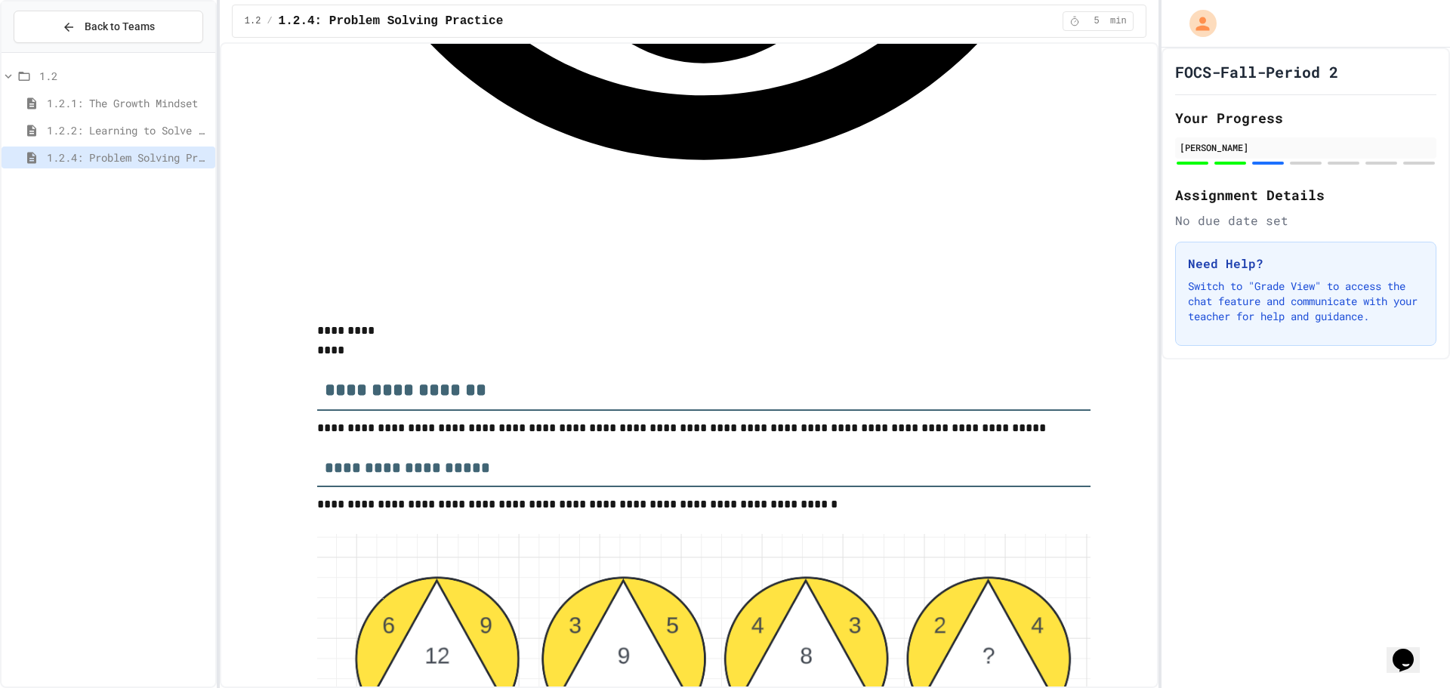
drag, startPoint x: 740, startPoint y: 418, endPoint x: 887, endPoint y: 433, distance: 148.0
drag, startPoint x: 925, startPoint y: 410, endPoint x: 984, endPoint y: 496, distance: 104.3
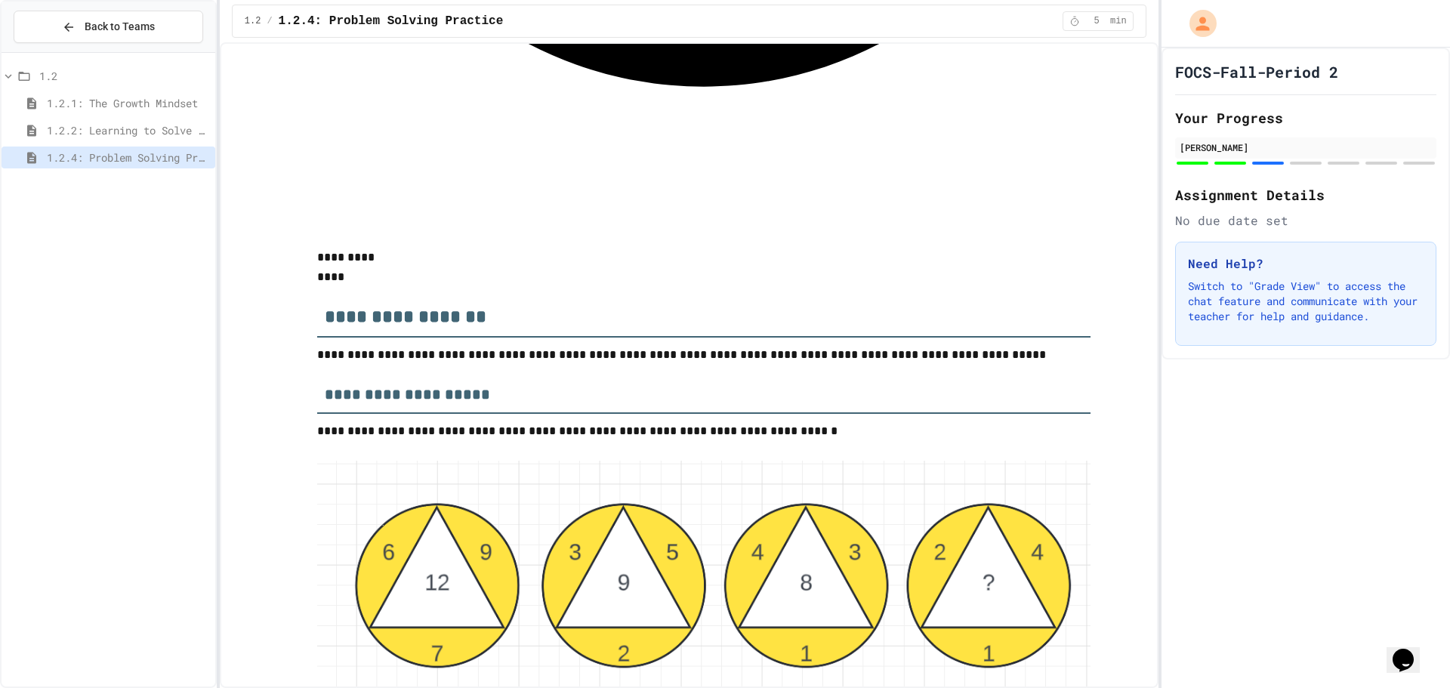
scroll to position [1888, 0]
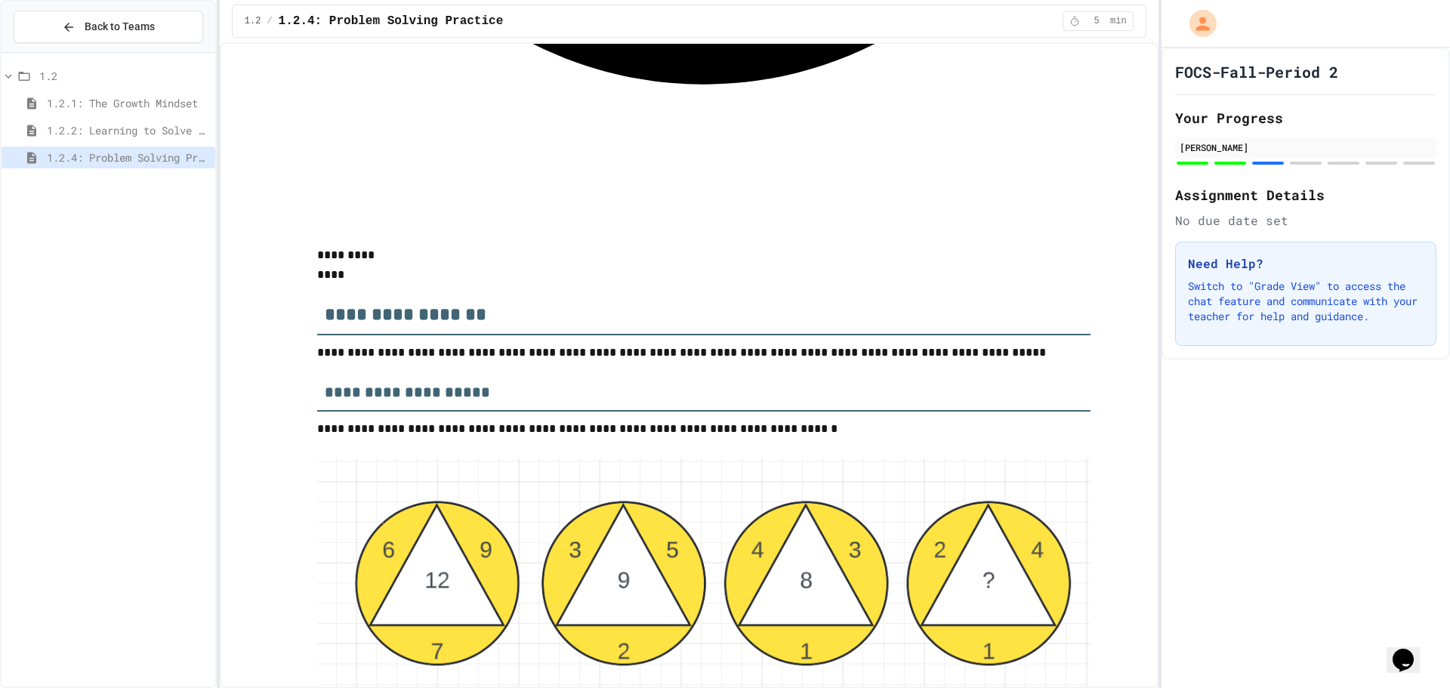
drag, startPoint x: 758, startPoint y: 326, endPoint x: 741, endPoint y: 329, distance: 17.6
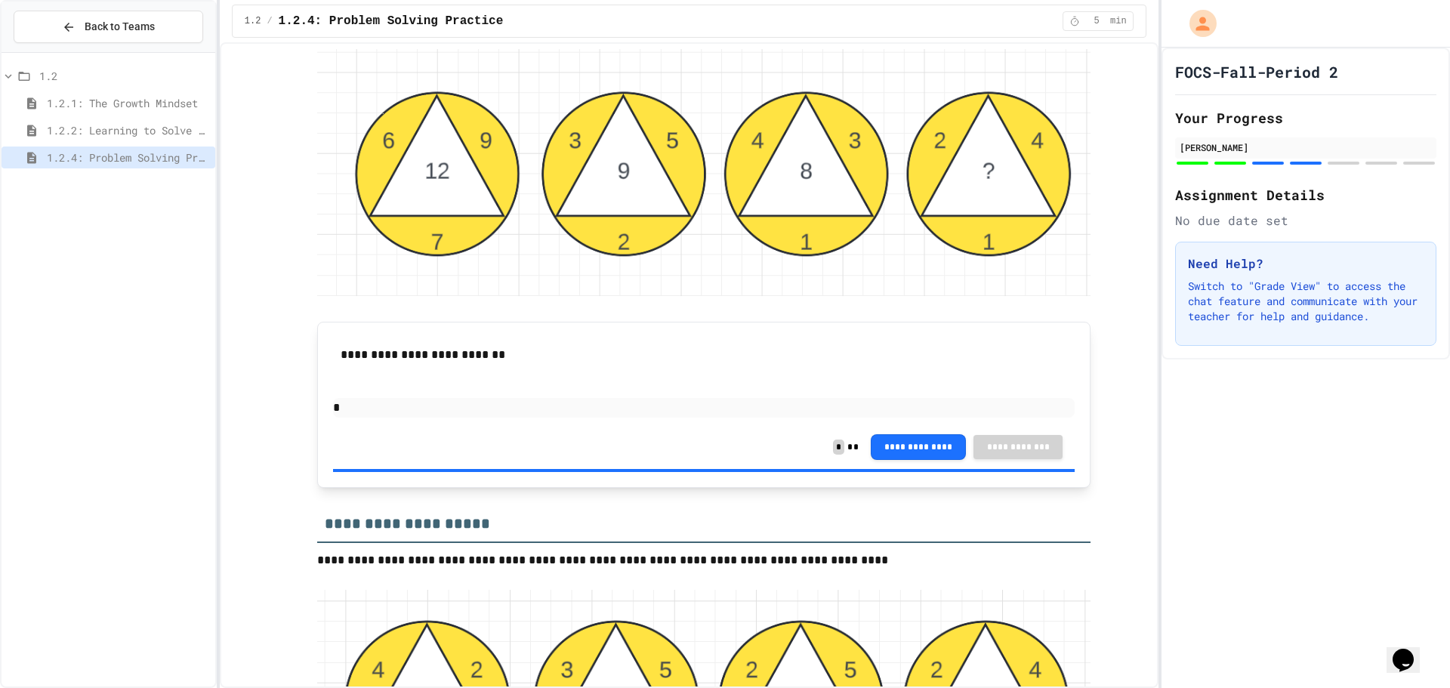
scroll to position [2492, 0]
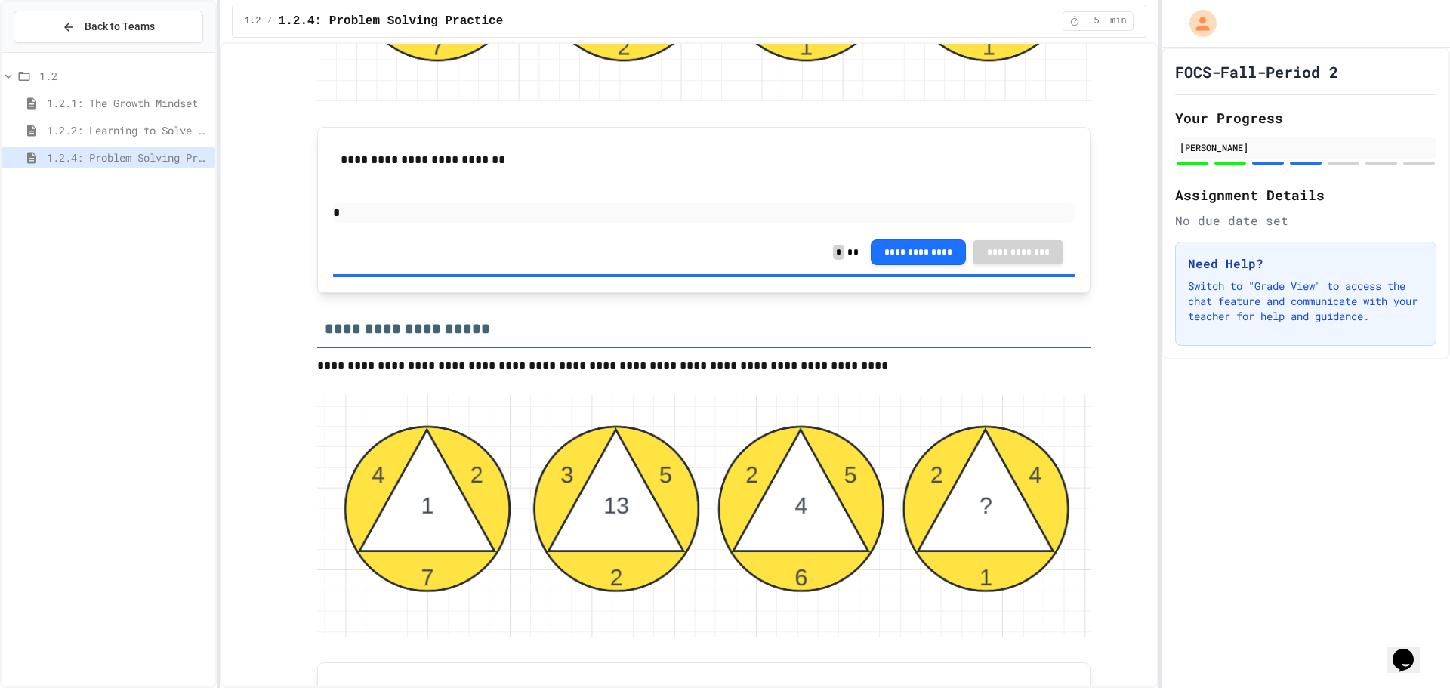
drag, startPoint x: 417, startPoint y: 298, endPoint x: 491, endPoint y: 296, distance: 74.0
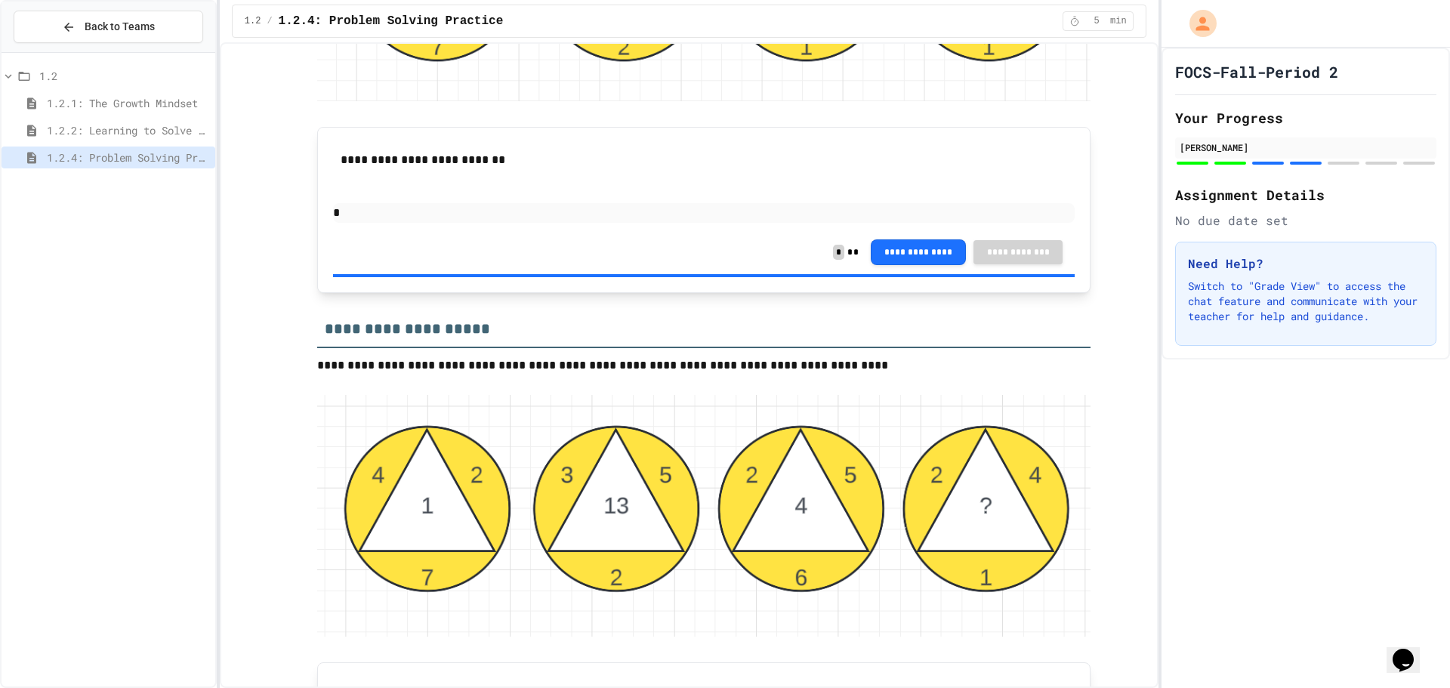
drag, startPoint x: 408, startPoint y: 257, endPoint x: 418, endPoint y: 257, distance: 9.8
drag, startPoint x: 497, startPoint y: 261, endPoint x: 535, endPoint y: 264, distance: 38.7
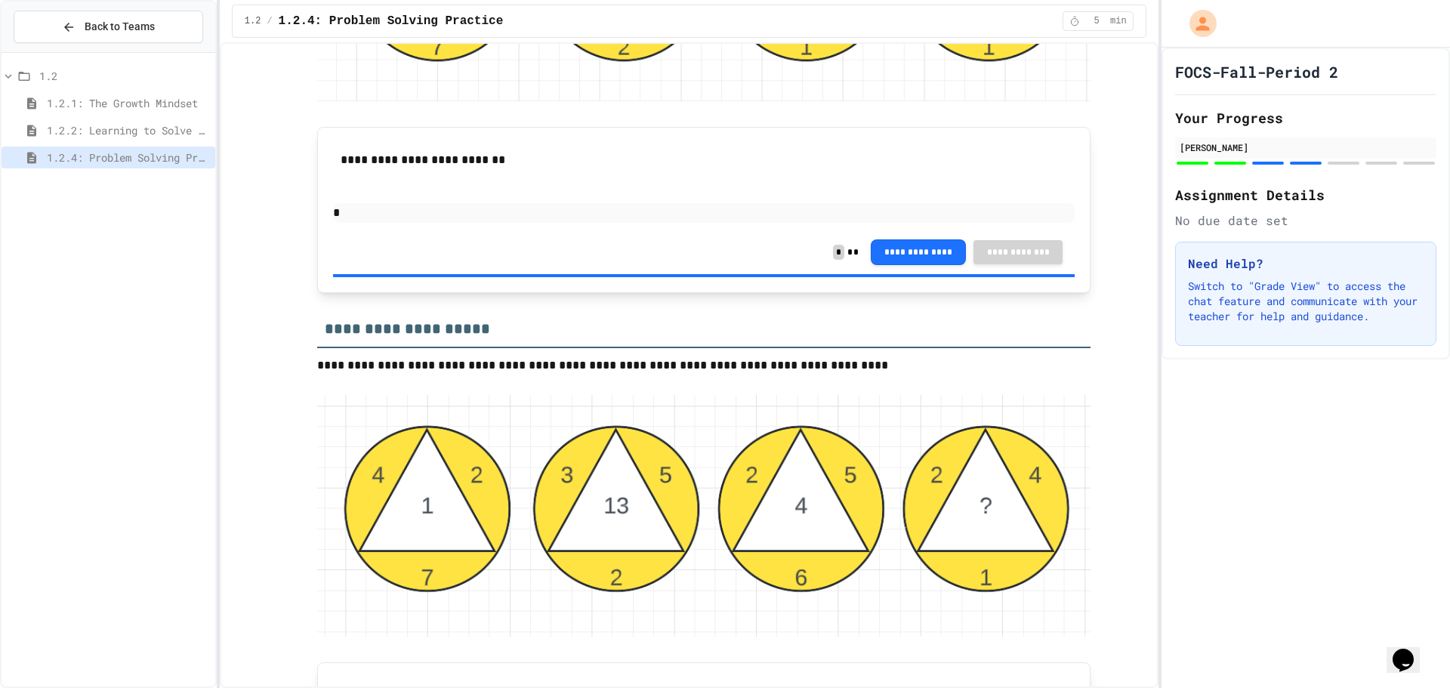
drag, startPoint x: 677, startPoint y: 267, endPoint x: 693, endPoint y: 267, distance: 15.9
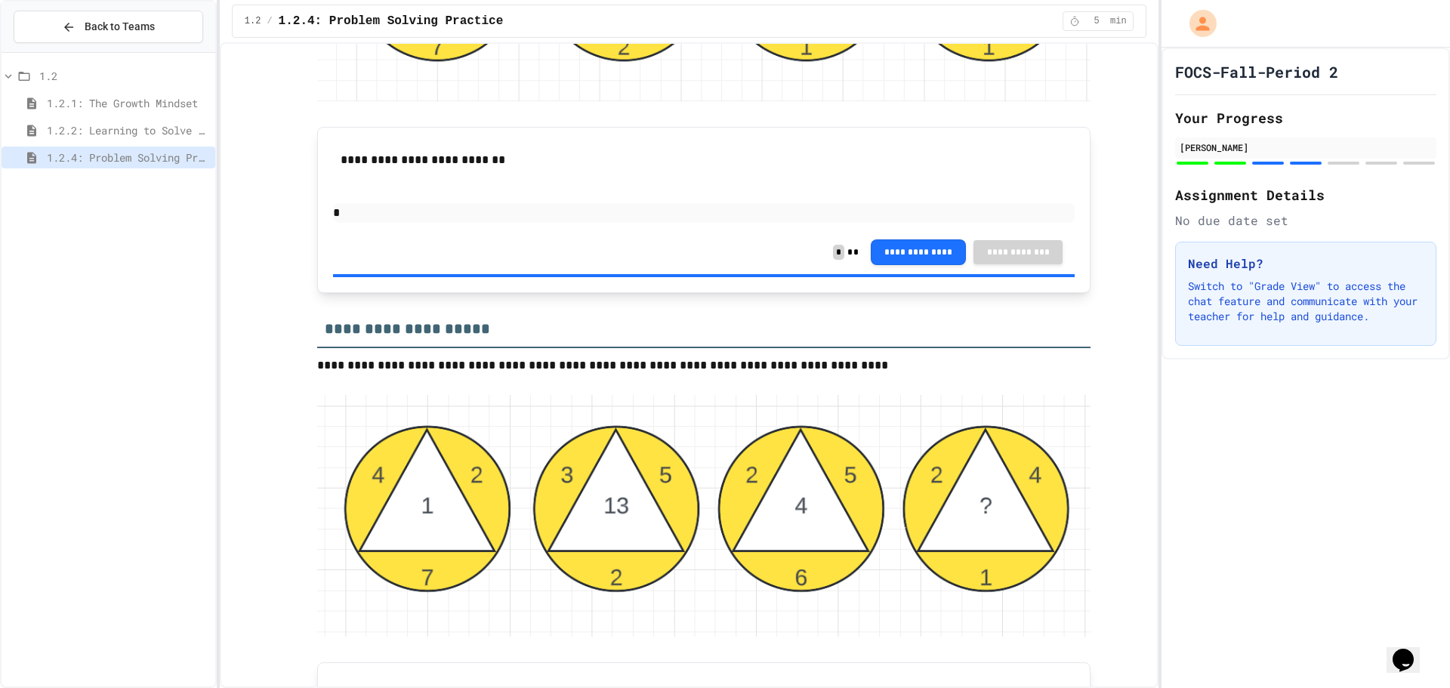
drag, startPoint x: 412, startPoint y: 202, endPoint x: 434, endPoint y: 204, distance: 22.0
drag, startPoint x: 592, startPoint y: 198, endPoint x: 606, endPoint y: 191, distance: 15.2
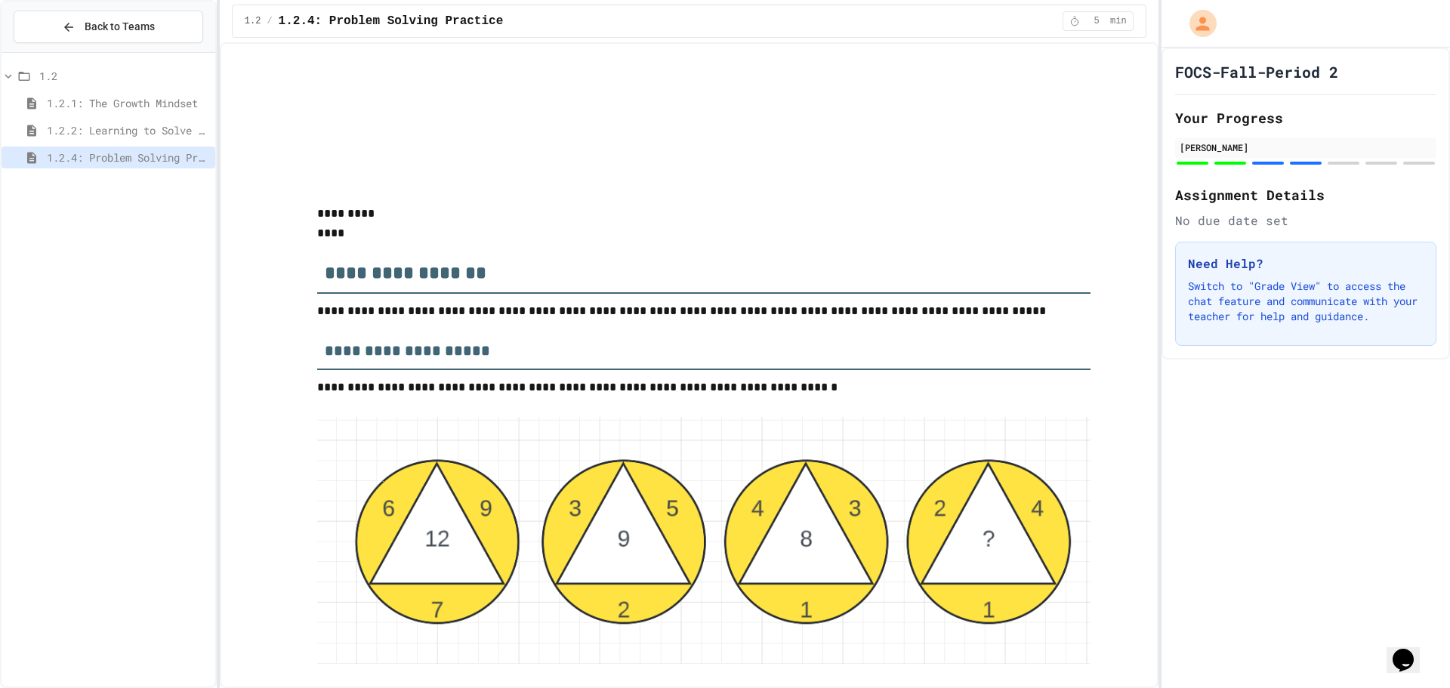
scroll to position [2458, 0]
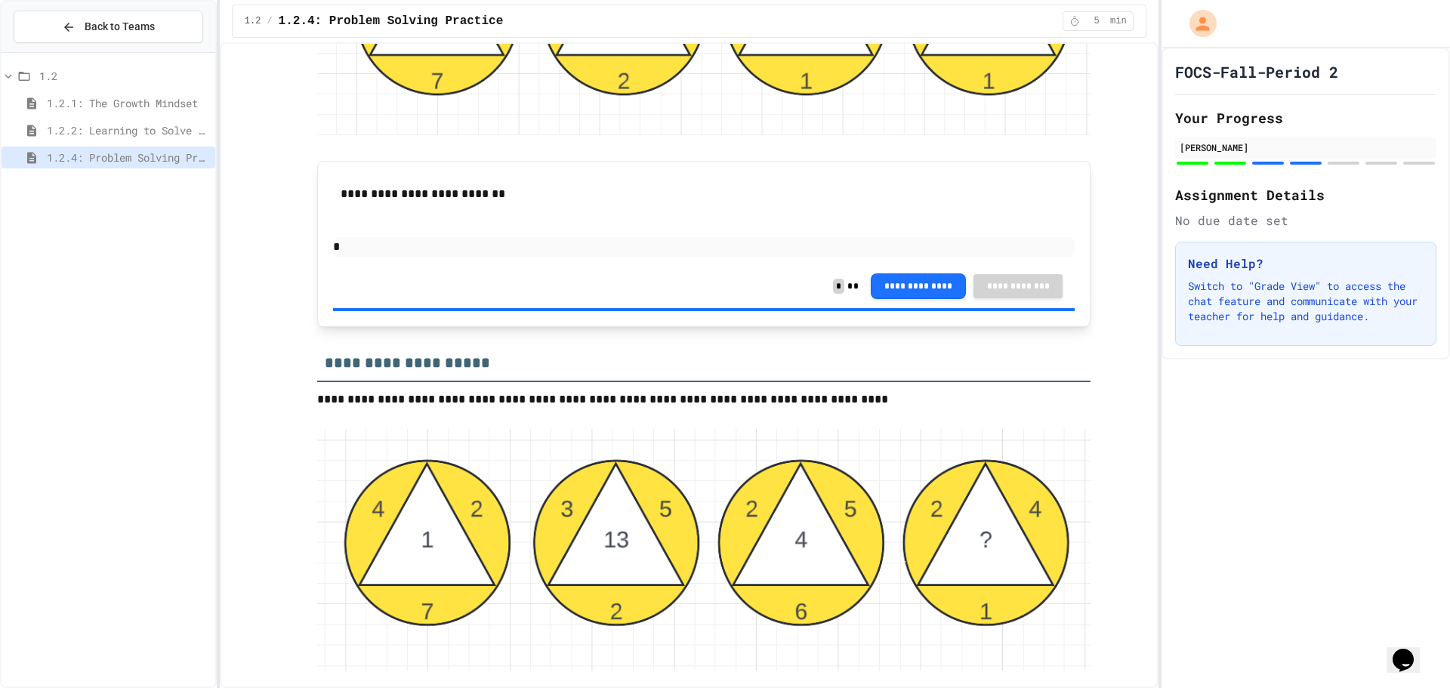
drag, startPoint x: 699, startPoint y: 238, endPoint x: 674, endPoint y: 239, distance: 25.0
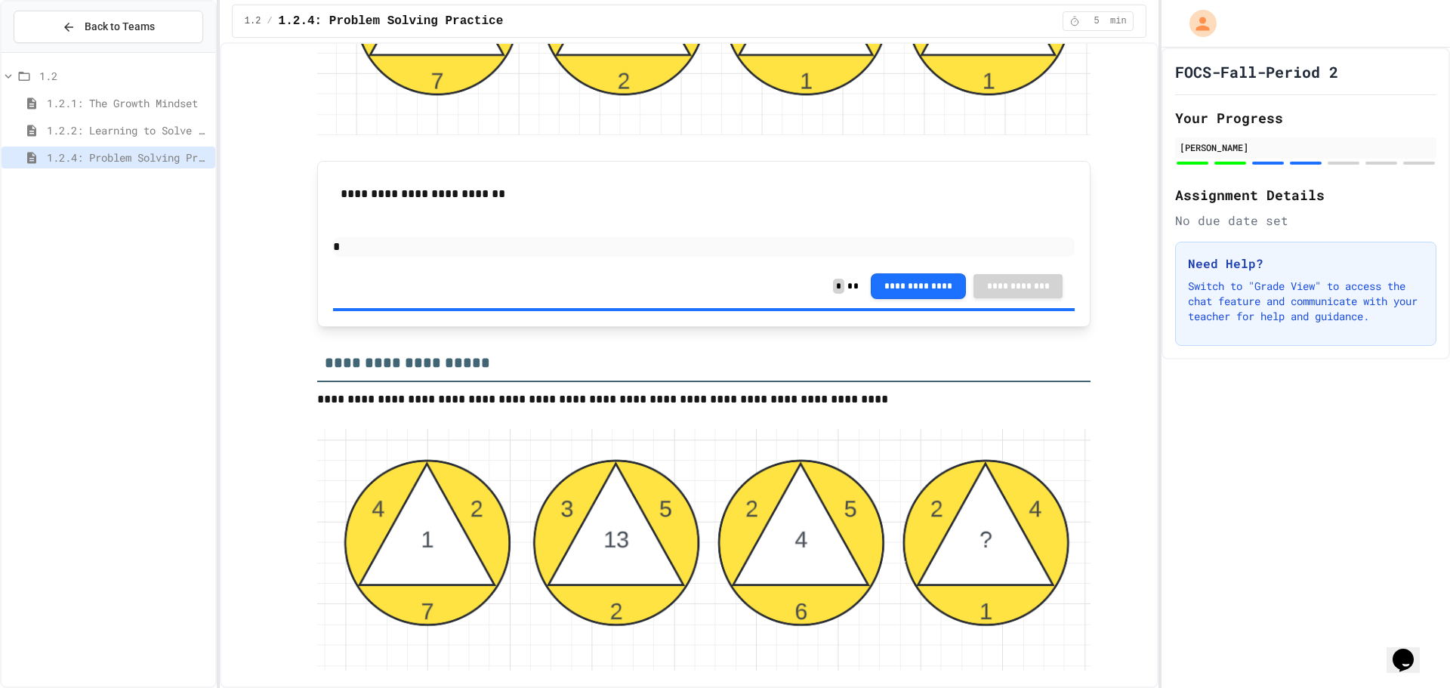
drag, startPoint x: 458, startPoint y: 236, endPoint x: 406, endPoint y: 230, distance: 52.6
drag, startPoint x: 517, startPoint y: 268, endPoint x: 491, endPoint y: 267, distance: 25.7
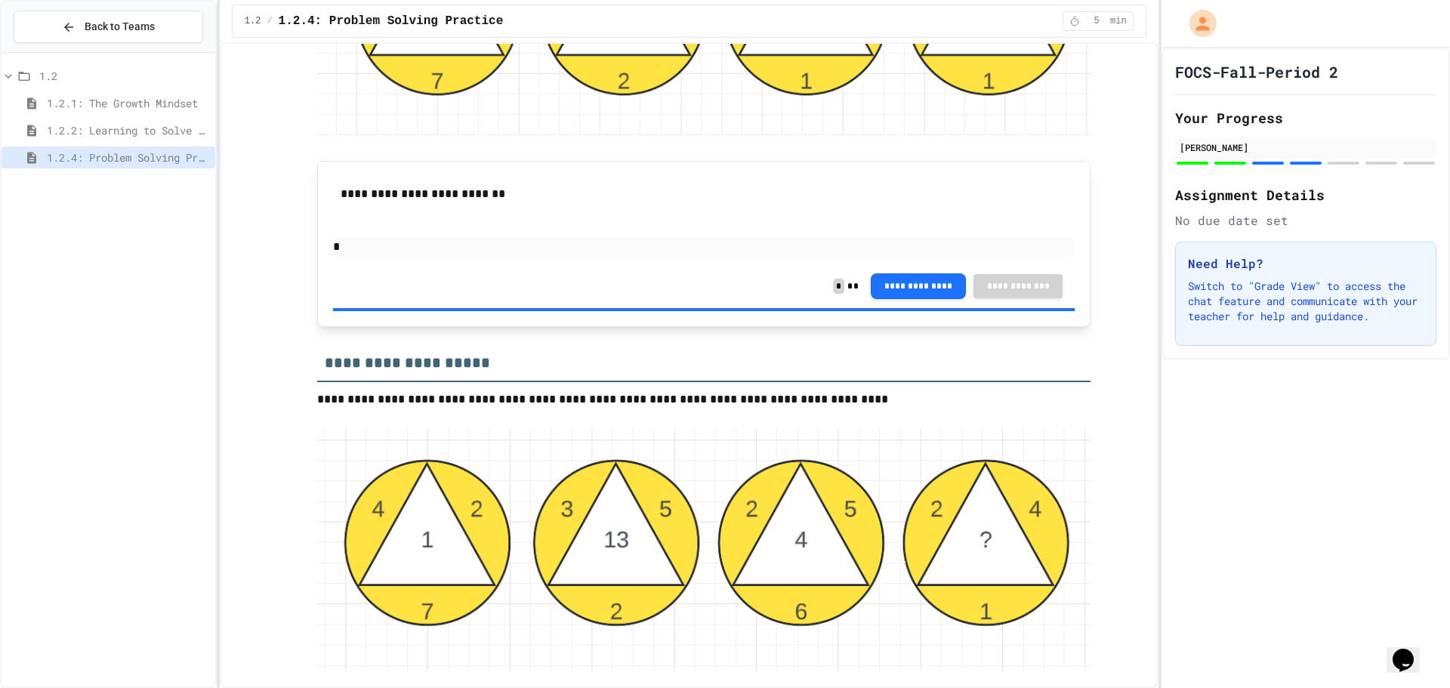
drag, startPoint x: 443, startPoint y: 263, endPoint x: 430, endPoint y: 262, distance: 12.1
drag, startPoint x: 423, startPoint y: 236, endPoint x: 406, endPoint y: 241, distance: 18.0
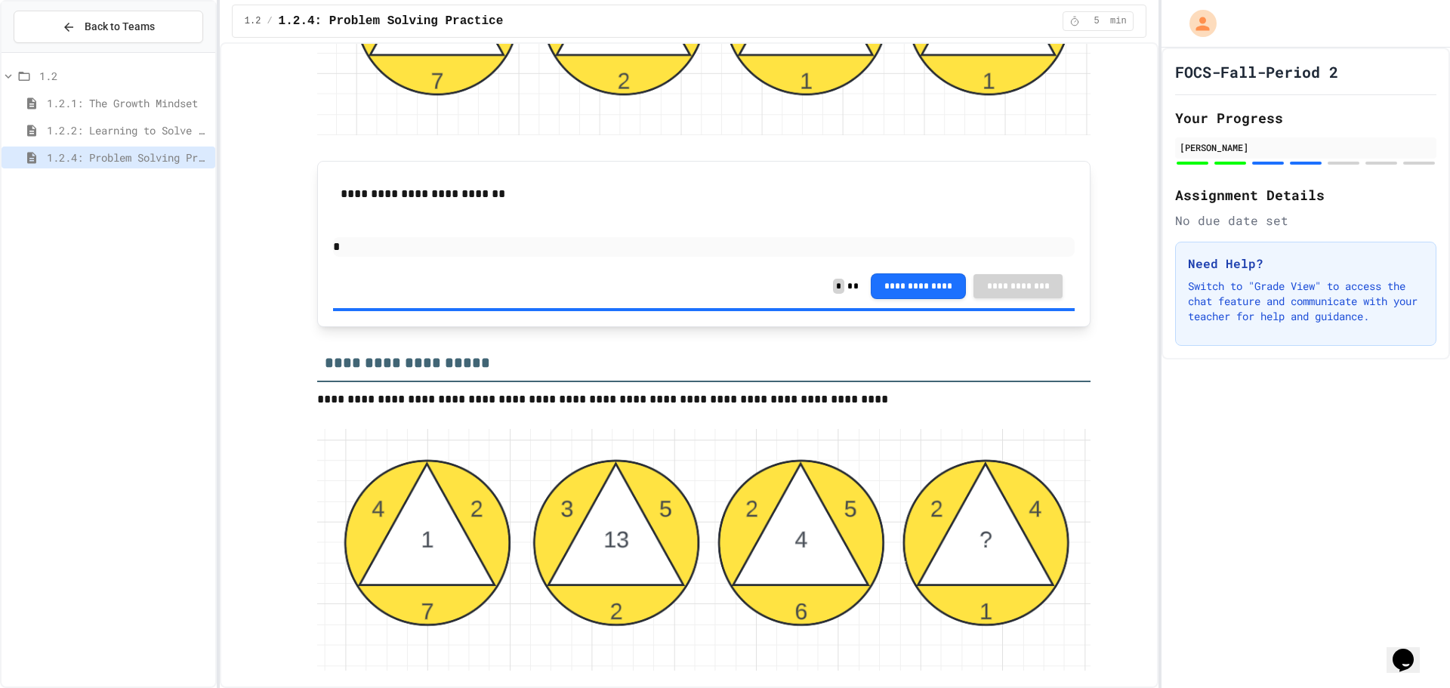
drag, startPoint x: 421, startPoint y: 235, endPoint x: 441, endPoint y: 215, distance: 27.8
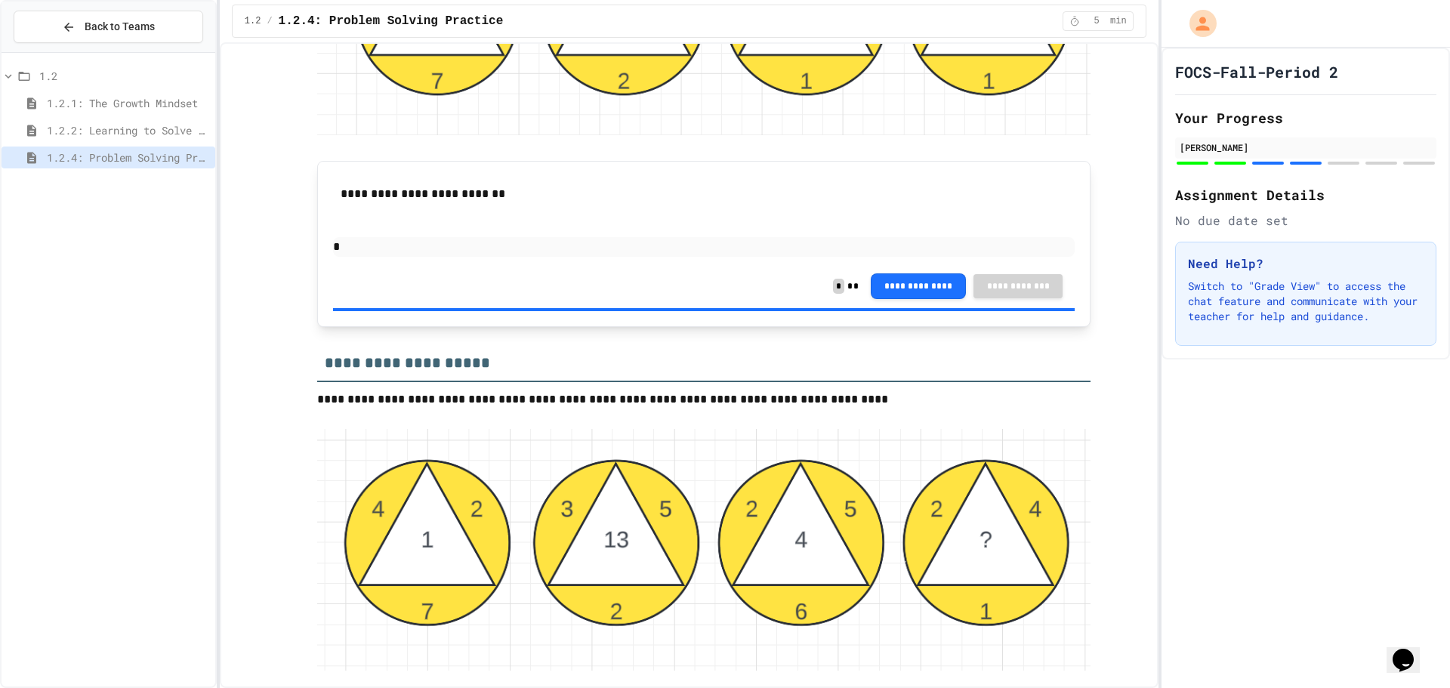
drag, startPoint x: 393, startPoint y: 298, endPoint x: 385, endPoint y: 294, distance: 8.4
drag, startPoint x: 385, startPoint y: 294, endPoint x: 518, endPoint y: 242, distance: 142.5
drag, startPoint x: 668, startPoint y: 159, endPoint x: 659, endPoint y: 158, distance: 9.8
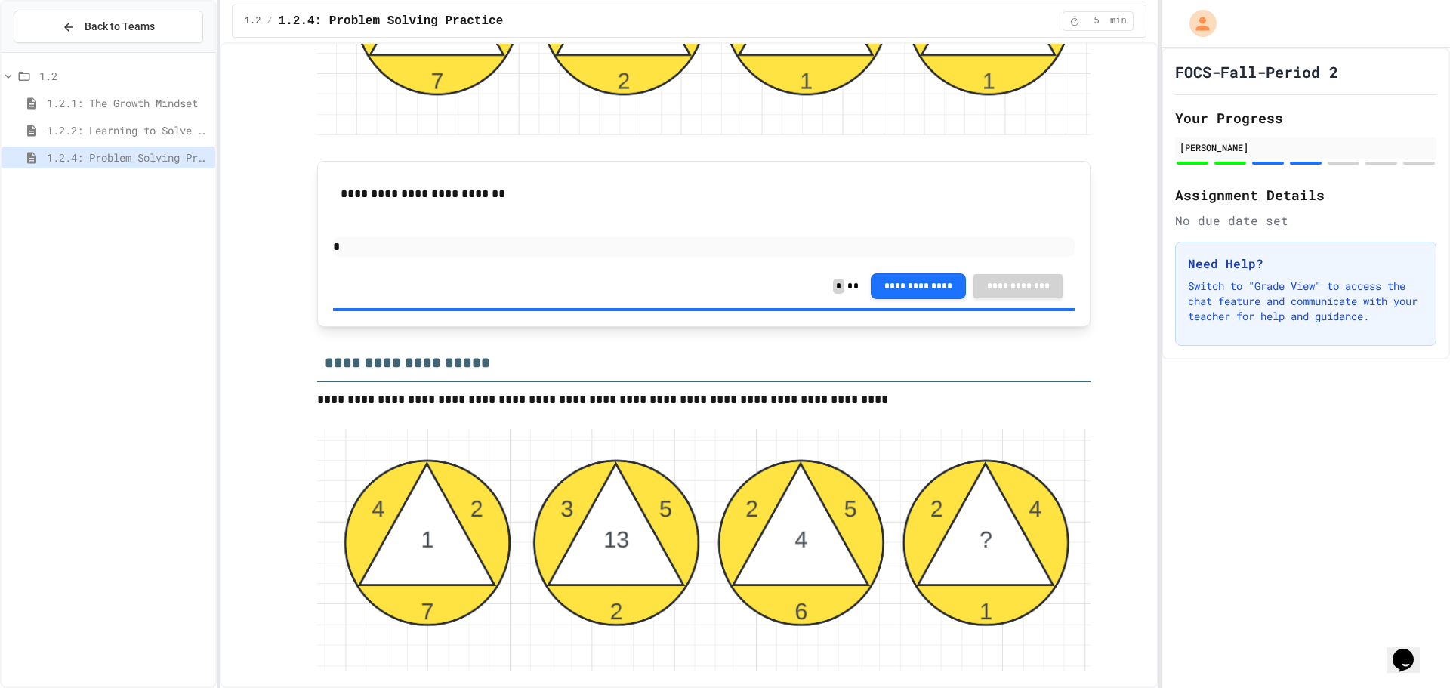
drag, startPoint x: 992, startPoint y: 152, endPoint x: 983, endPoint y: 170, distance: 20.6
drag, startPoint x: 1285, startPoint y: 33, endPoint x: 1125, endPoint y: 196, distance: 229.1
click at [1125, 196] on div "**********" at bounding box center [704, 16] width 881 height 4807
drag, startPoint x: 696, startPoint y: 355, endPoint x: 686, endPoint y: 358, distance: 11.0
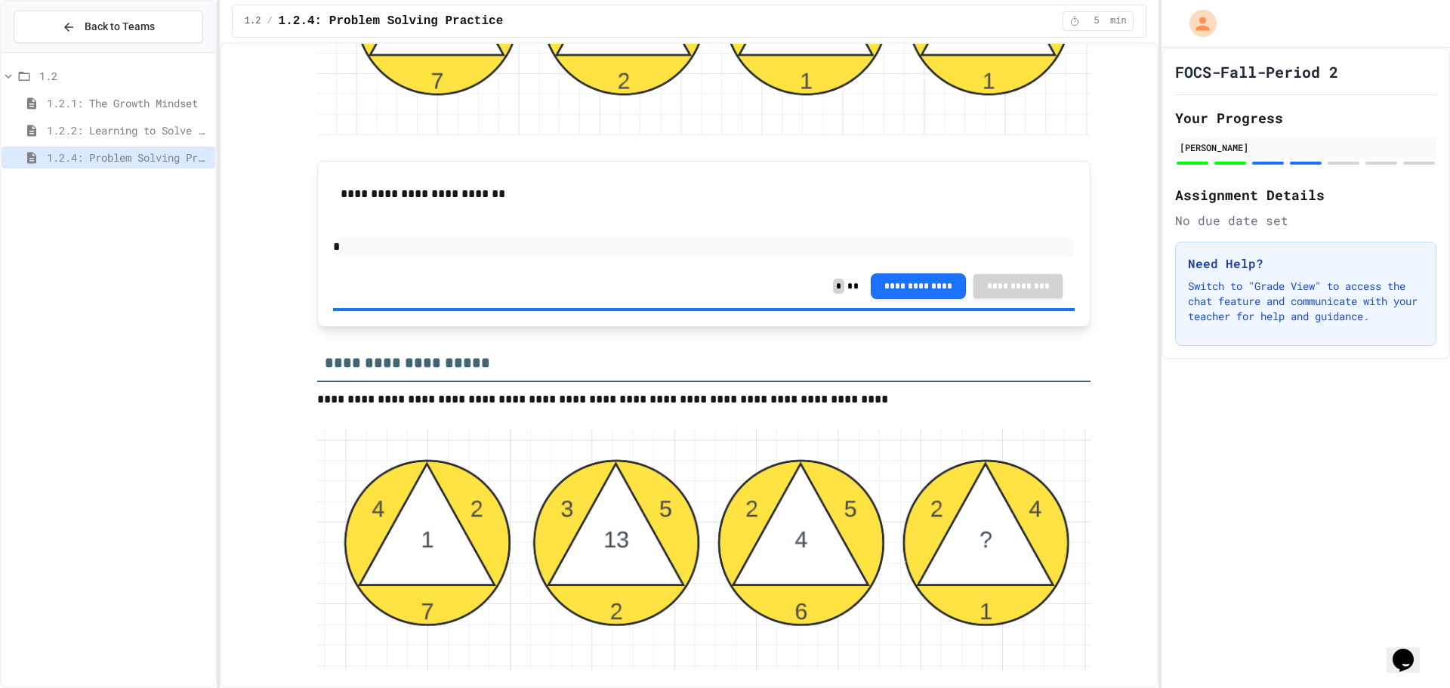
drag, startPoint x: 688, startPoint y: 359, endPoint x: 677, endPoint y: 362, distance: 11.0
drag, startPoint x: 597, startPoint y: 353, endPoint x: 581, endPoint y: 356, distance: 16.3
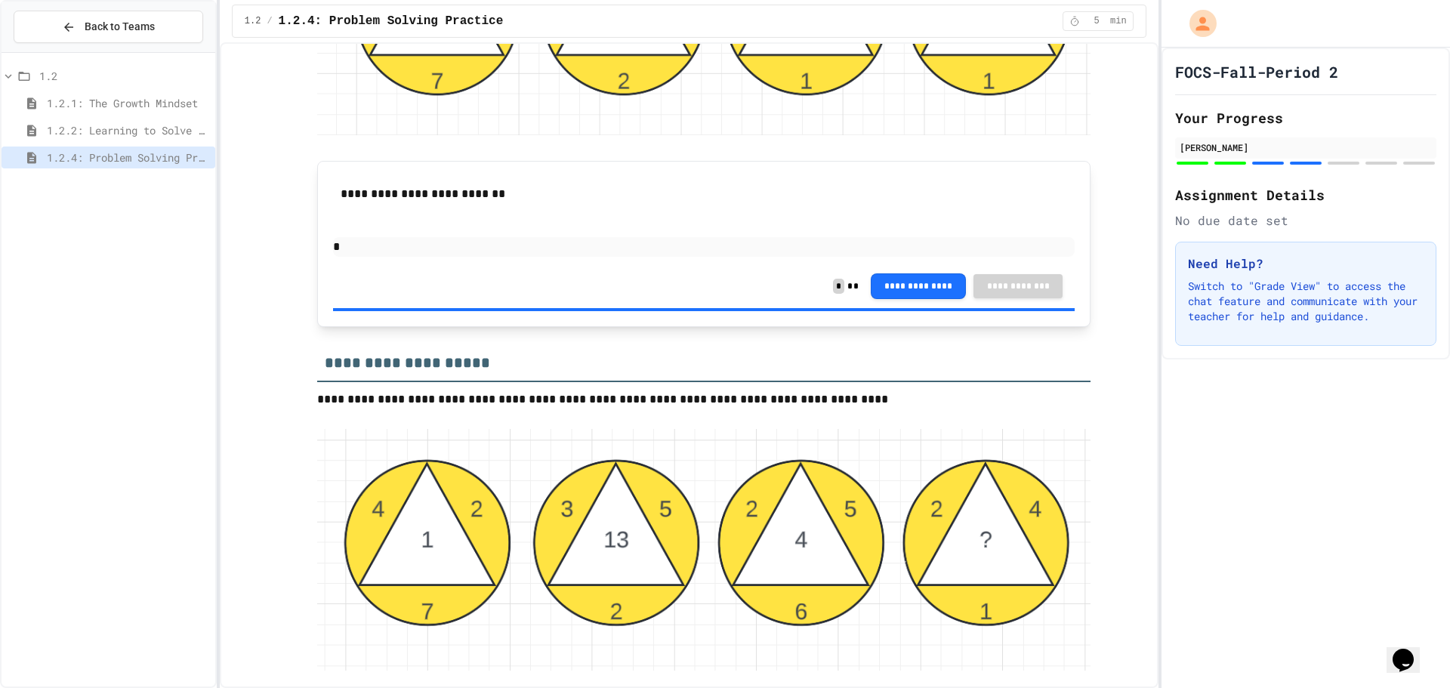
drag, startPoint x: 389, startPoint y: 489, endPoint x: 156, endPoint y: 485, distance: 232.7
click at [156, 485] on div "**********" at bounding box center [725, 344] width 1450 height 688
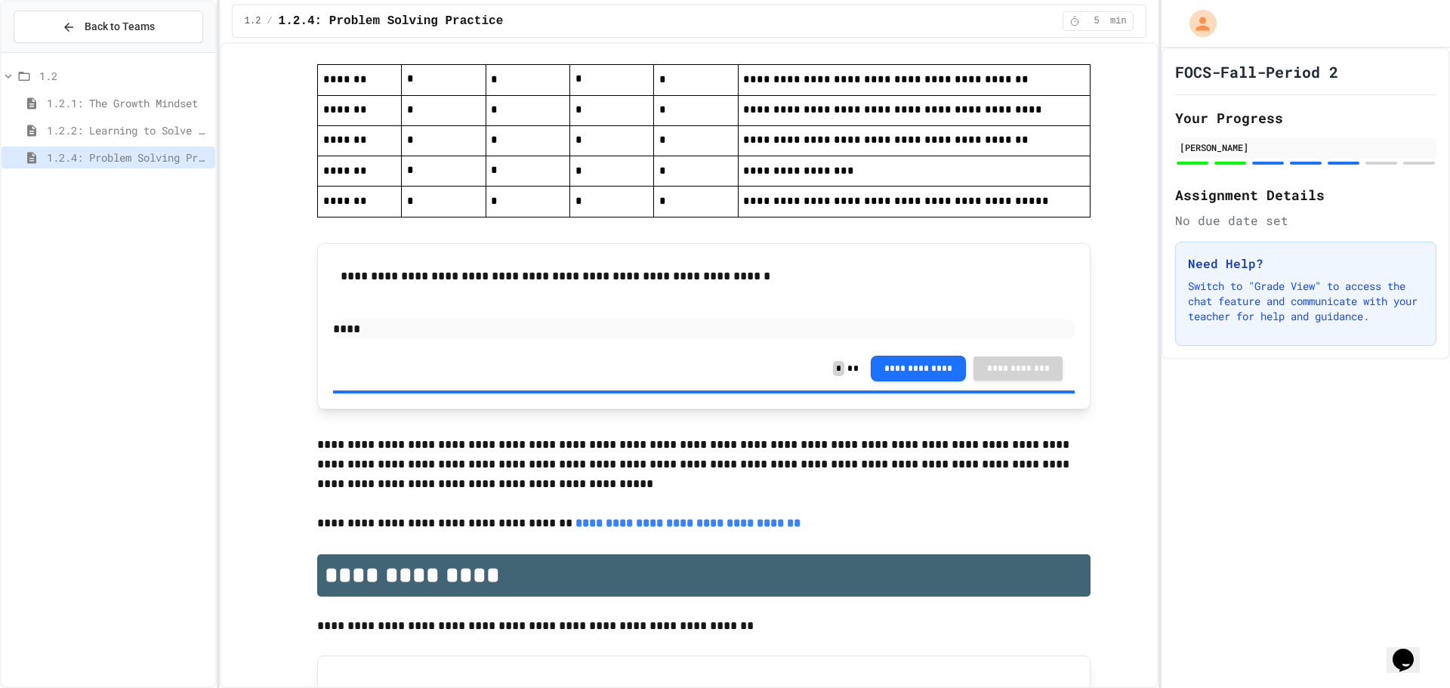
scroll to position [3365, 0]
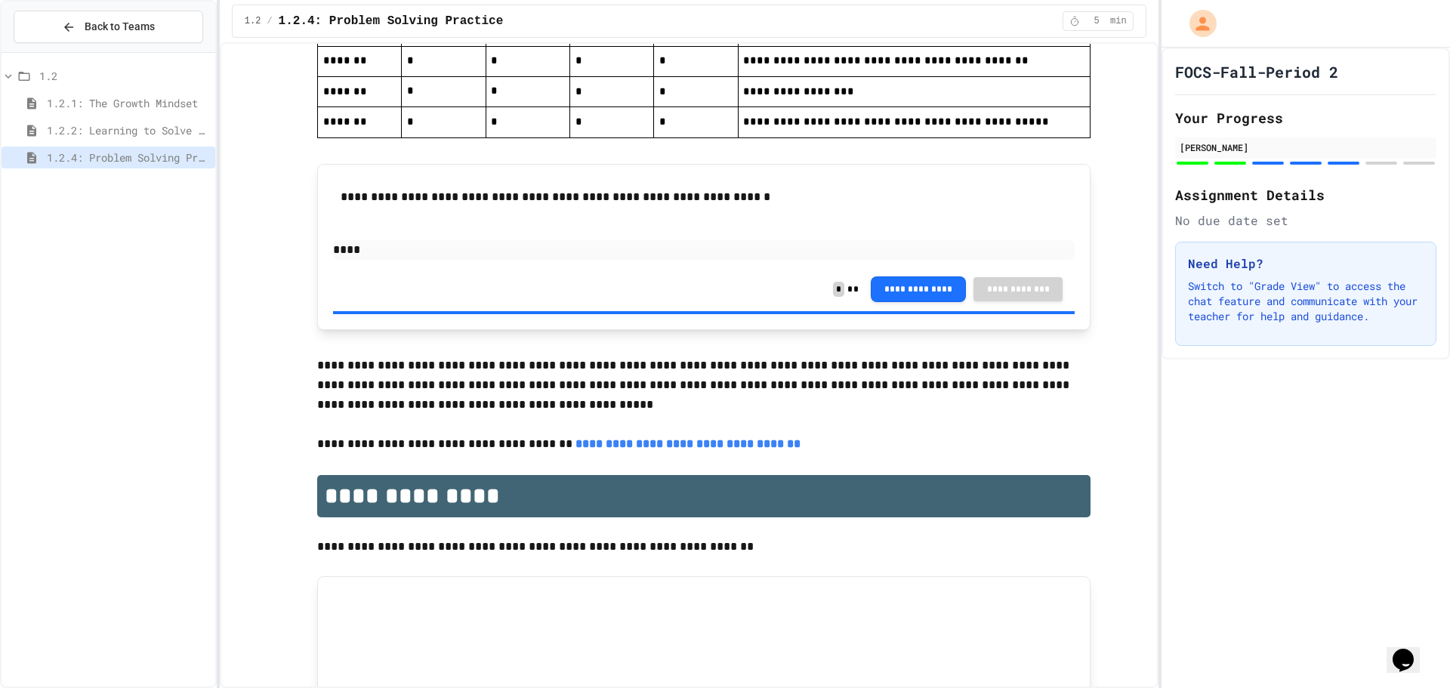
scroll to position [3440, 0]
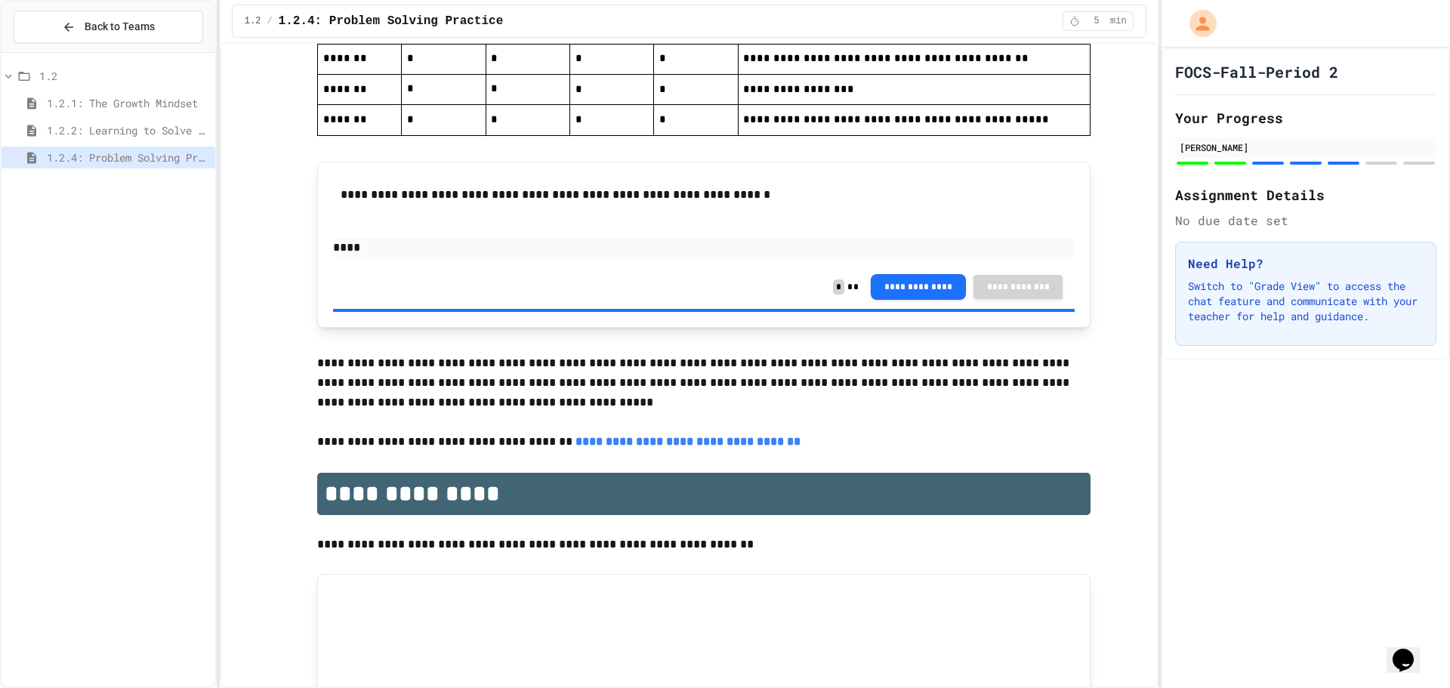
drag, startPoint x: 979, startPoint y: 411, endPoint x: 982, endPoint y: 419, distance: 8.8
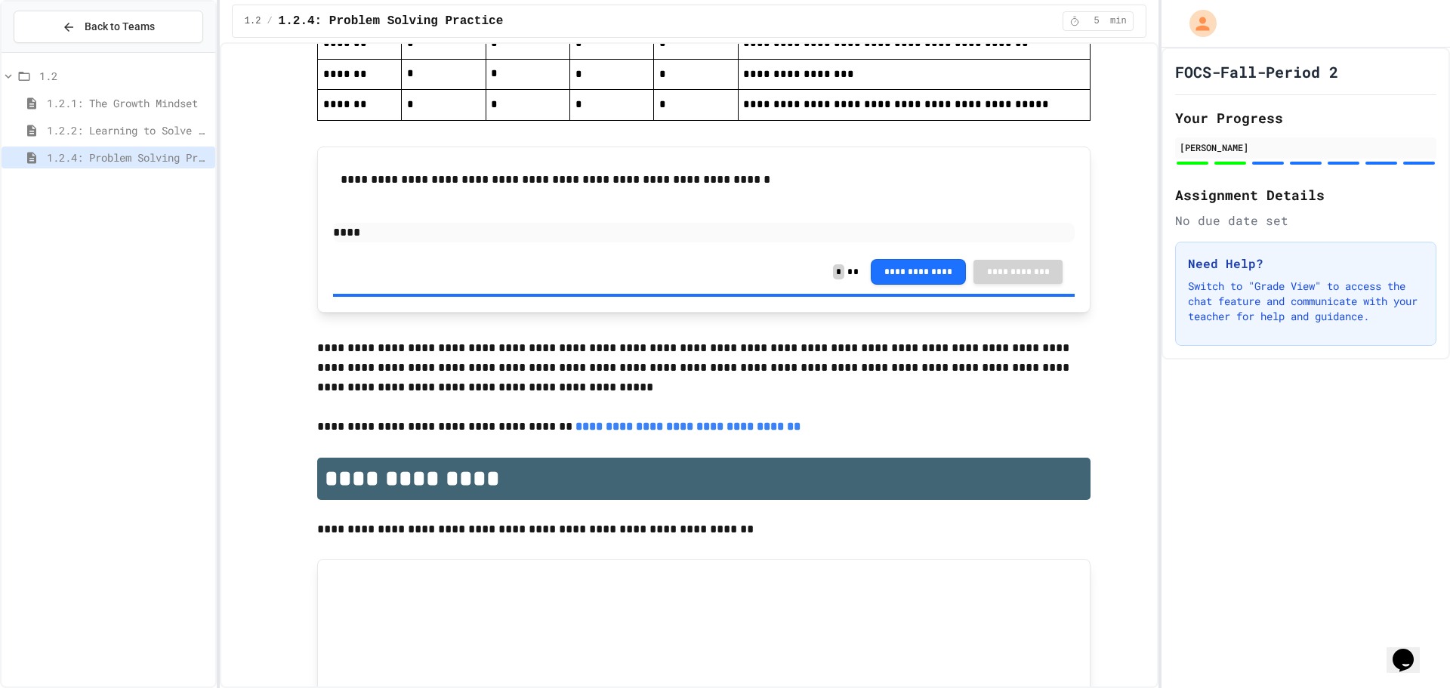
scroll to position [3481, 0]
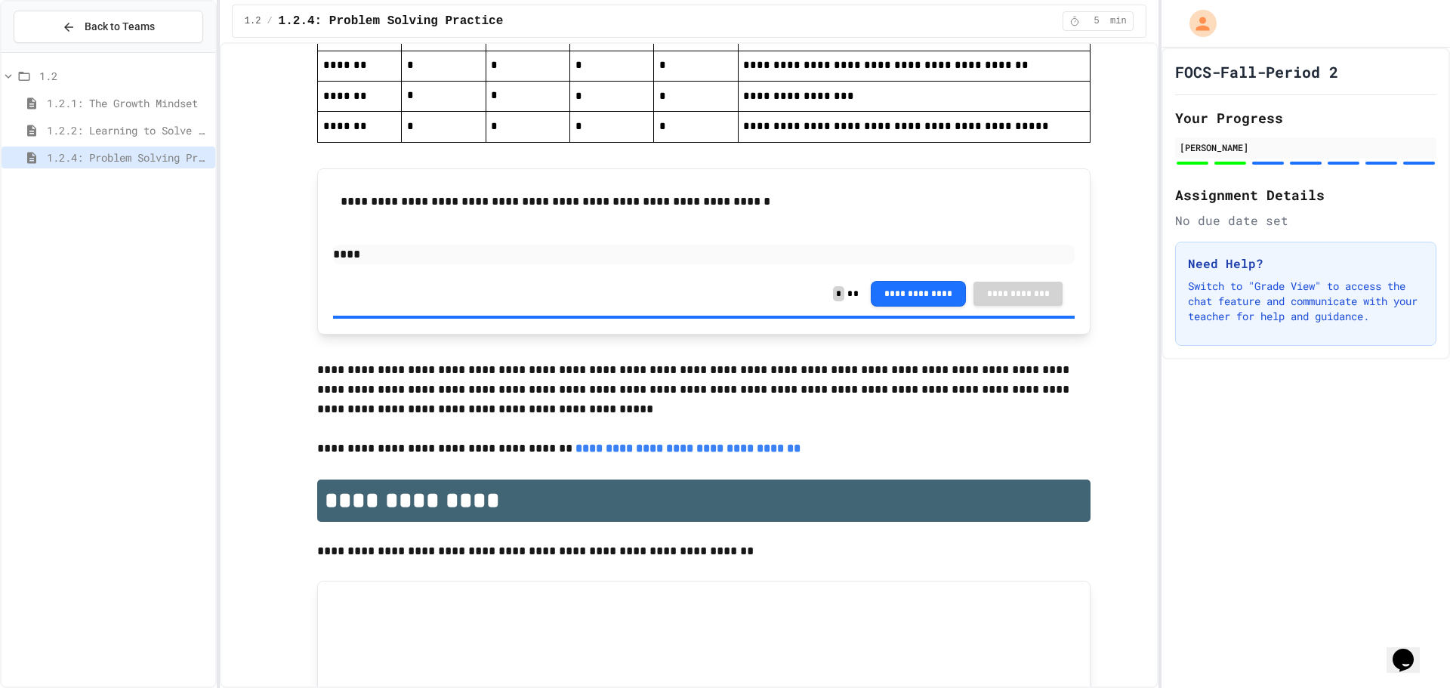
drag, startPoint x: 986, startPoint y: 500, endPoint x: 929, endPoint y: 277, distance: 229.9
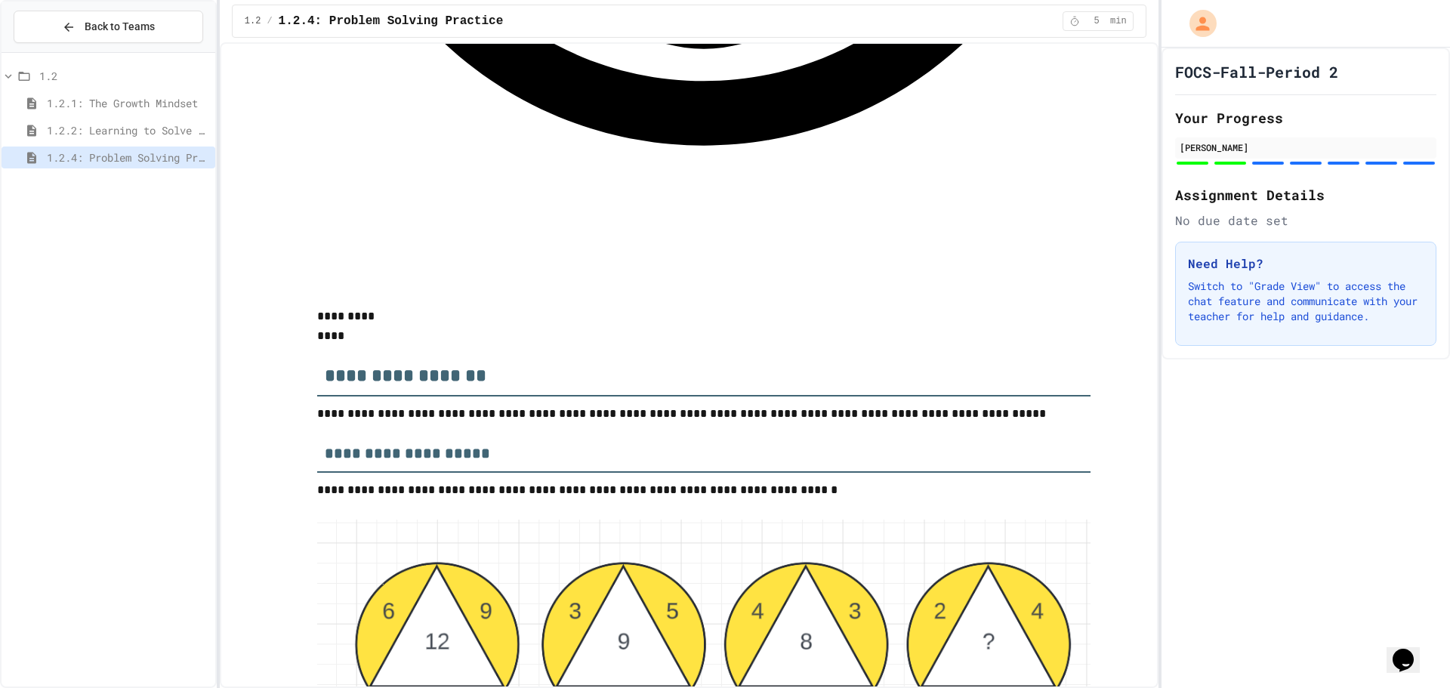
scroll to position [1828, 0]
